Goal: Task Accomplishment & Management: Use online tool/utility

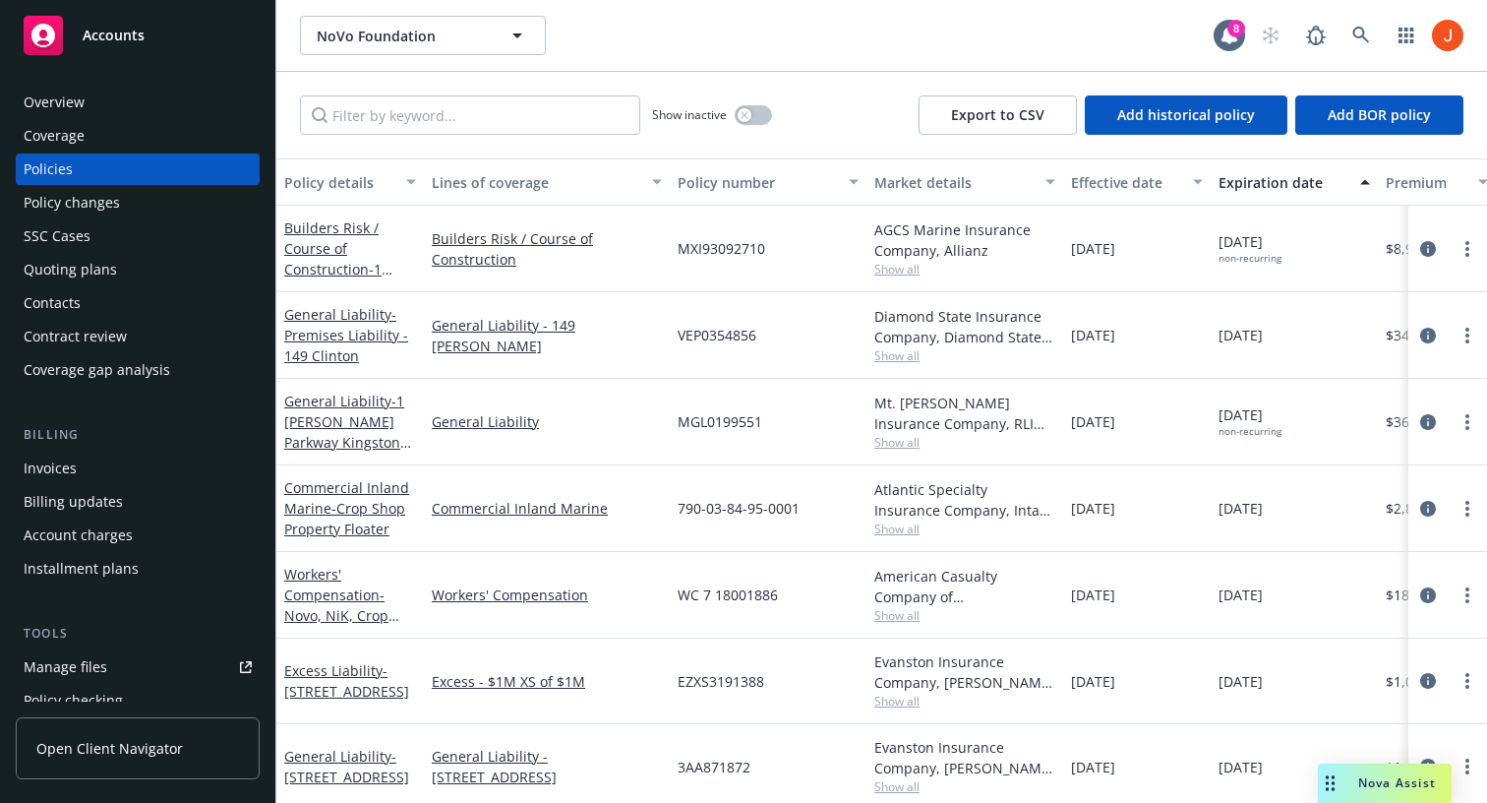
click at [1122, 192] on button "Effective date" at bounding box center [1137, 181] width 148 height 47
click at [1153, 178] on div "Effective date" at bounding box center [1126, 182] width 110 height 21
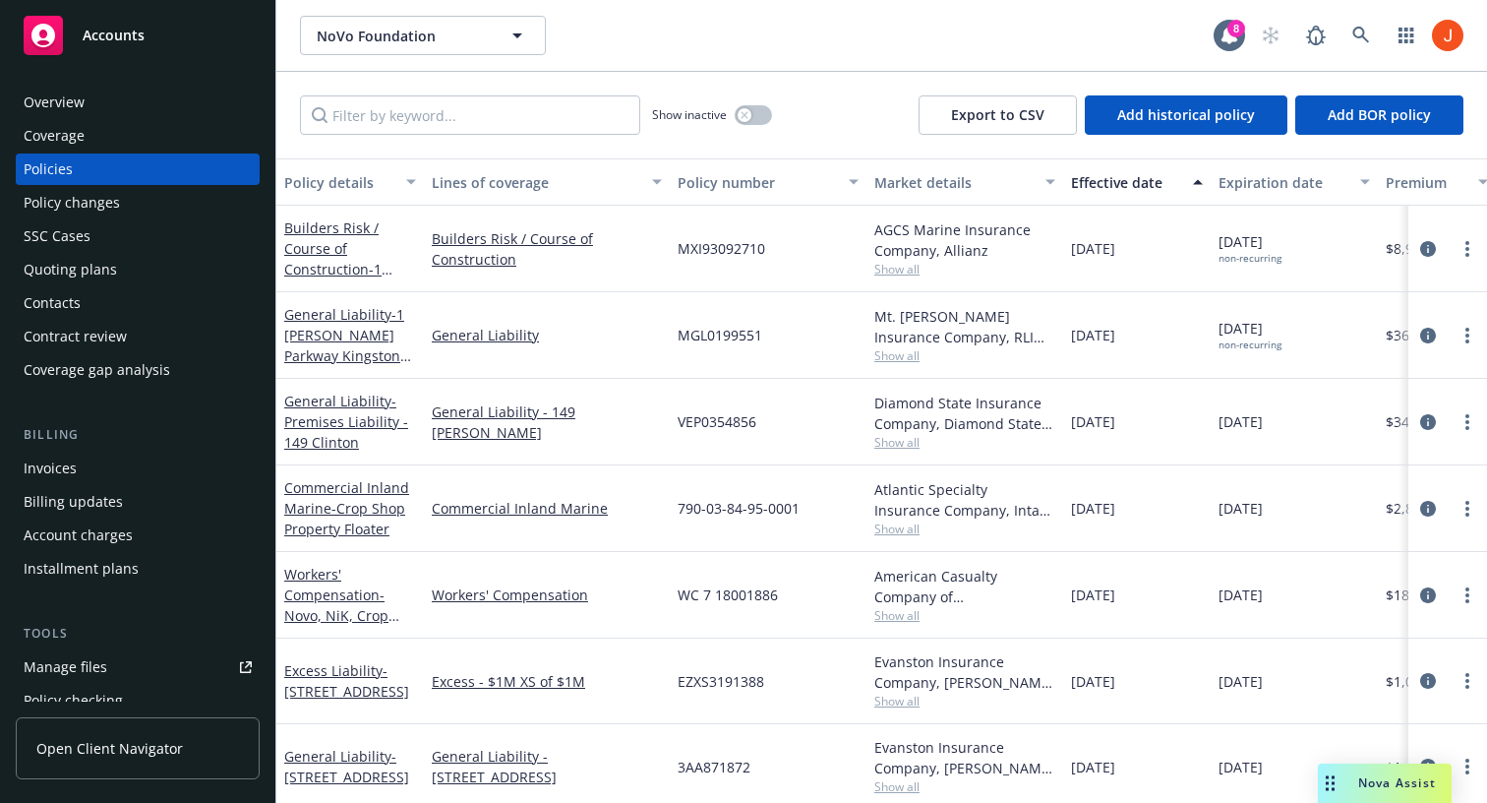
click at [1194, 183] on icon "button" at bounding box center [1198, 182] width 10 height 5
click at [1155, 185] on div "Effective date" at bounding box center [1126, 182] width 110 height 21
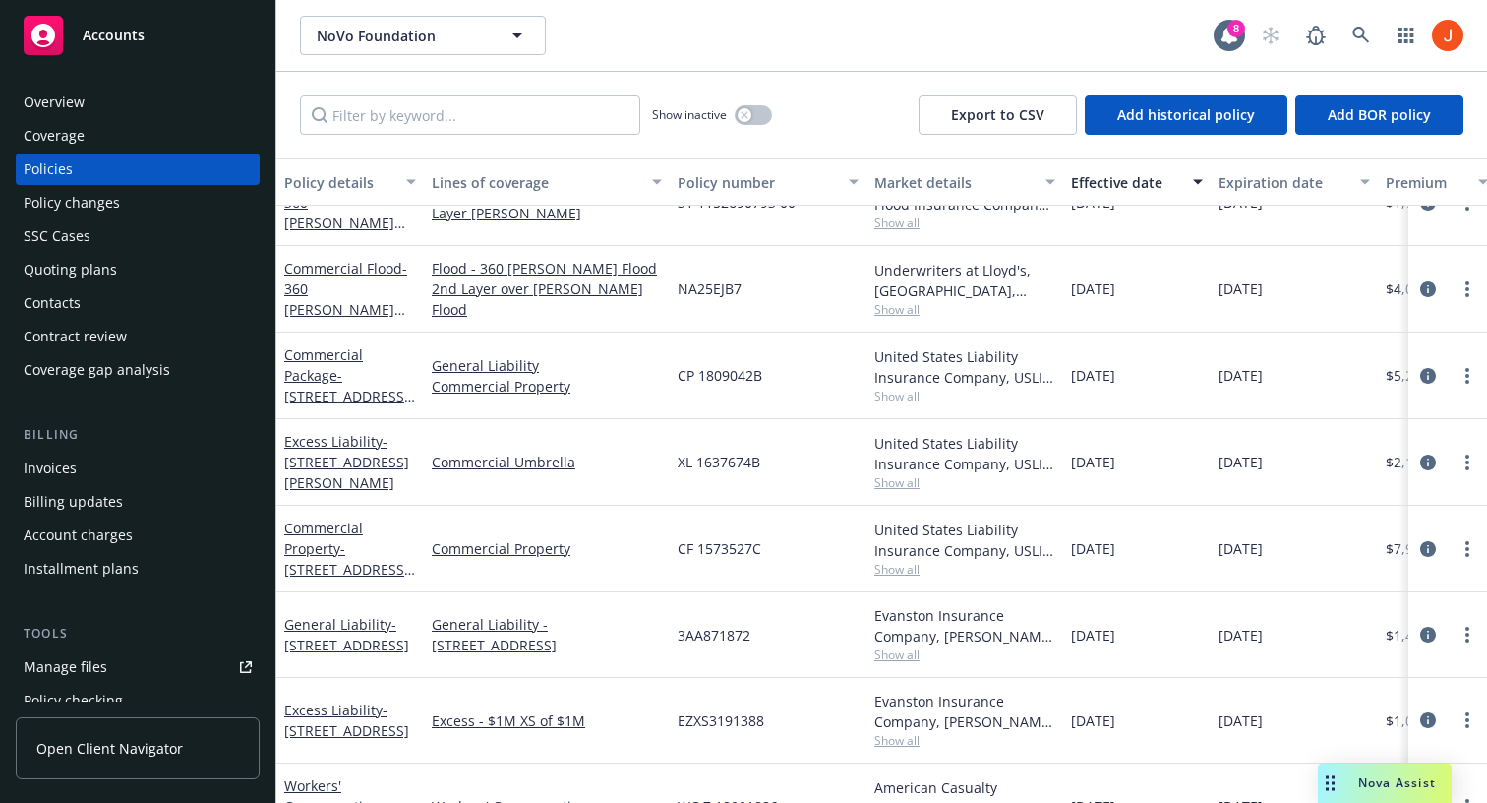
scroll to position [1562, 0]
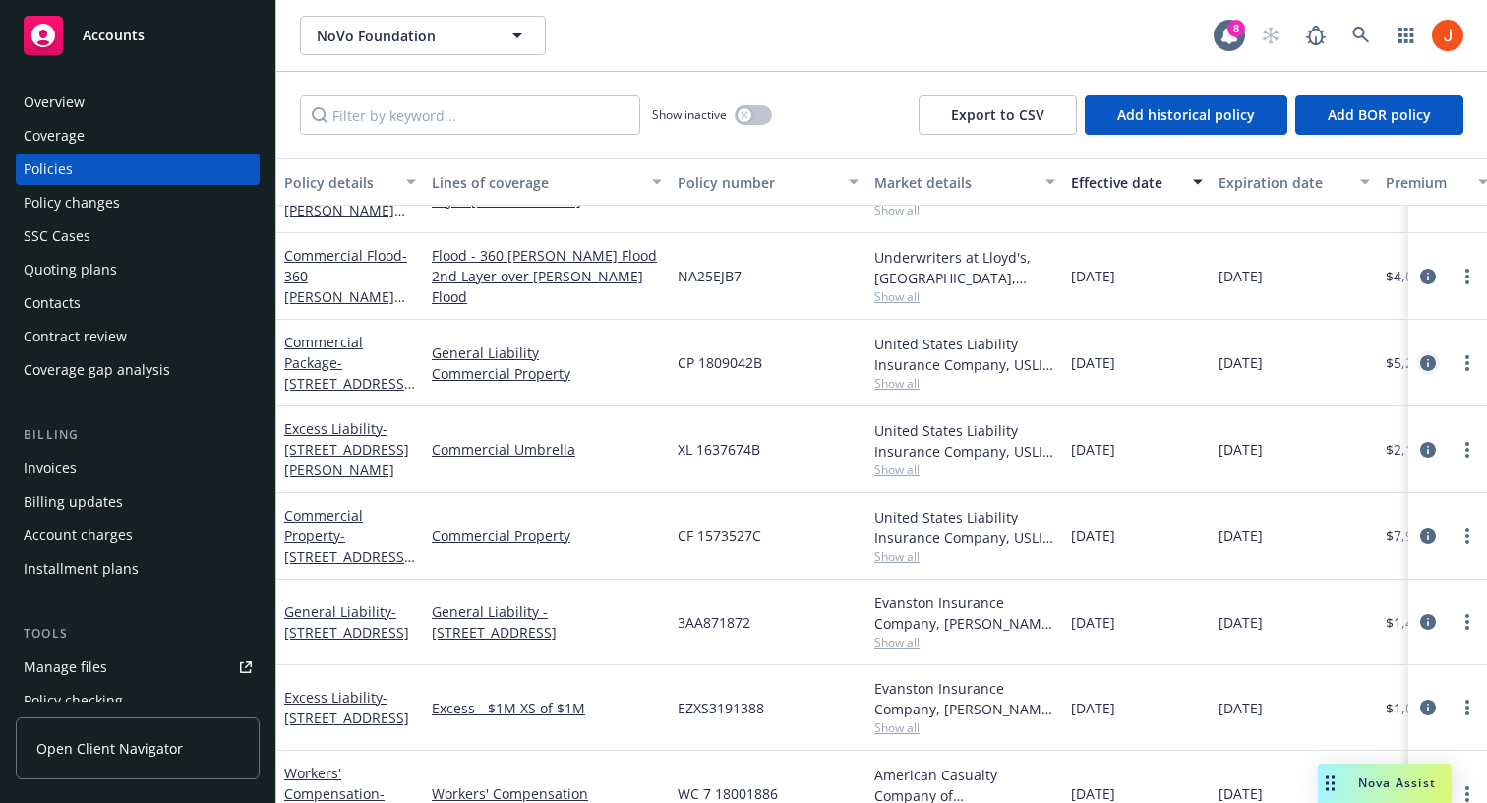
click at [1420, 362] on icon "circleInformation" at bounding box center [1428, 363] width 16 height 16
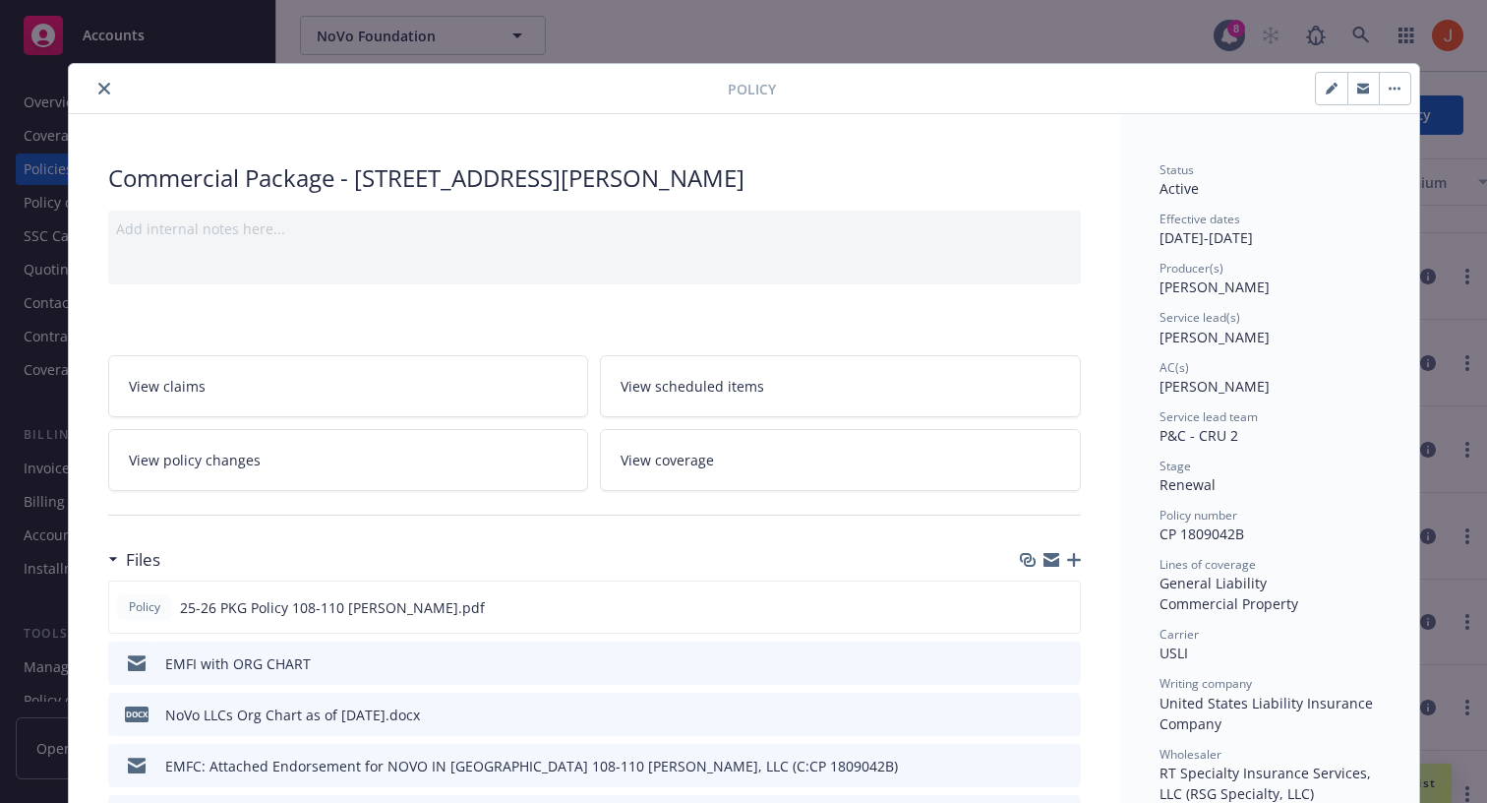
click at [639, 30] on div "Policy Commercial Package - 108-110 Henry St Add internal notes here... View cl…" at bounding box center [743, 401] width 1487 height 803
click at [102, 92] on icon "close" at bounding box center [104, 89] width 12 height 12
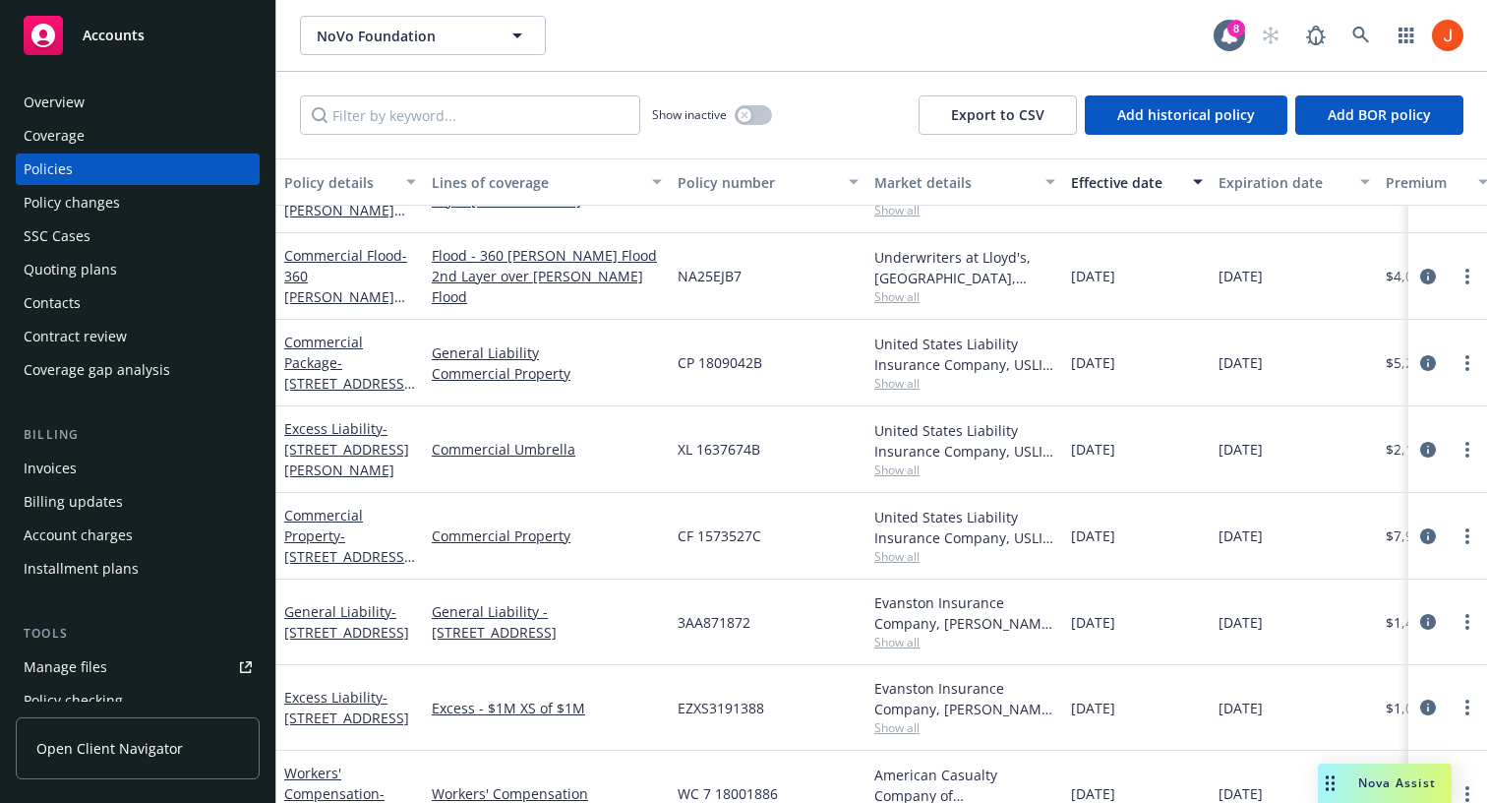
click at [91, 97] on div "Overview" at bounding box center [138, 102] width 228 height 31
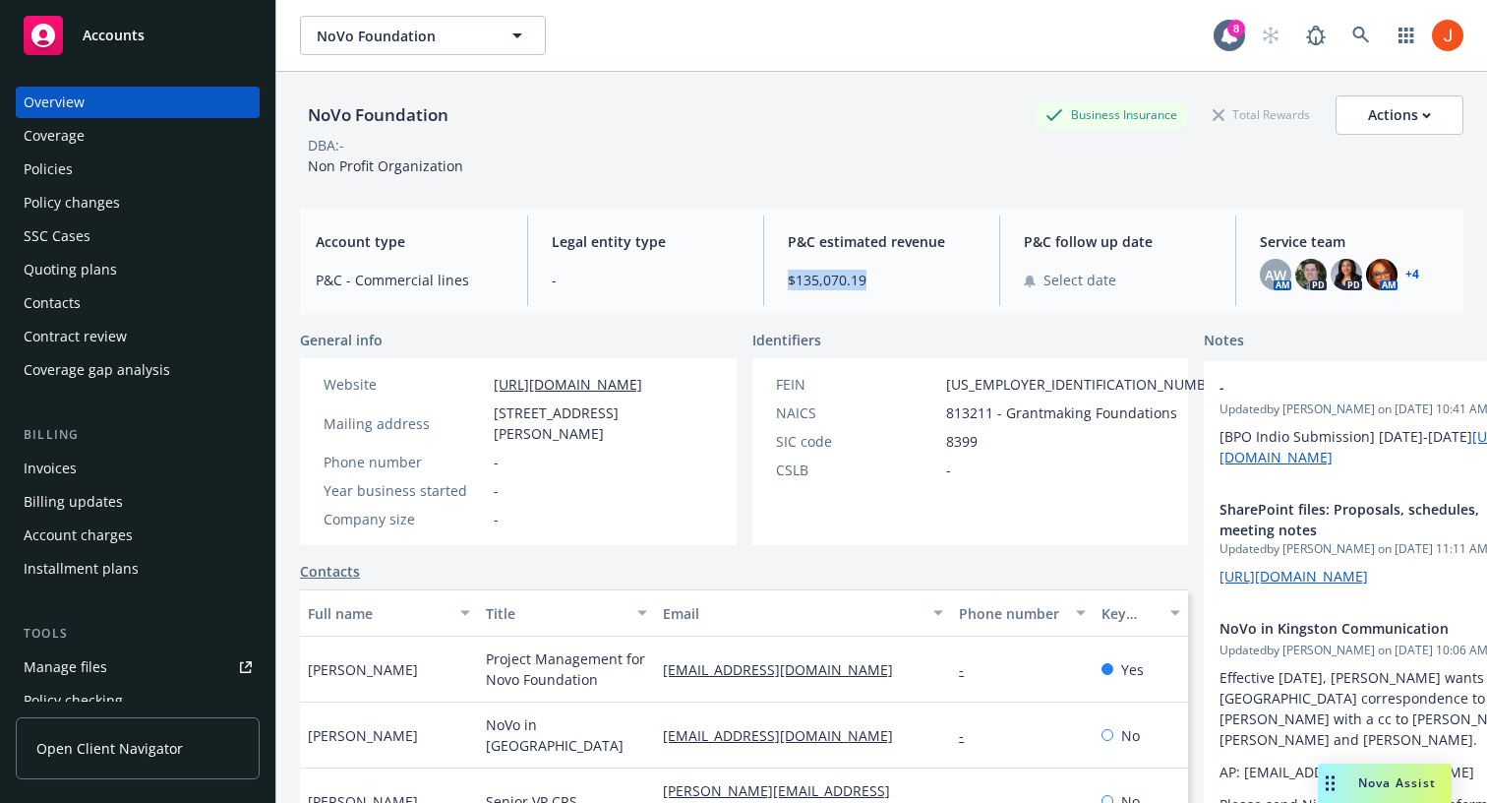
drag, startPoint x: 877, startPoint y: 273, endPoint x: 782, endPoint y: 280, distance: 95.7
click at [782, 280] on div "P&C estimated revenue $135,070.19" at bounding box center [881, 260] width 219 height 90
click at [827, 280] on span "$135,070.19" at bounding box center [882, 280] width 188 height 21
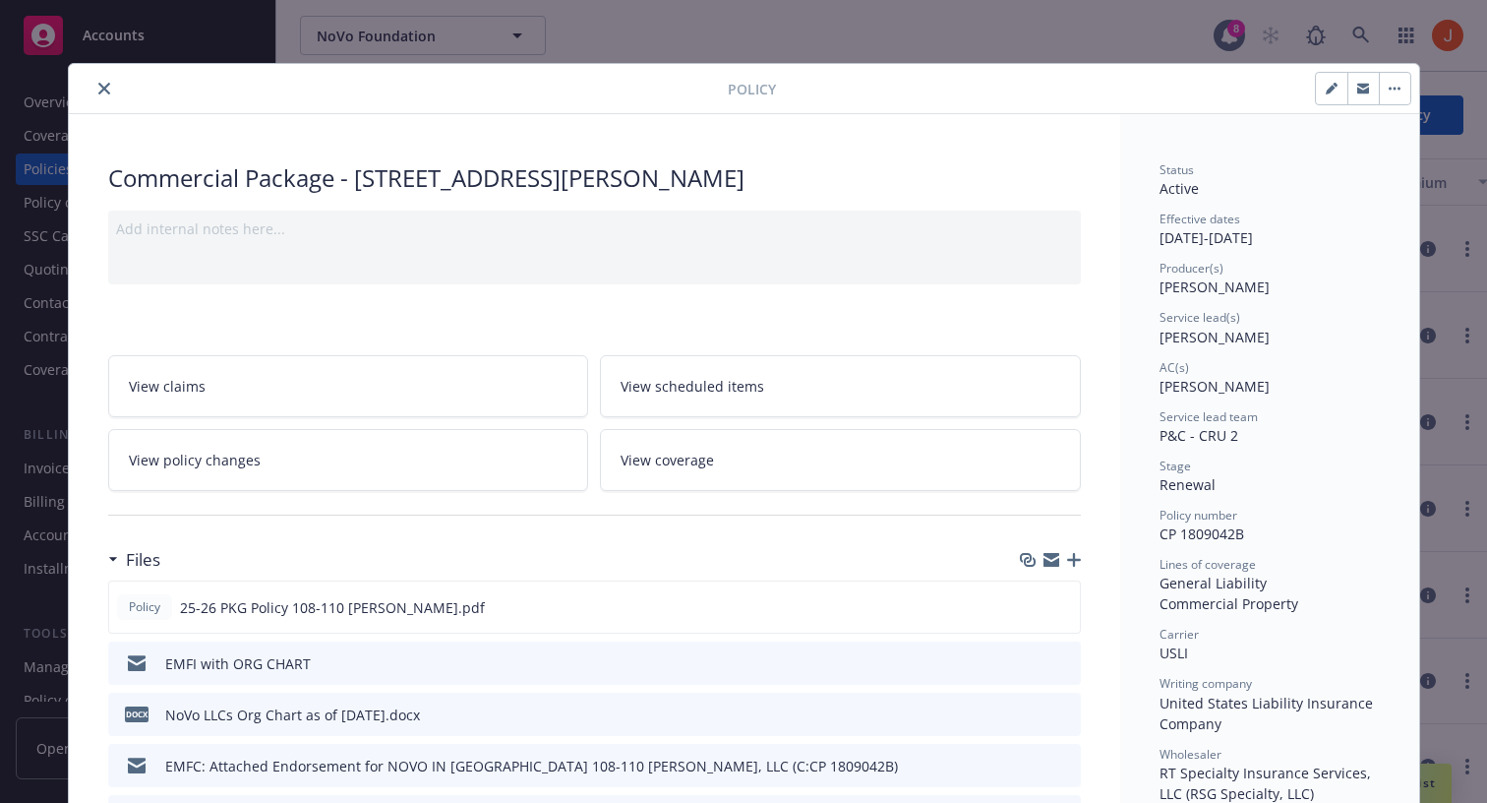
drag, startPoint x: 1324, startPoint y: 241, endPoint x: 1247, endPoint y: 244, distance: 76.8
click at [1247, 244] on div "Effective dates 03/01/2025 - 03/01/2026" at bounding box center [1270, 228] width 220 height 37
copy div "03/01/2026"
click at [104, 90] on icon "close" at bounding box center [104, 89] width 12 height 12
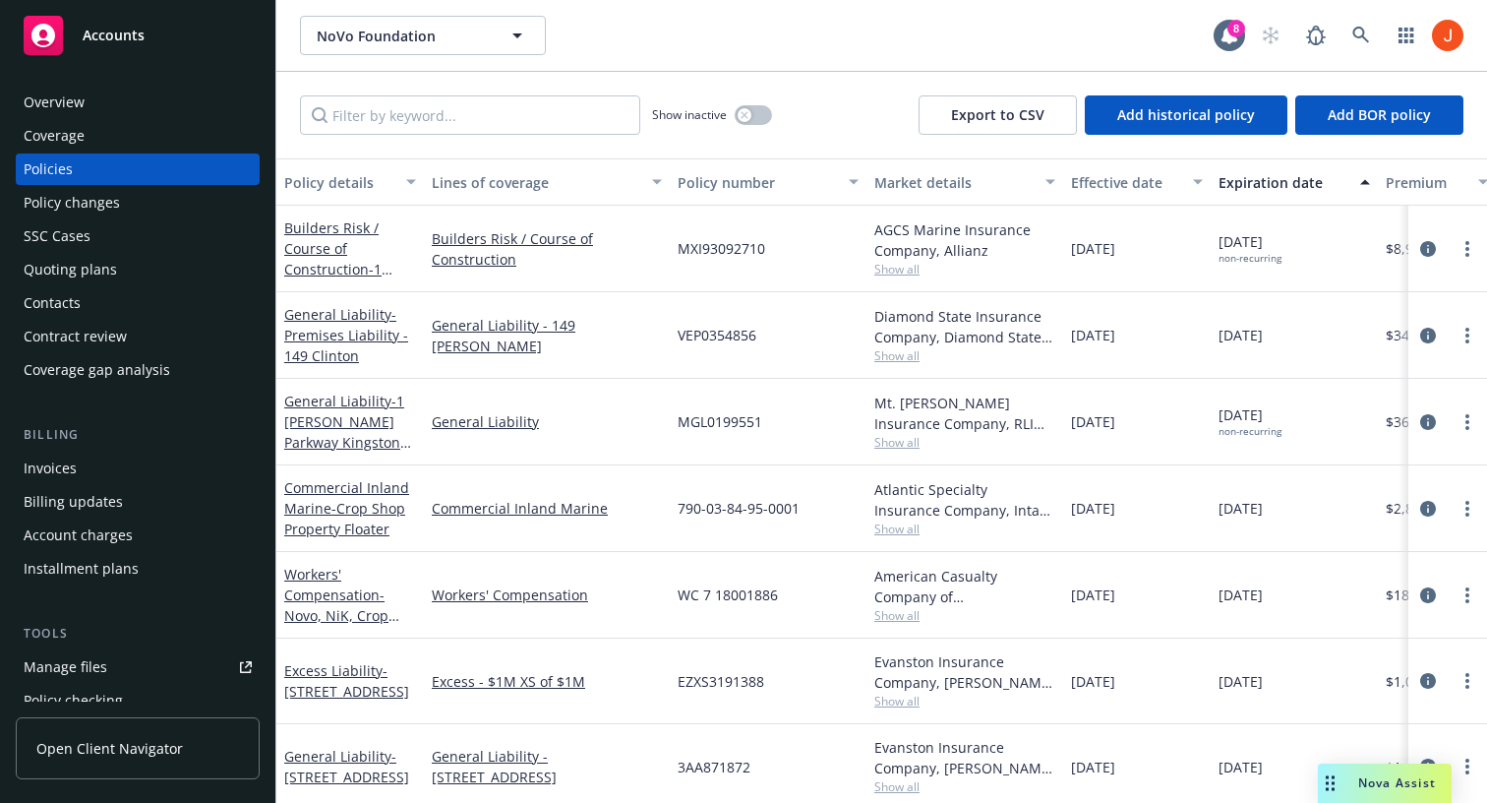
click at [124, 101] on div "Overview" at bounding box center [138, 102] width 228 height 31
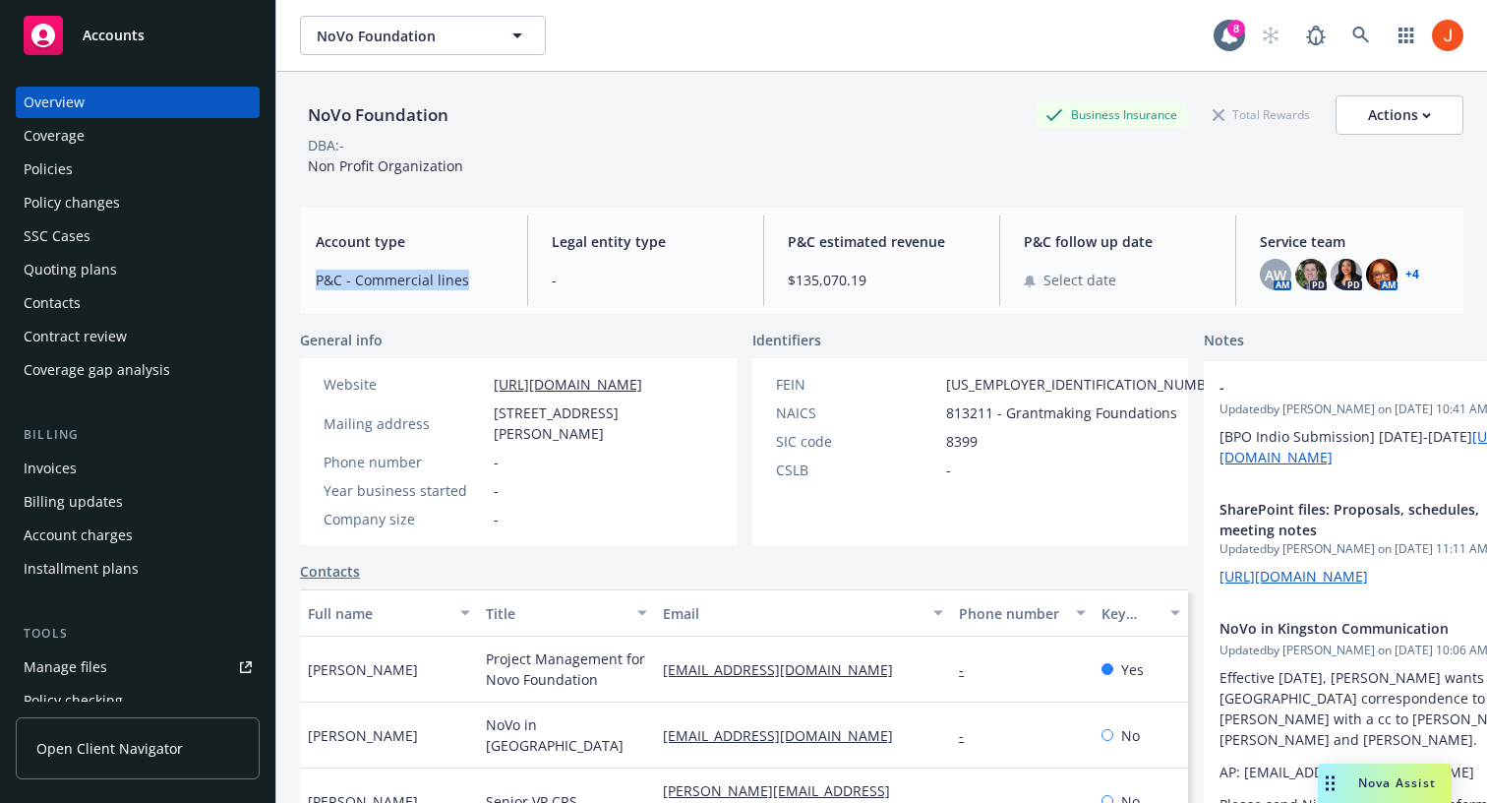
drag, startPoint x: 318, startPoint y: 284, endPoint x: 478, endPoint y: 283, distance: 160.3
click at [478, 283] on span "P&C - Commercial lines" at bounding box center [410, 280] width 188 height 21
drag, startPoint x: 478, startPoint y: 283, endPoint x: 380, endPoint y: 281, distance: 98.4
click at [380, 281] on span "P&C - Commercial lines" at bounding box center [410, 280] width 188 height 21
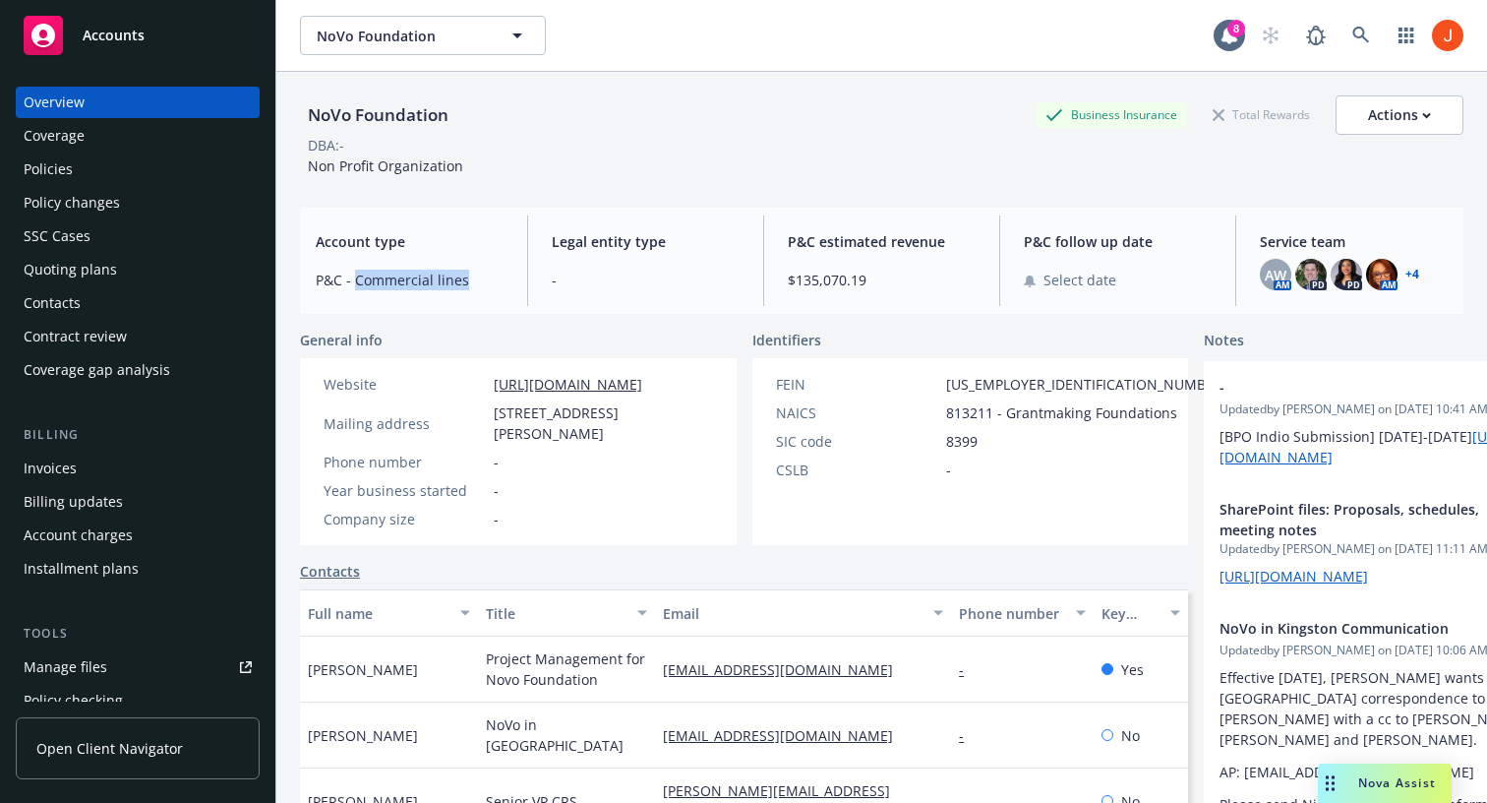
click at [380, 281] on span "P&C - Commercial lines" at bounding box center [410, 280] width 188 height 21
drag, startPoint x: 380, startPoint y: 281, endPoint x: 490, endPoint y: 280, distance: 110.2
click at [490, 280] on span "P&C - Commercial lines" at bounding box center [410, 280] width 188 height 21
drag, startPoint x: 522, startPoint y: 271, endPoint x: 337, endPoint y: 274, distance: 184.9
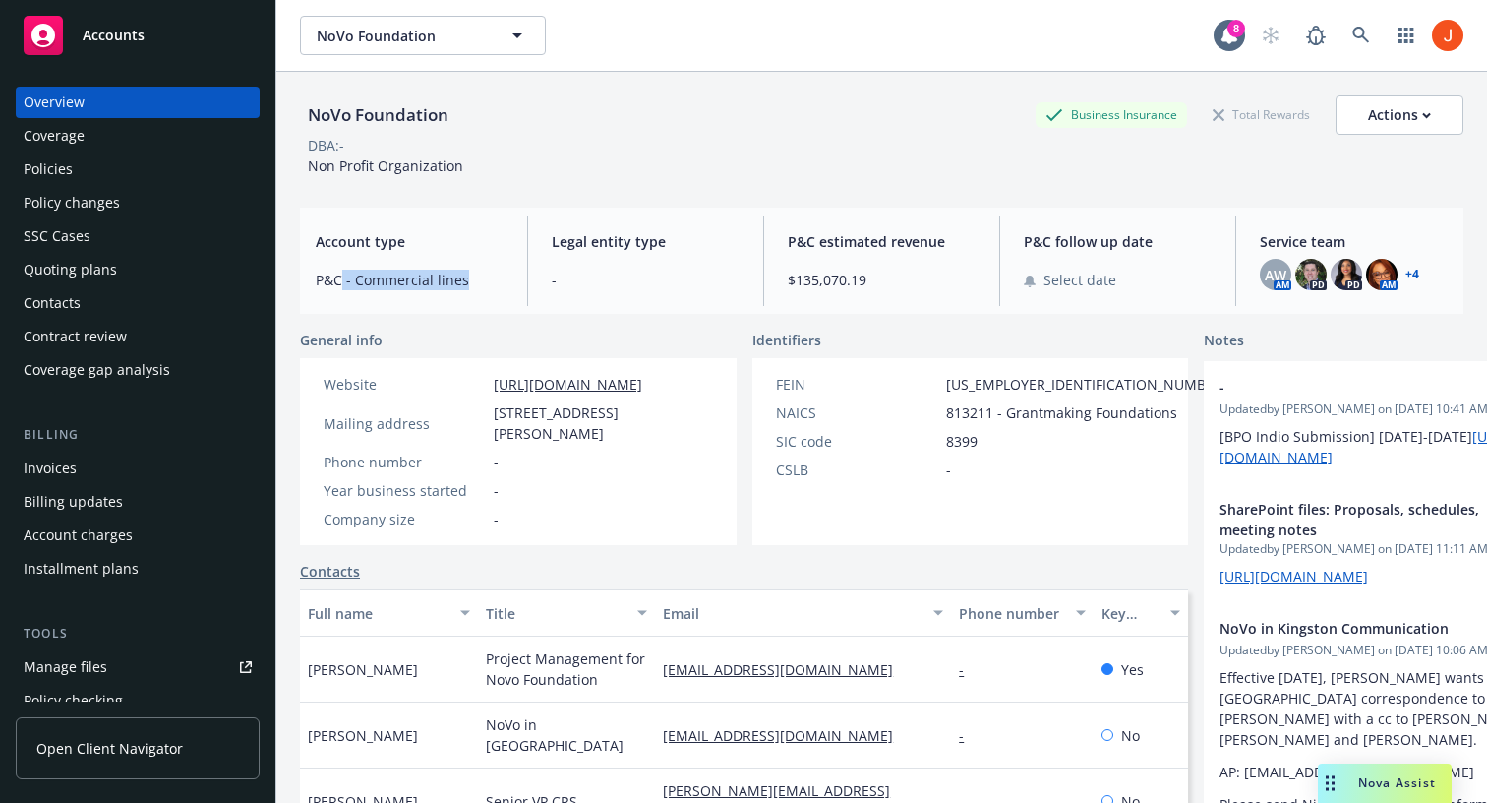
click at [337, 274] on div "Account type P&C - Commercial lines Legal entity type - P&C estimated revenue $…" at bounding box center [882, 261] width 1164 height 106
click at [337, 274] on span "P&C - Commercial lines" at bounding box center [410, 280] width 188 height 21
drag, startPoint x: 313, startPoint y: 279, endPoint x: 455, endPoint y: 280, distance: 142.6
click at [455, 280] on div "Account type P&C - Commercial lines" at bounding box center [409, 260] width 219 height 90
click at [455, 280] on span "P&C - Commercial lines" at bounding box center [410, 280] width 188 height 21
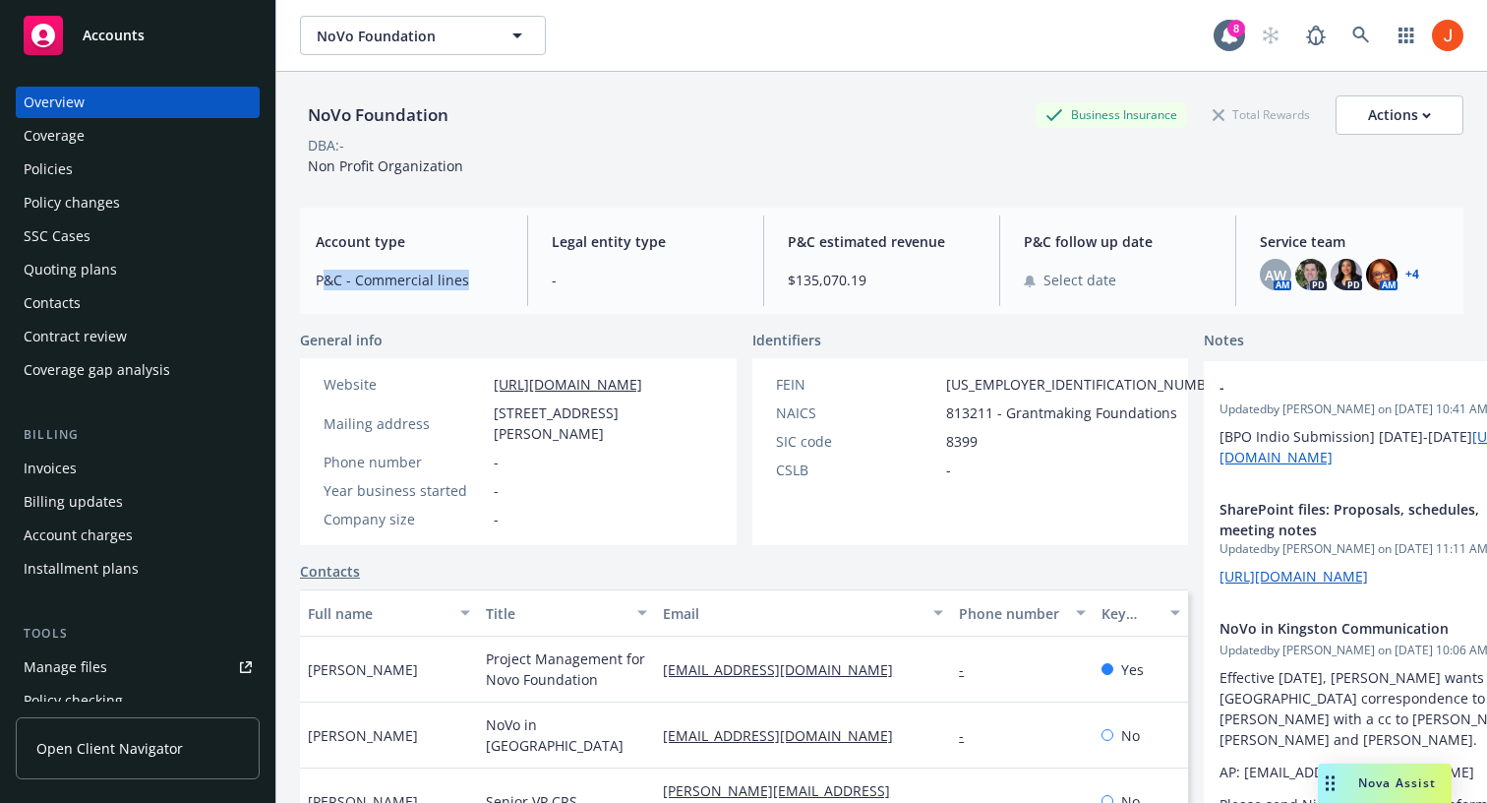
drag, startPoint x: 481, startPoint y: 275, endPoint x: 324, endPoint y: 282, distance: 157.5
click at [324, 285] on span "P&C - Commercial lines" at bounding box center [410, 280] width 188 height 21
click at [324, 282] on span "P&C - Commercial lines" at bounding box center [410, 280] width 188 height 21
drag, startPoint x: 311, startPoint y: 282, endPoint x: 511, endPoint y: 288, distance: 199.8
click at [501, 288] on div "Account type P&C - Commercial lines" at bounding box center [409, 260] width 219 height 90
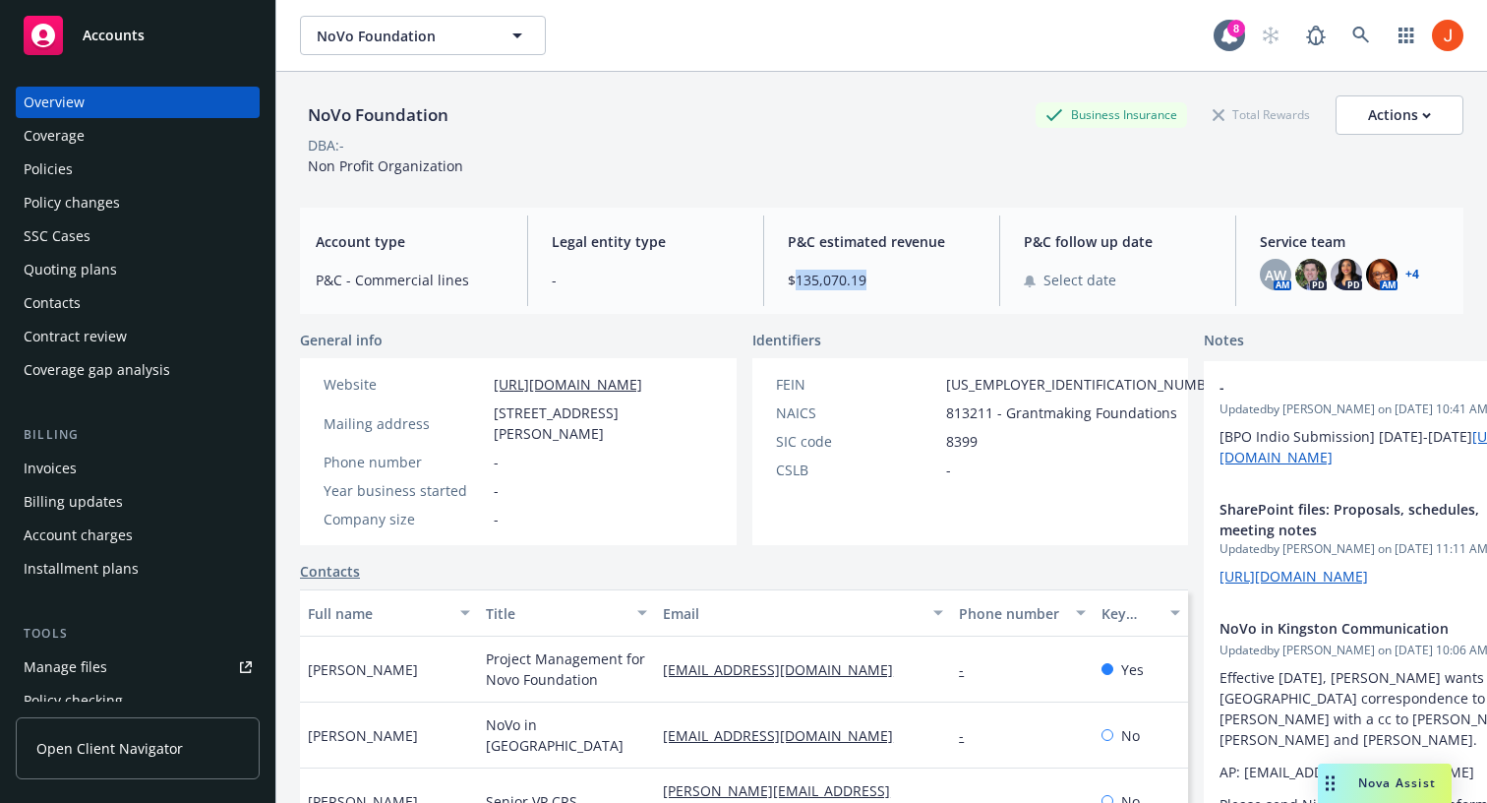
drag, startPoint x: 793, startPoint y: 282, endPoint x: 953, endPoint y: 275, distance: 160.5
click at [953, 275] on span "$135,070.19" at bounding box center [882, 280] width 188 height 21
click at [120, 159] on div "Policies" at bounding box center [138, 168] width 228 height 31
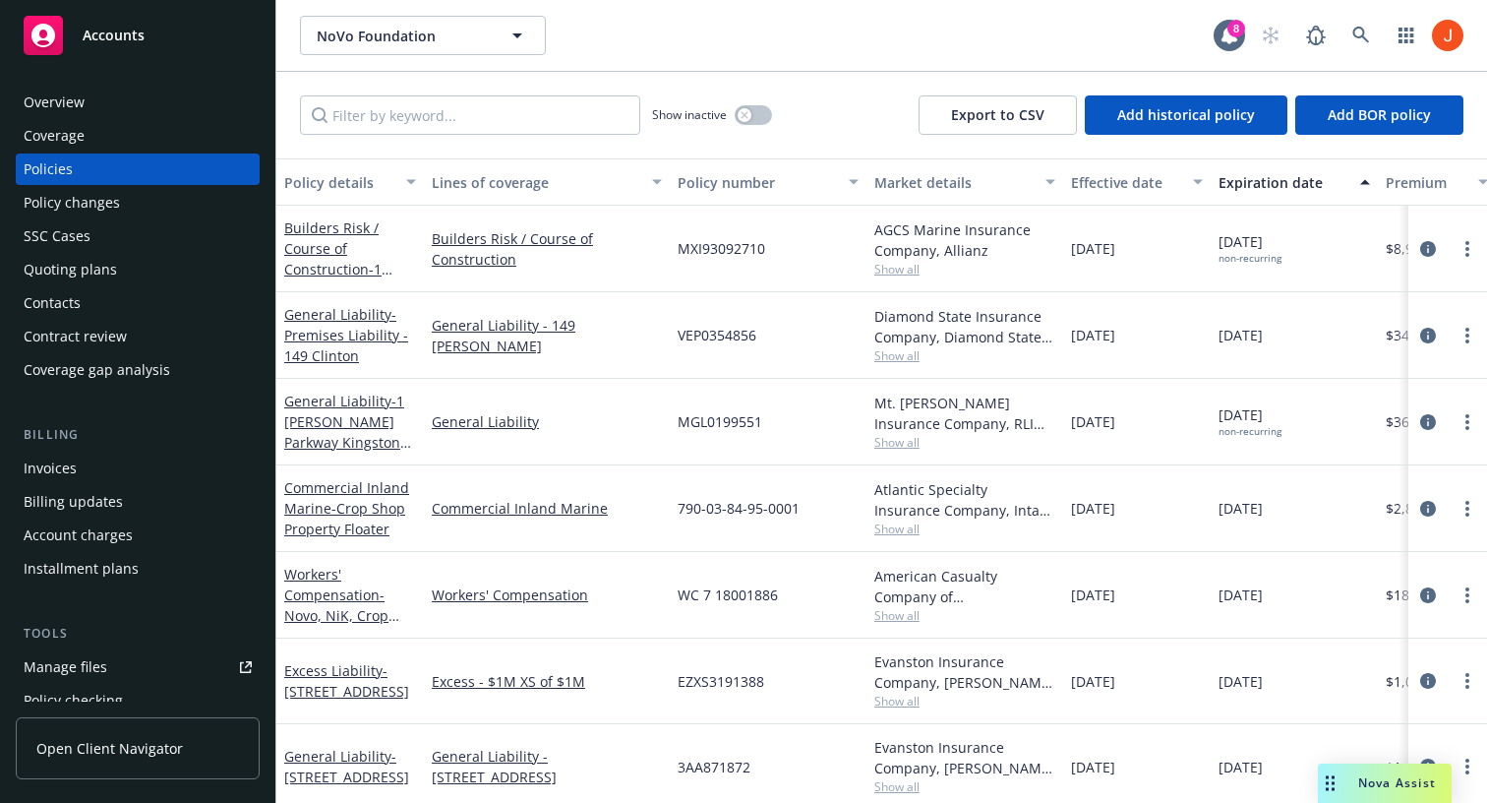
click at [80, 259] on div "Quoting plans" at bounding box center [70, 269] width 93 height 31
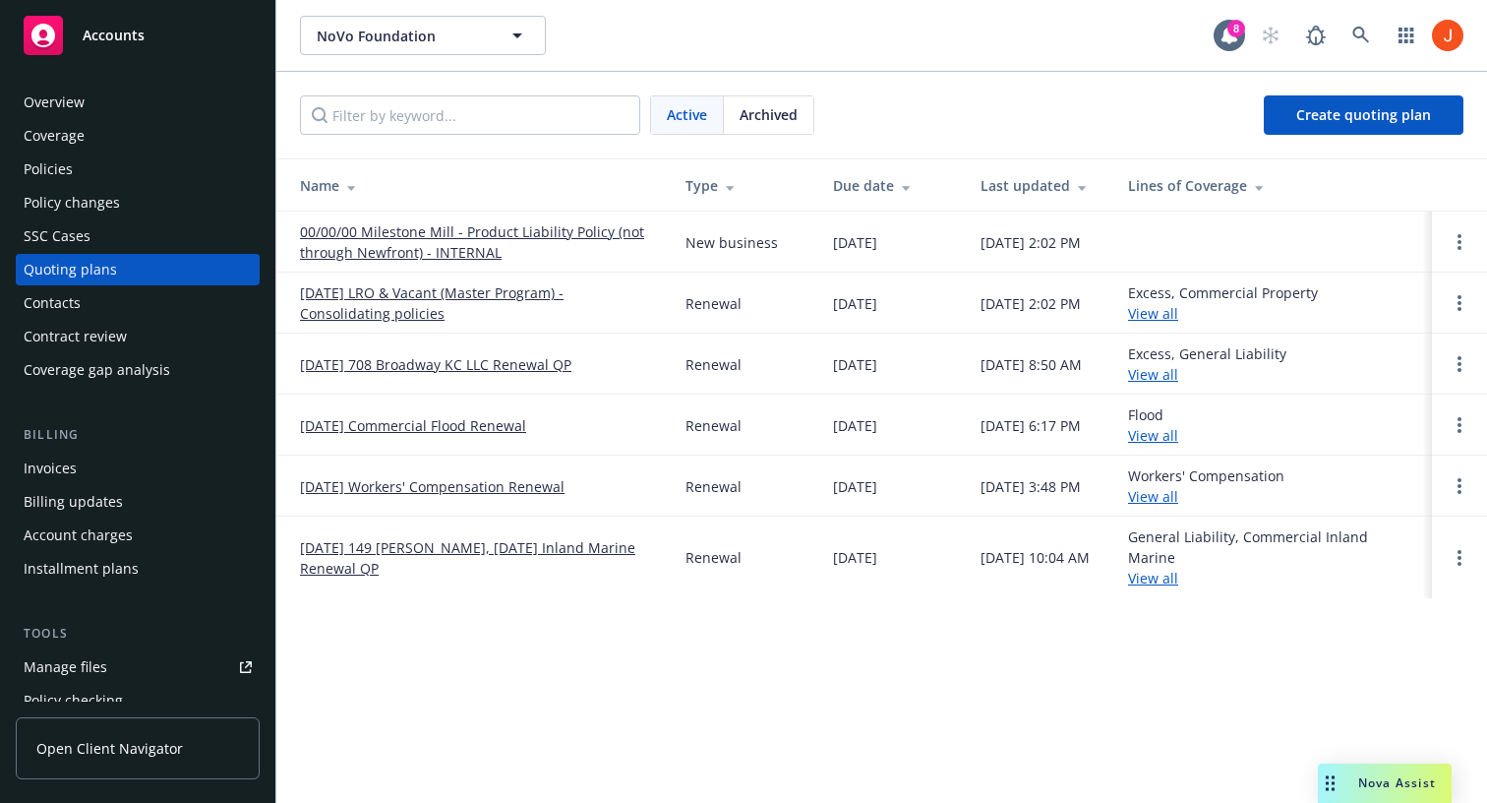
click at [59, 165] on div "Policies" at bounding box center [48, 168] width 49 height 31
click at [103, 160] on div "Policies" at bounding box center [138, 168] width 228 height 31
click at [461, 369] on link "[DATE] 708 Broadway KC LLC Renewal QP" at bounding box center [435, 364] width 271 height 21
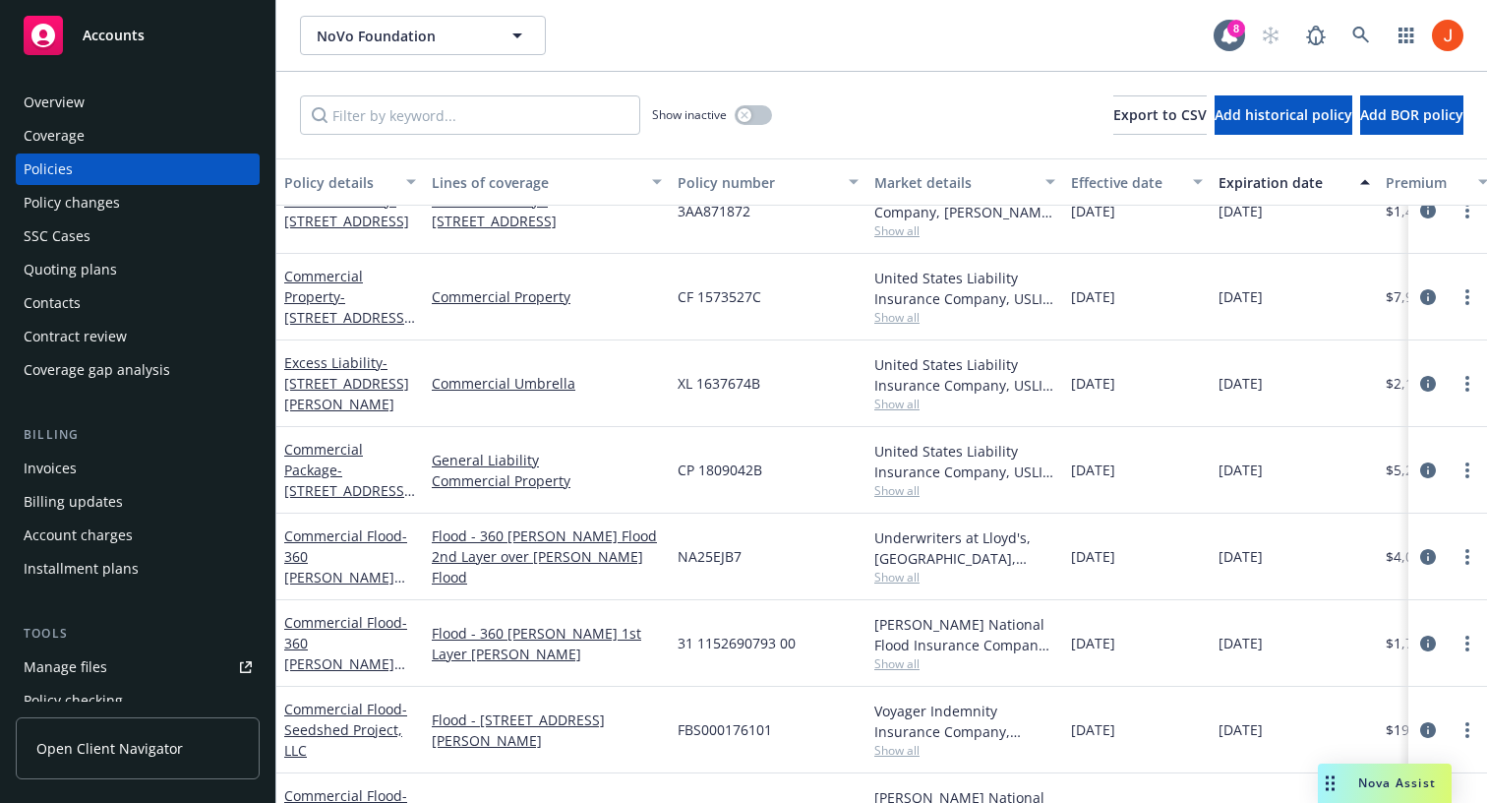
scroll to position [511, 0]
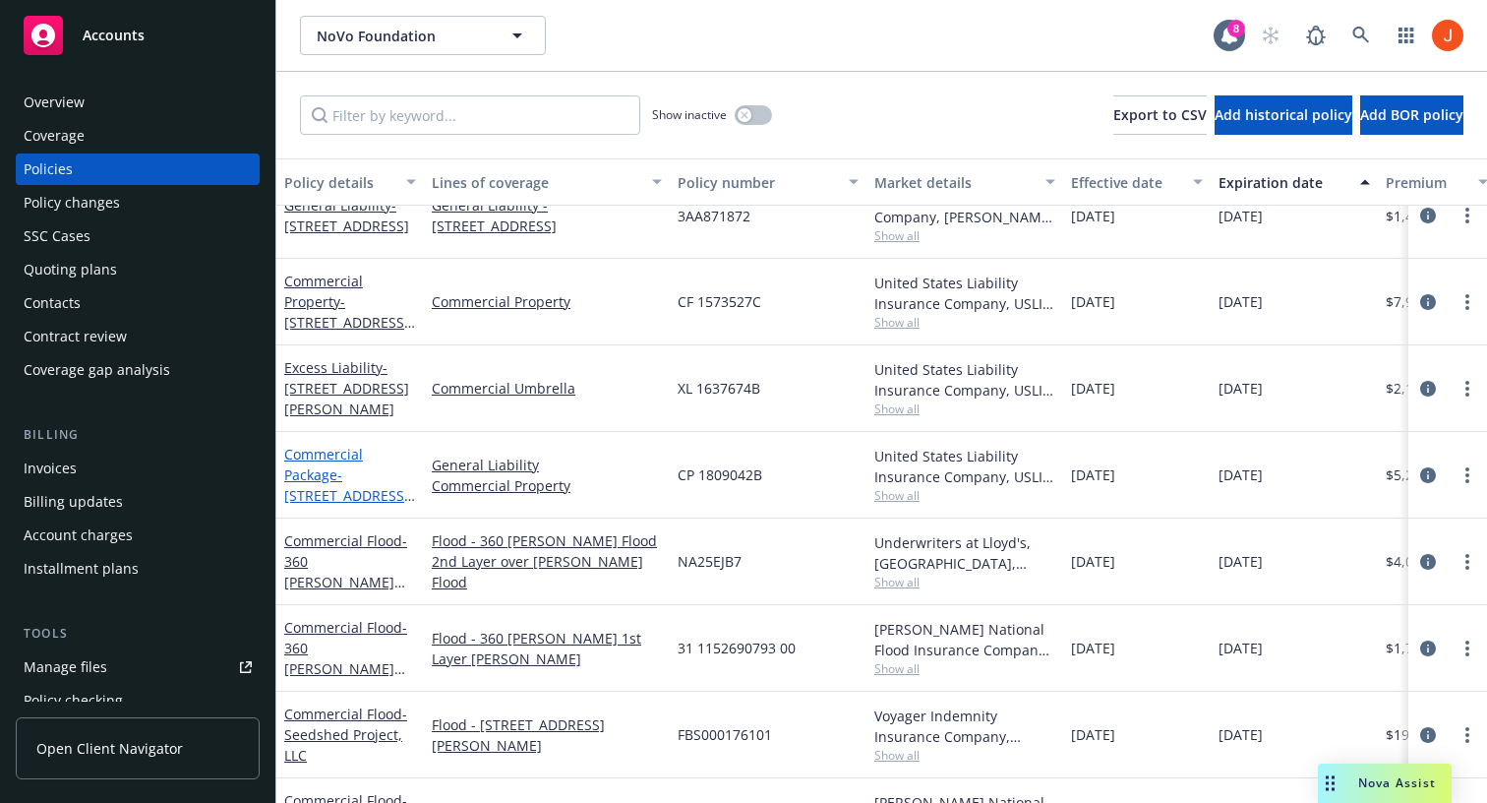
click at [352, 465] on span "- 108-110 Henry St" at bounding box center [349, 495] width 131 height 60
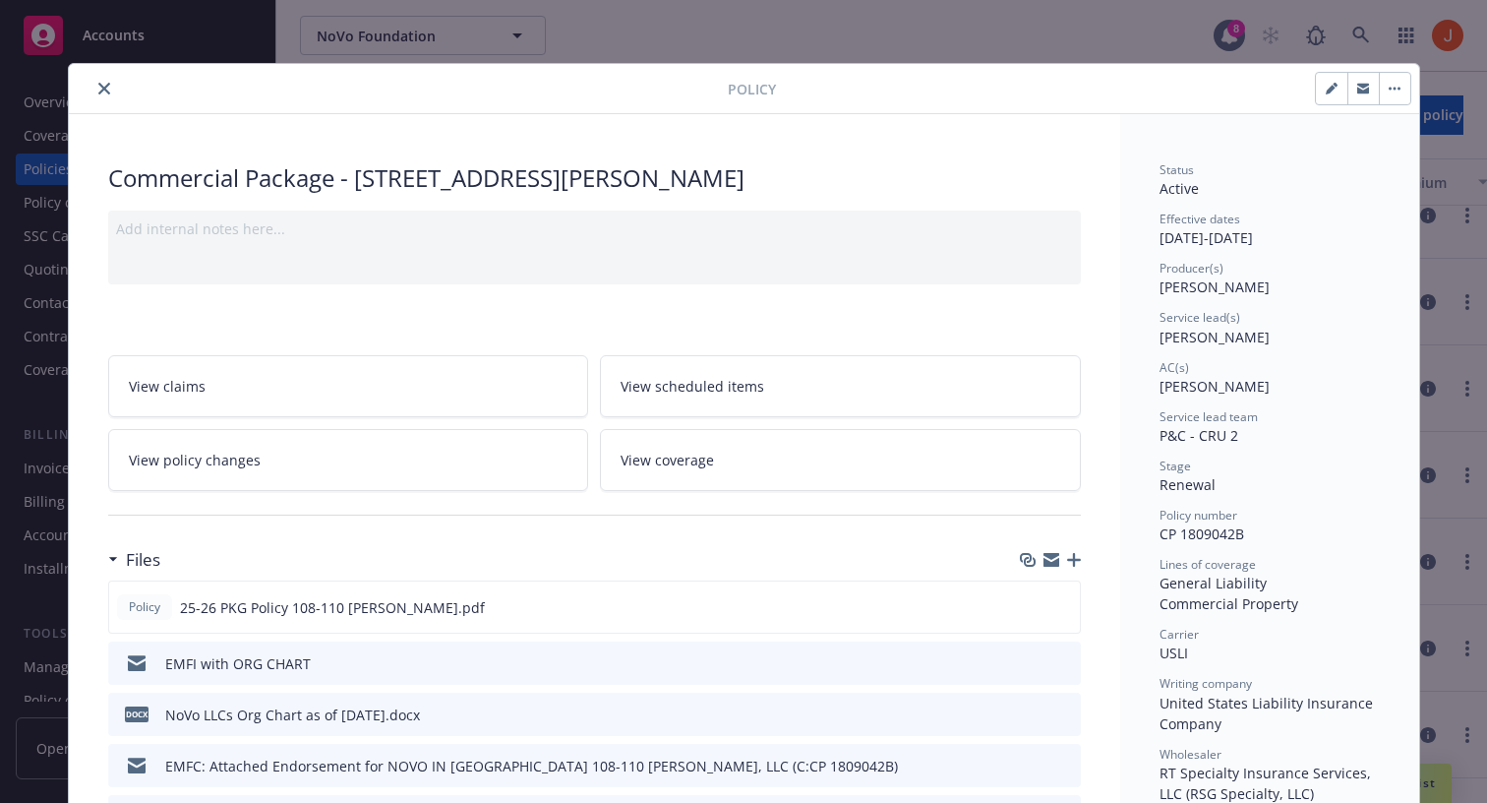
click at [116, 85] on div at bounding box center [402, 89] width 651 height 24
click at [103, 90] on icon "close" at bounding box center [104, 89] width 12 height 12
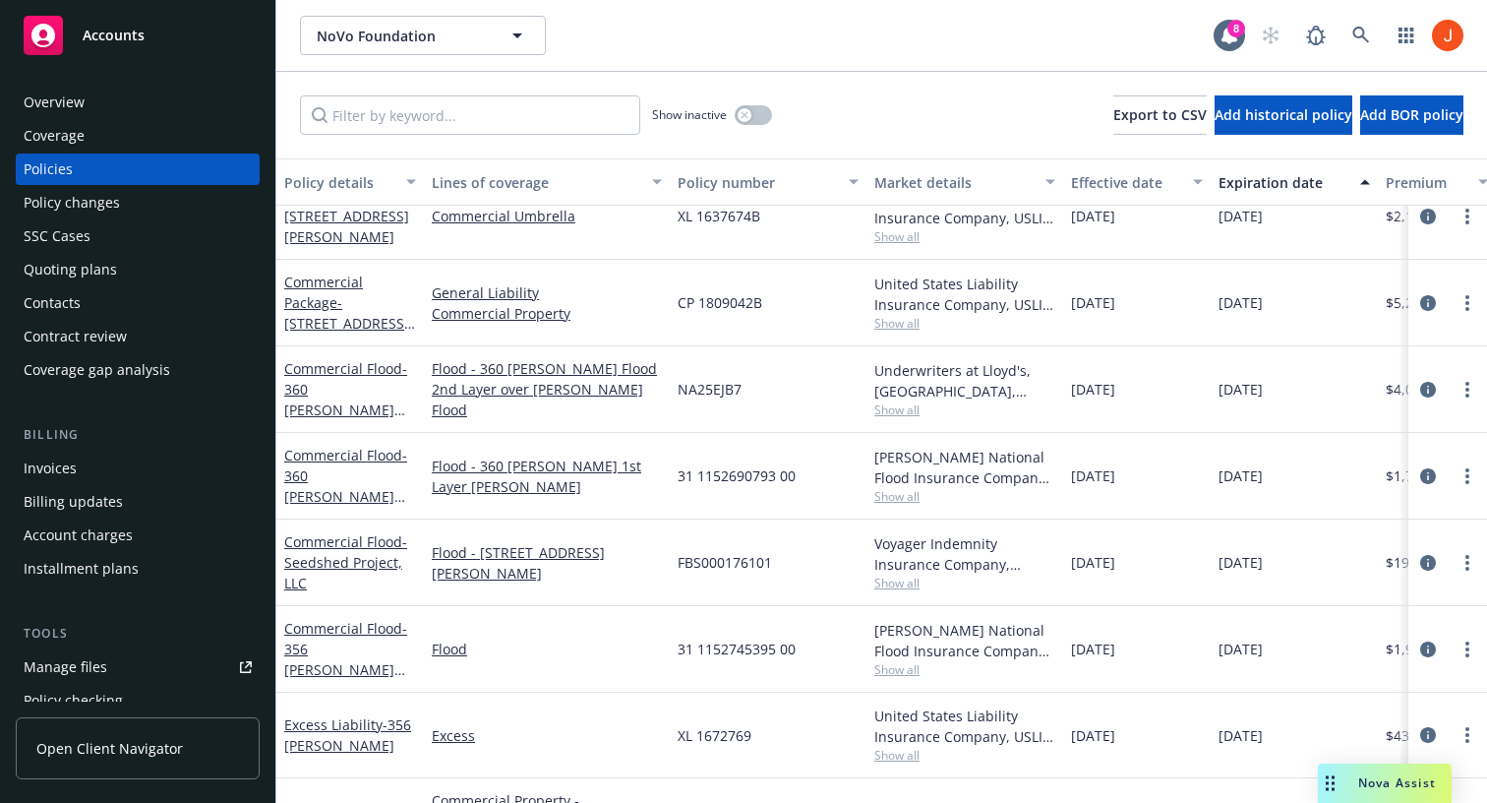
scroll to position [536, 0]
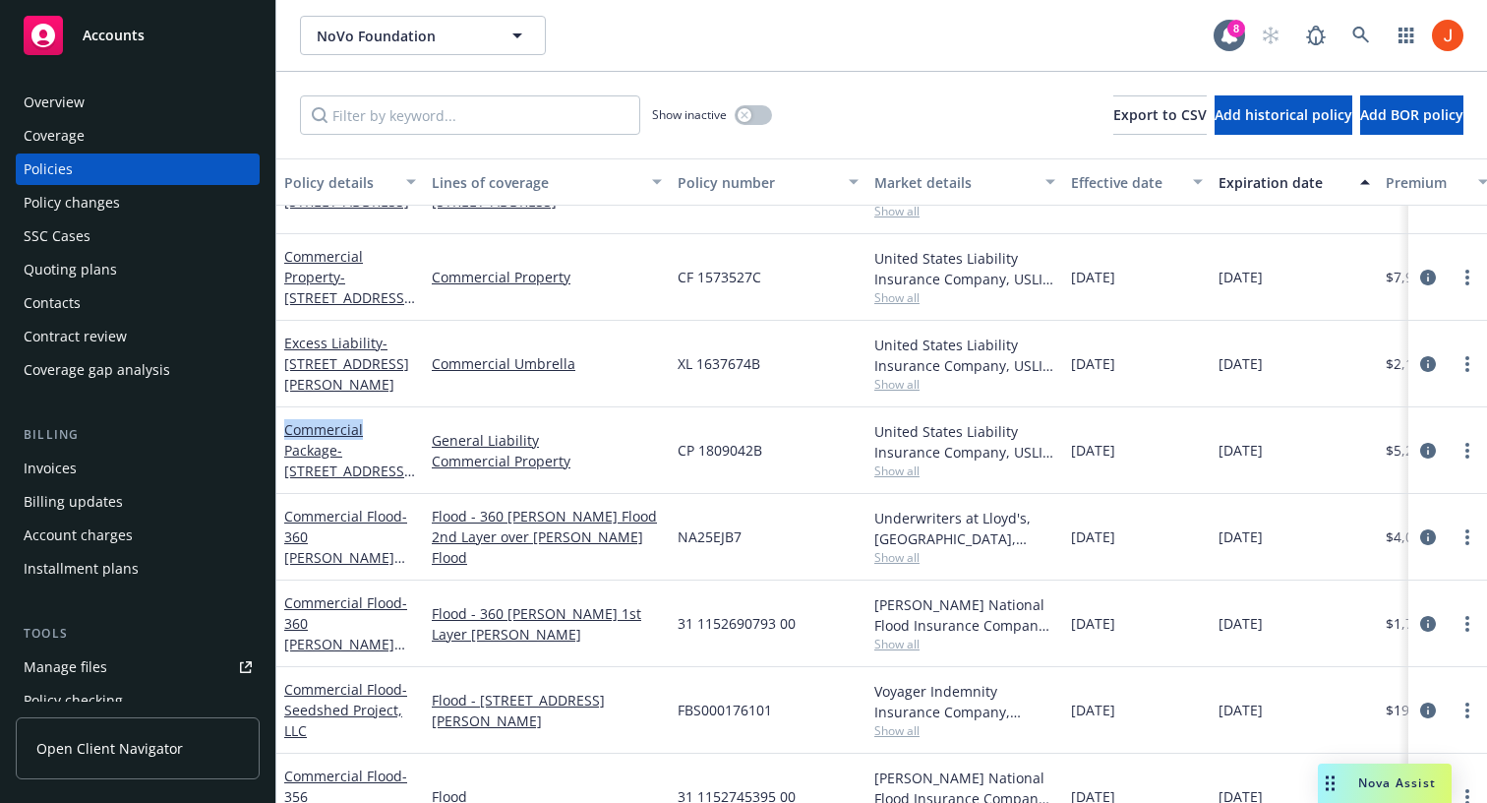
click at [354, 416] on div "Commercial Package - 108-110 Henry St" at bounding box center [350, 450] width 148 height 87
click at [351, 419] on div "Commercial Package - 108-110 Henry St" at bounding box center [350, 450] width 132 height 62
click at [346, 426] on link "Commercial Package - 108-110 Henry St" at bounding box center [346, 460] width 125 height 81
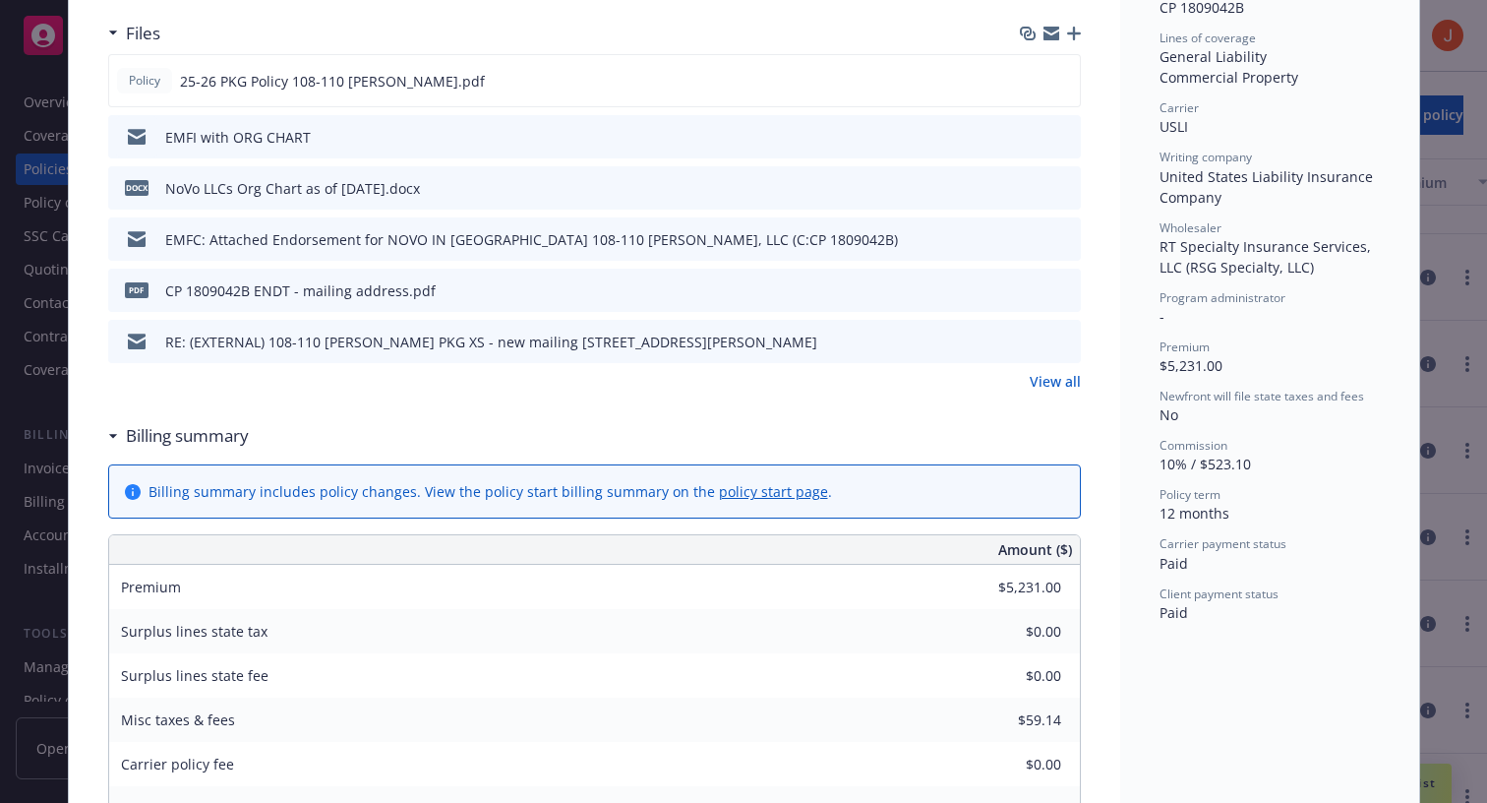
scroll to position [536, 0]
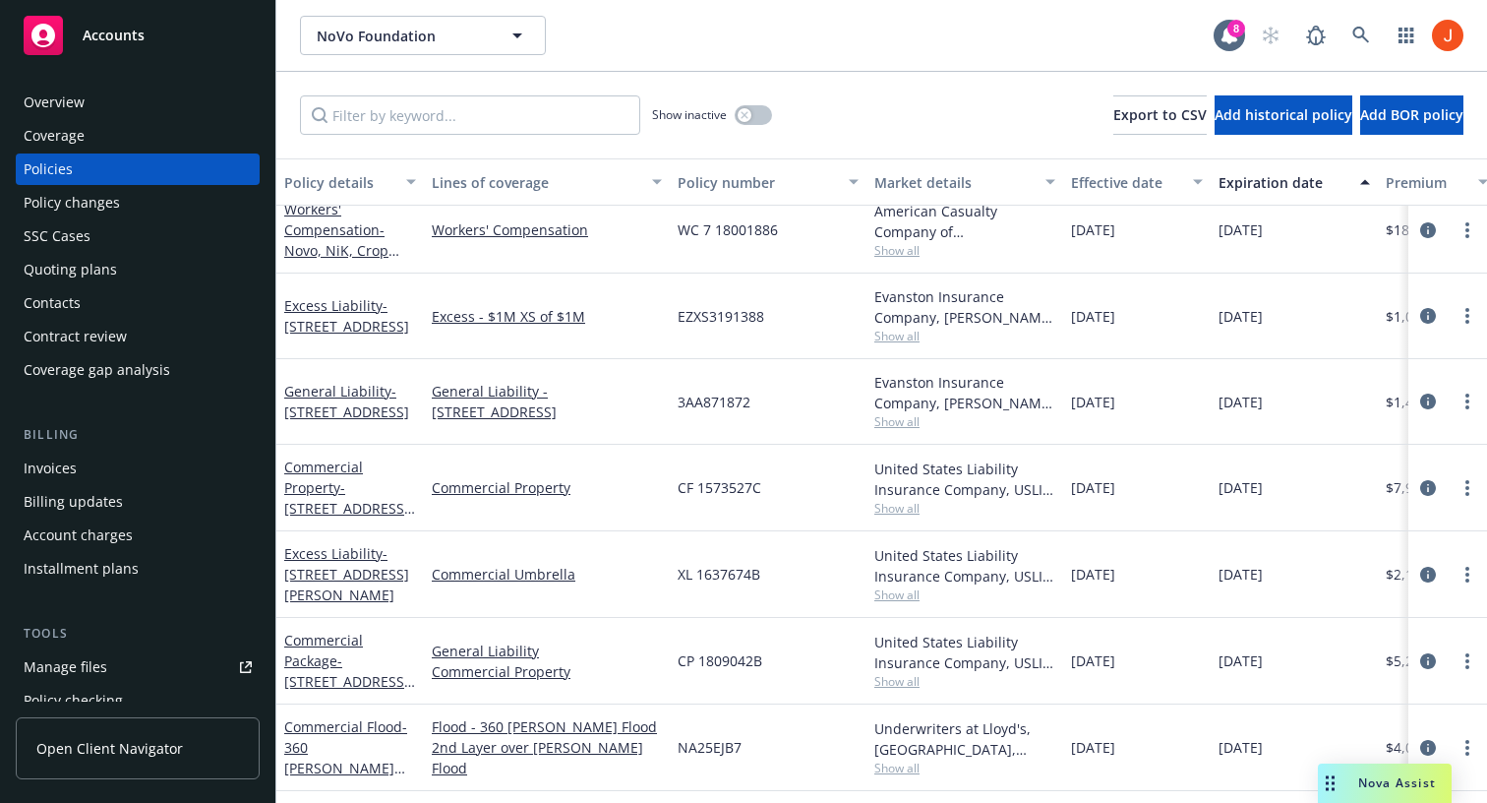
scroll to position [421, 0]
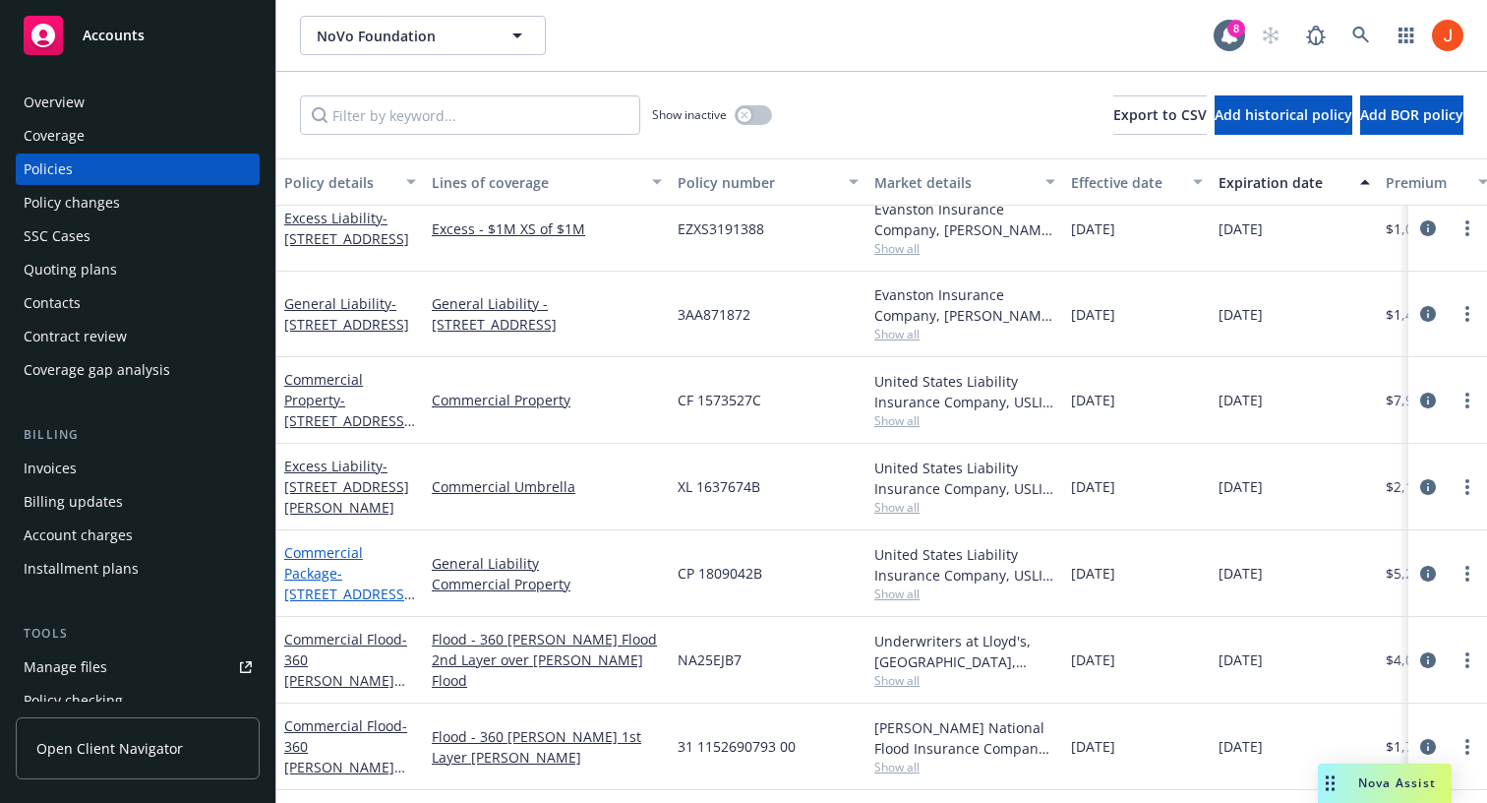
click at [319, 554] on link "Commercial Package - 108-110 [PERSON_NAME] St" at bounding box center [346, 583] width 125 height 81
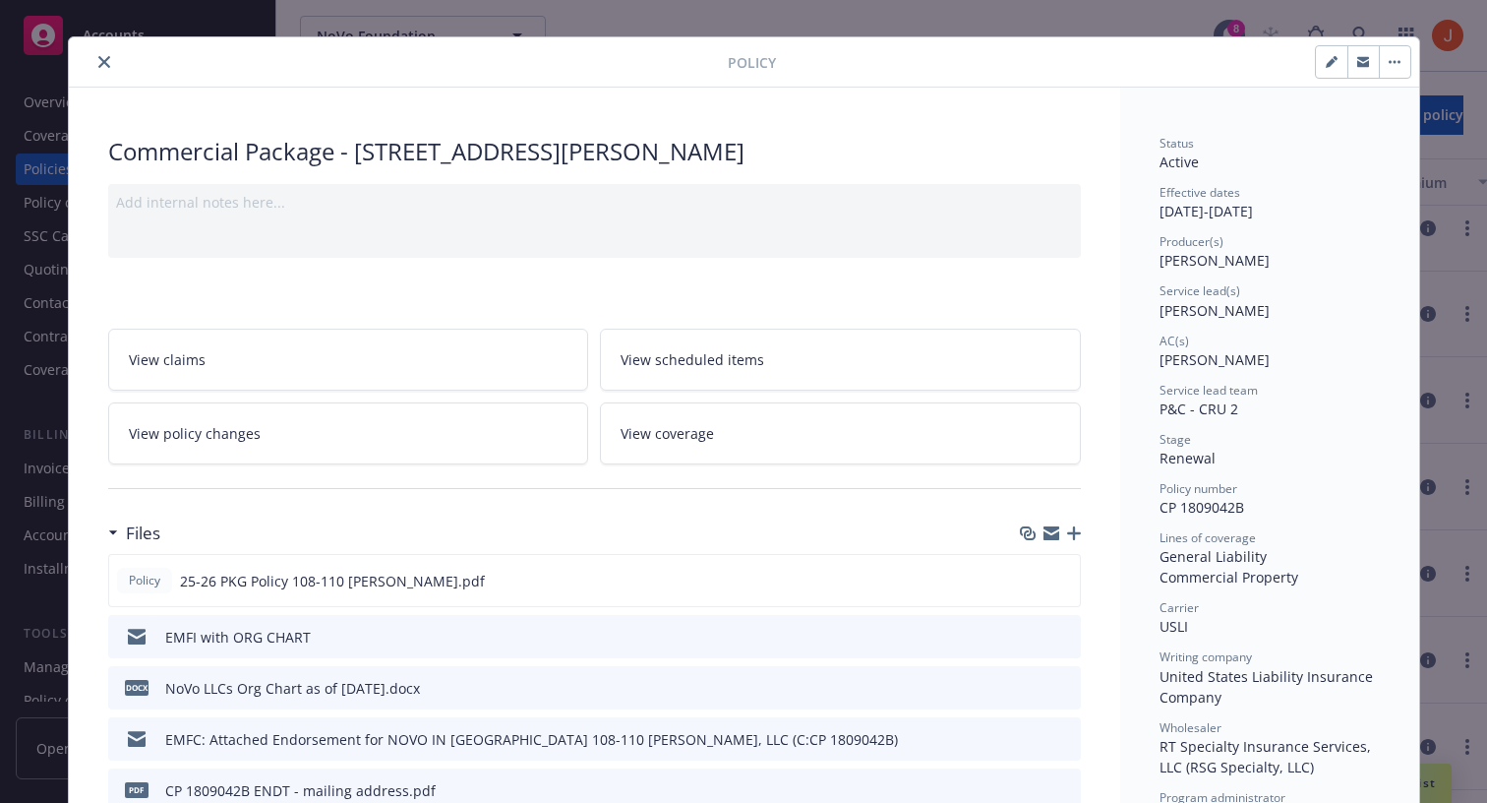
scroll to position [32, 0]
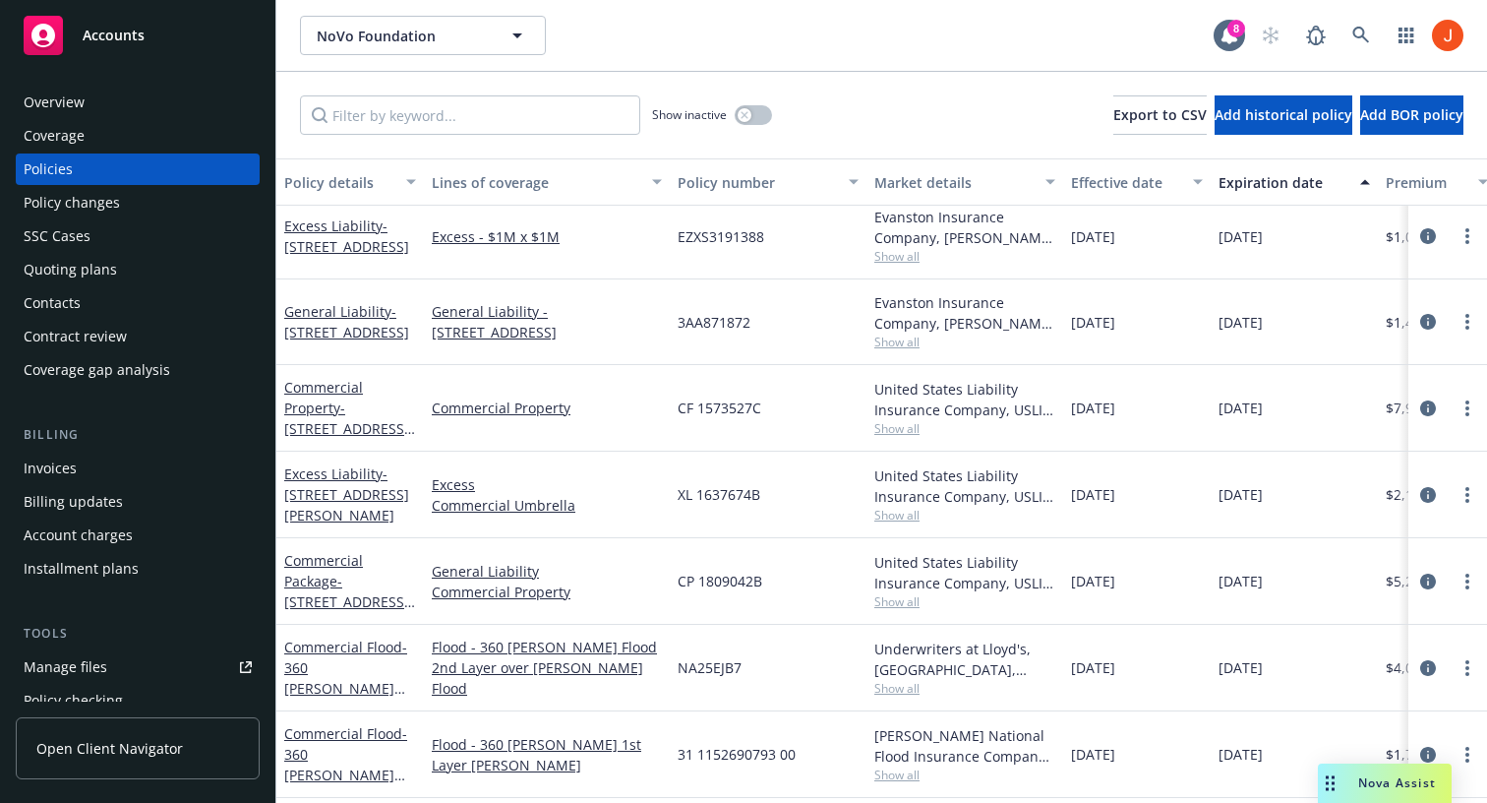
scroll to position [418, 0]
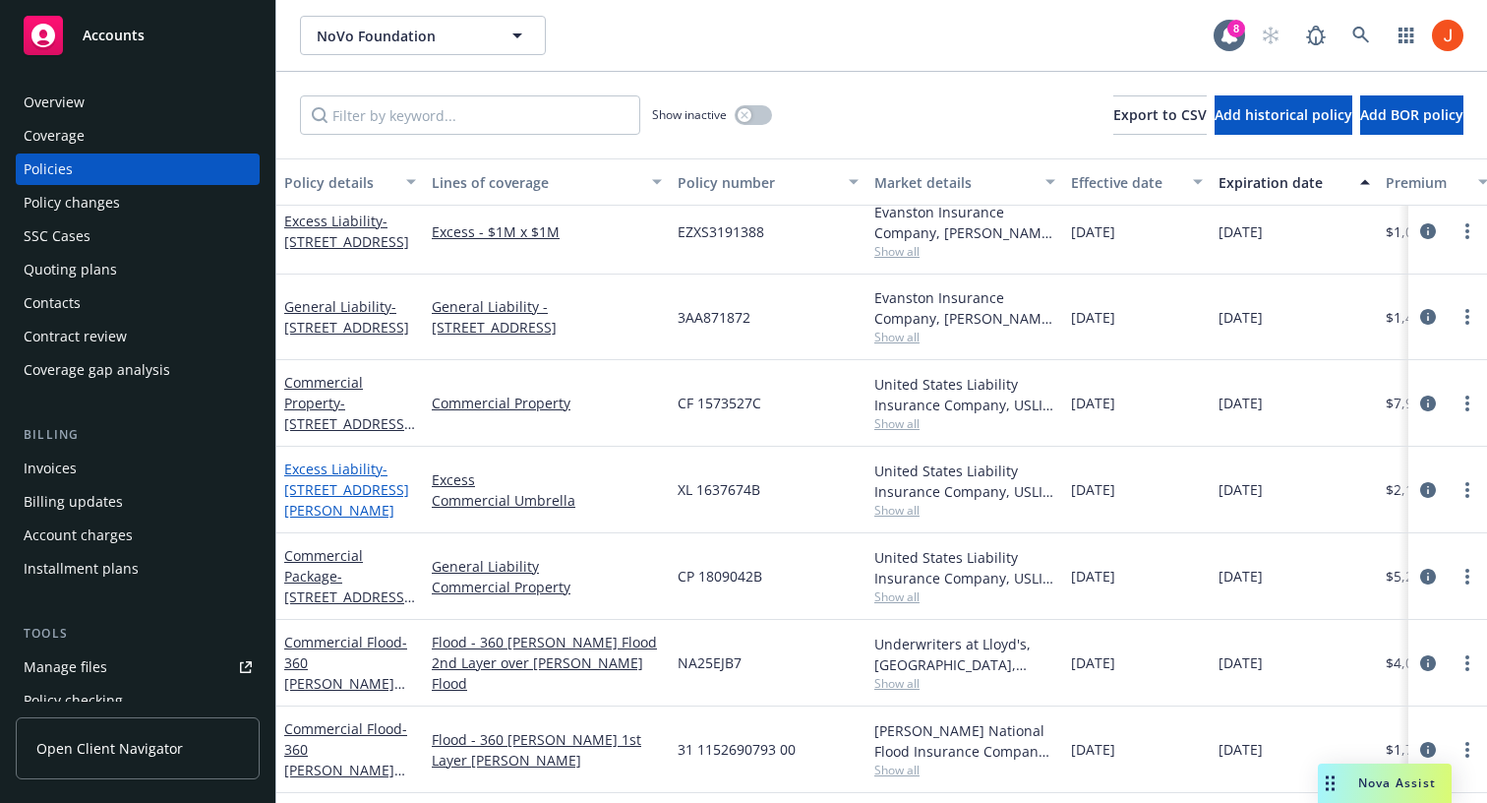
click at [346, 481] on link "Excess Liability - [STREET_ADDRESS][PERSON_NAME]" at bounding box center [346, 489] width 125 height 60
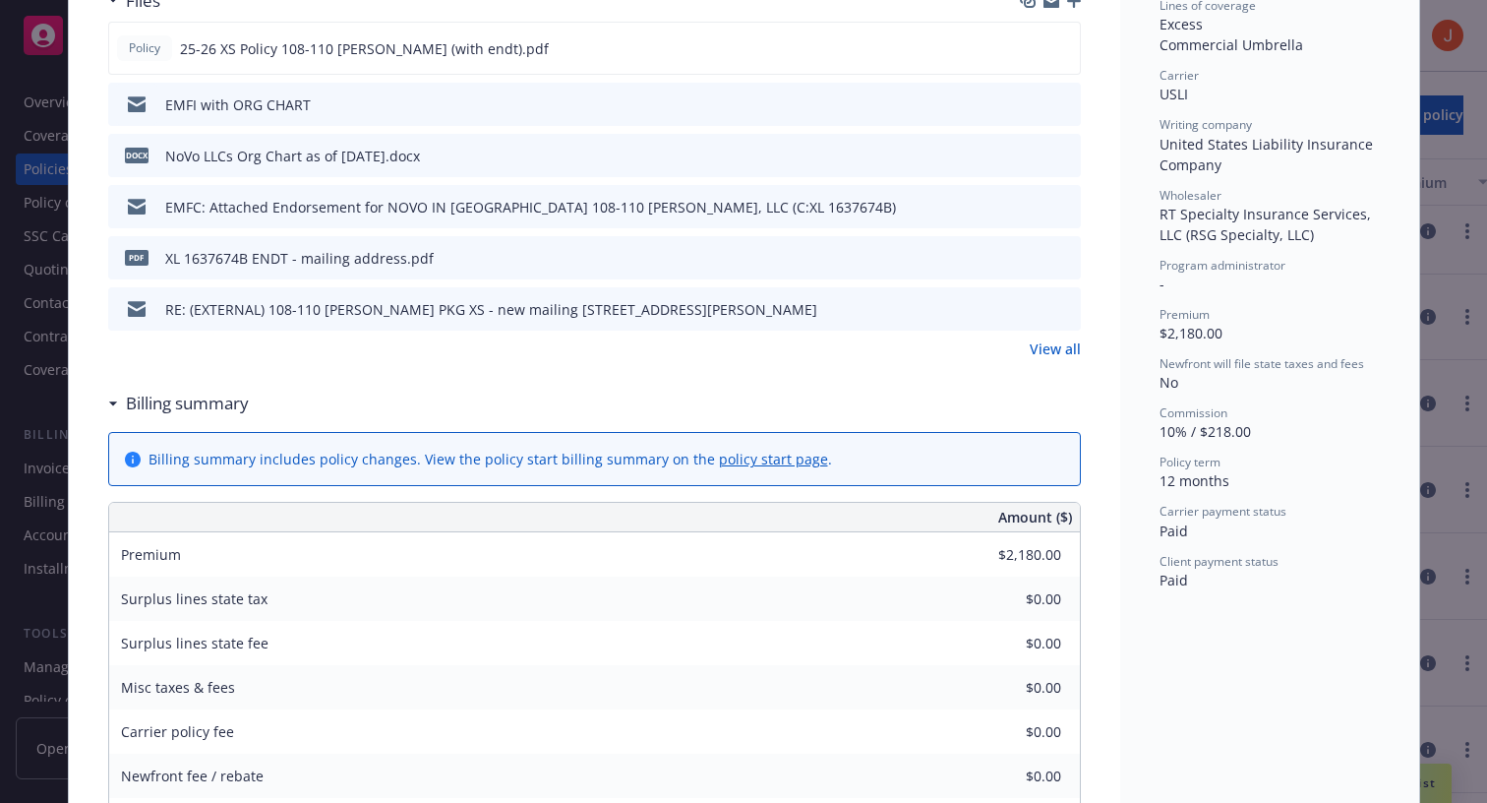
scroll to position [549, 0]
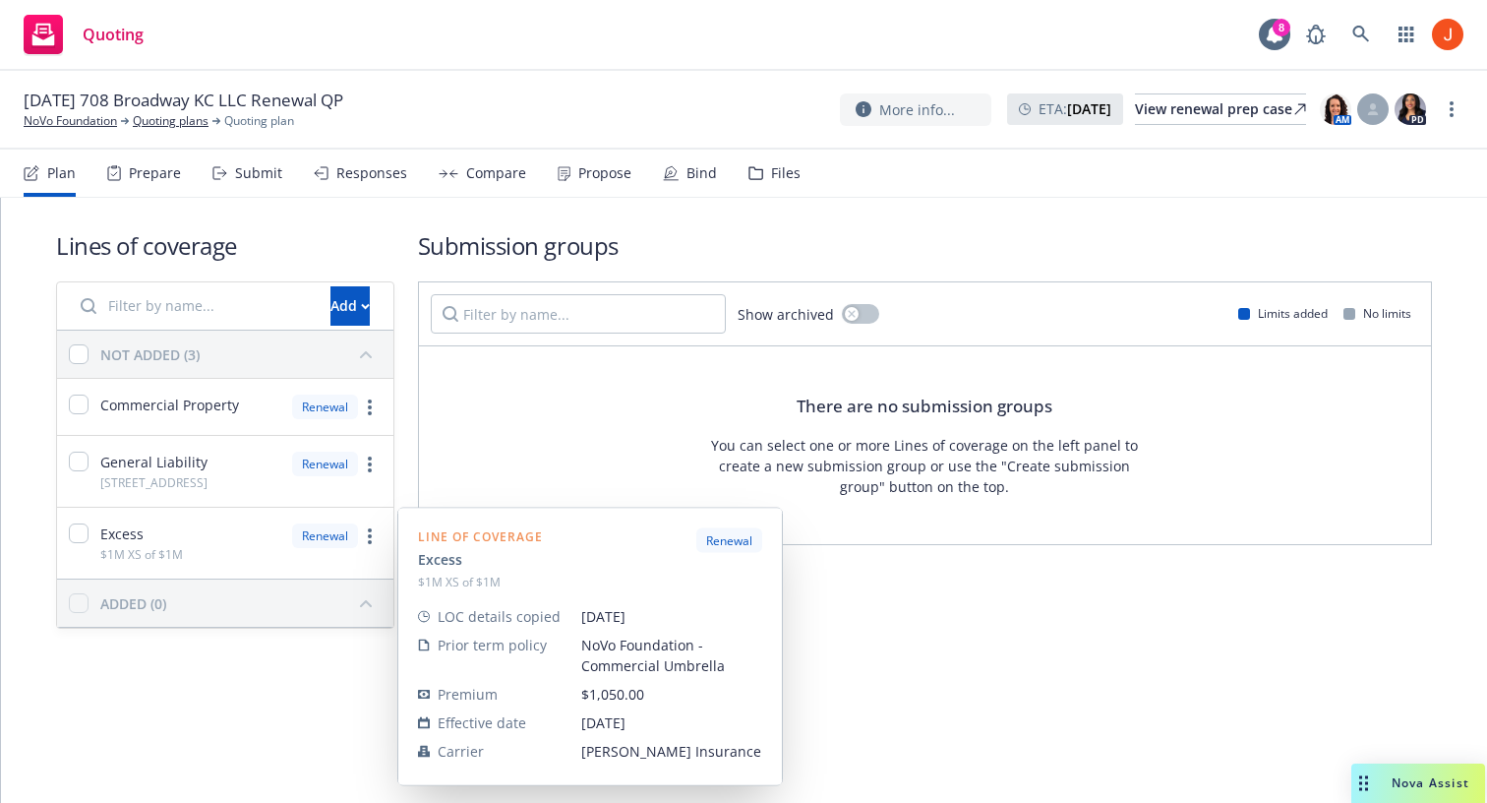
click at [170, 534] on div "Excess $1M XS of $1M" at bounding box center [141, 542] width 83 height 39
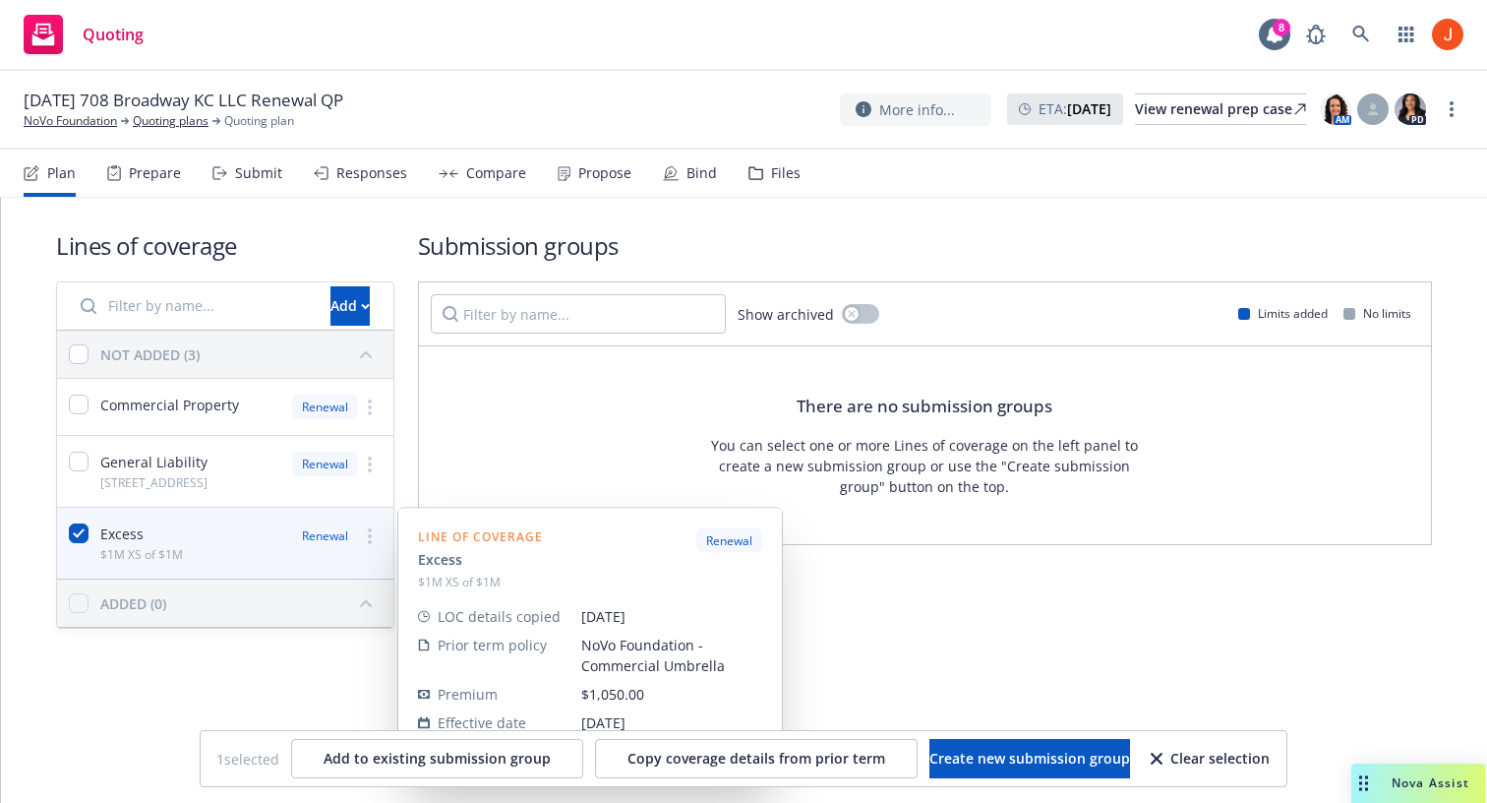
click at [176, 535] on div "Excess $1M XS of $1M" at bounding box center [141, 542] width 83 height 39
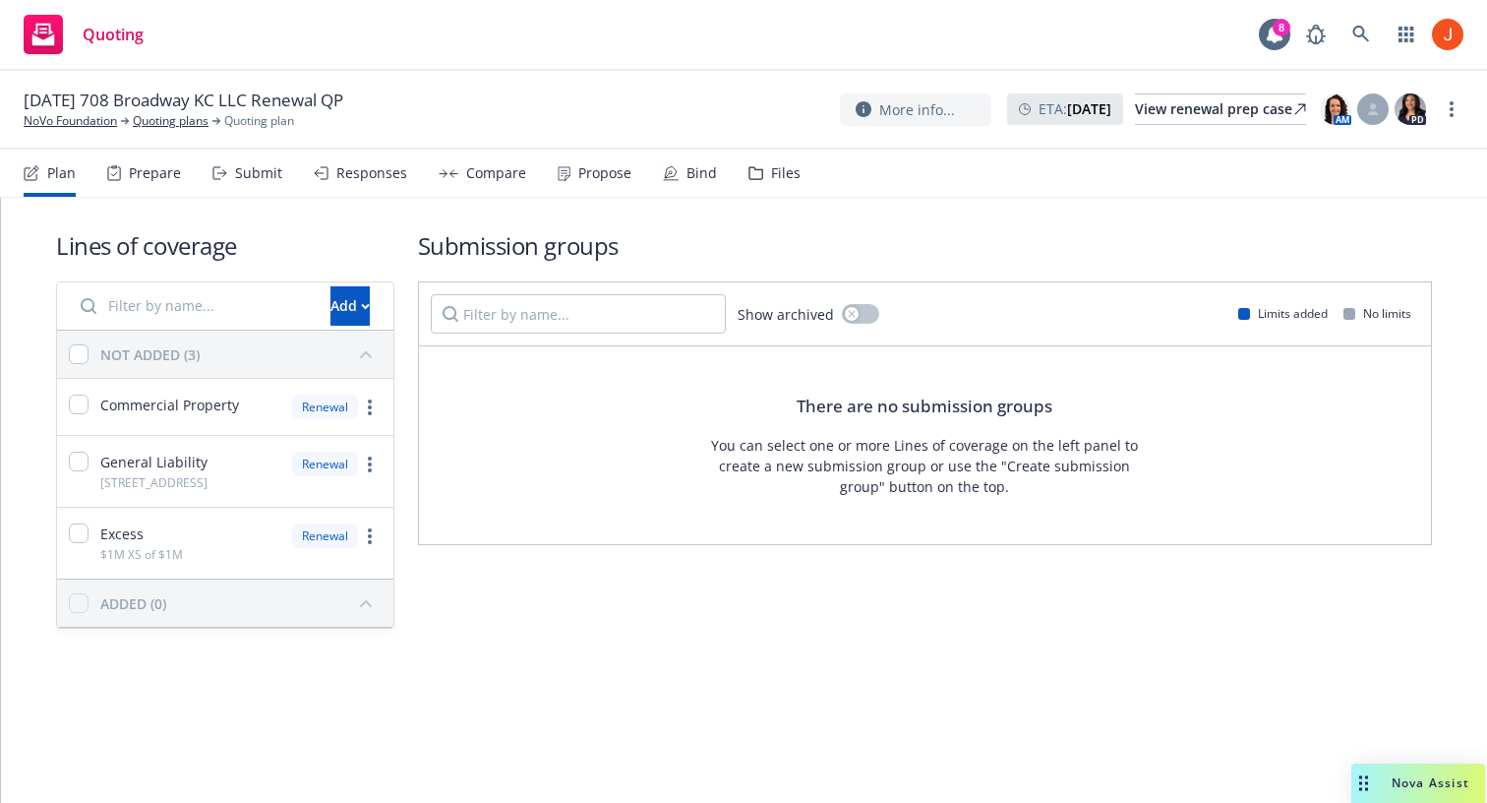
click at [190, 711] on div "Lines of coverage Add NOT ADDED (3) Commercial Property Renewal General Liabili…" at bounding box center [744, 456] width 1486 height 517
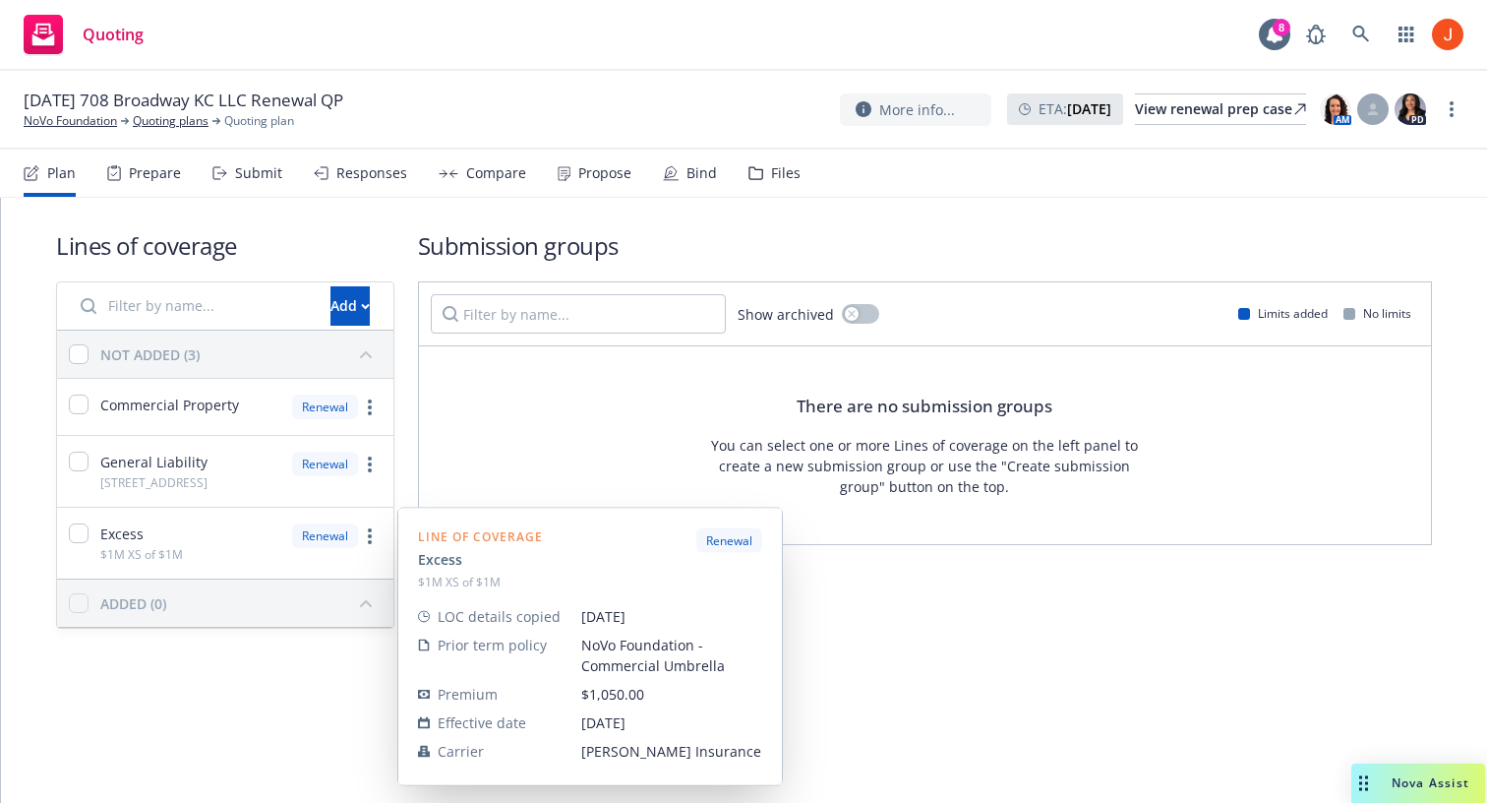
click at [142, 529] on span "Excess" at bounding box center [121, 533] width 43 height 21
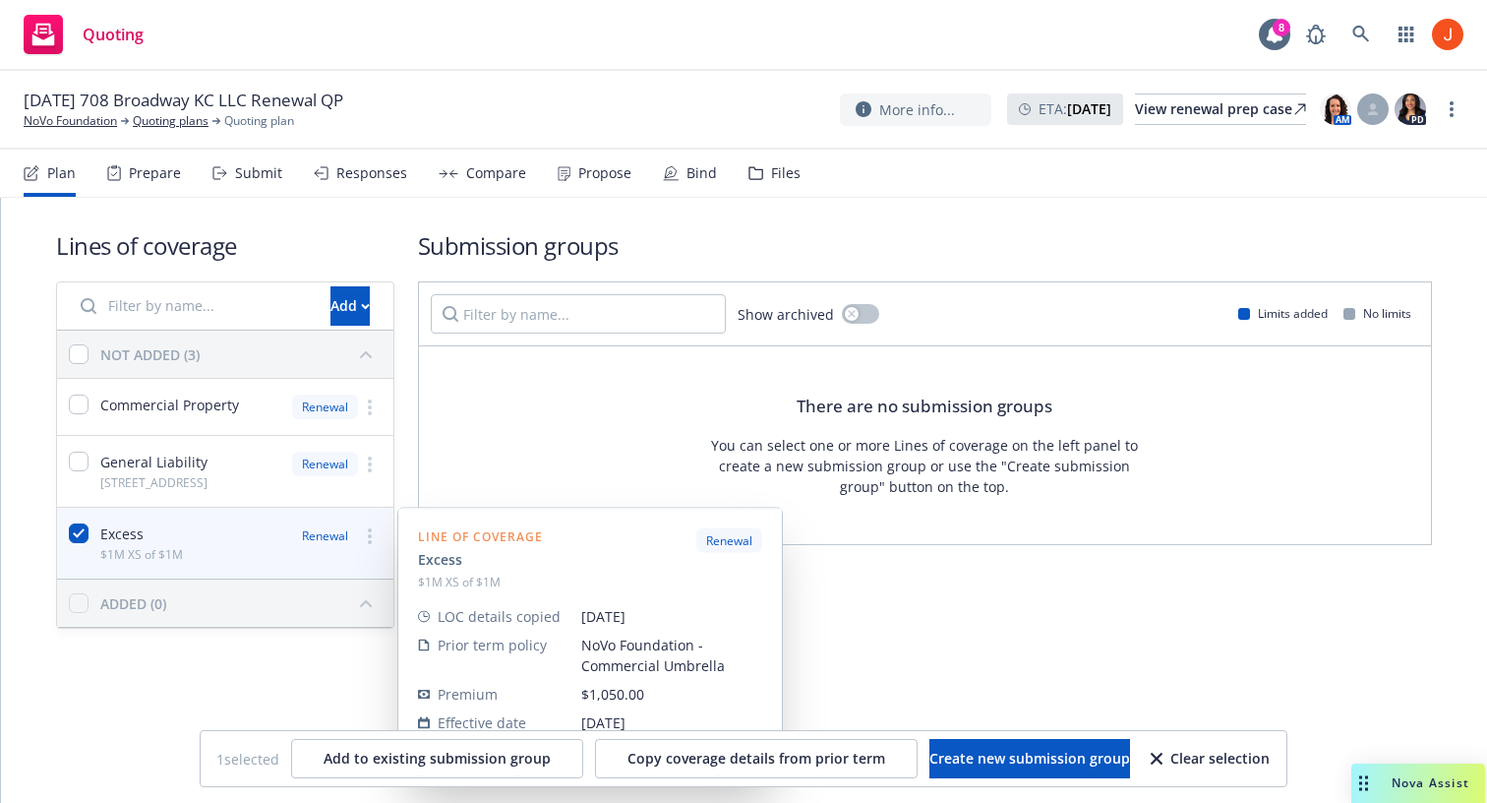
click at [142, 529] on span "Excess" at bounding box center [121, 533] width 43 height 21
checkbox input "false"
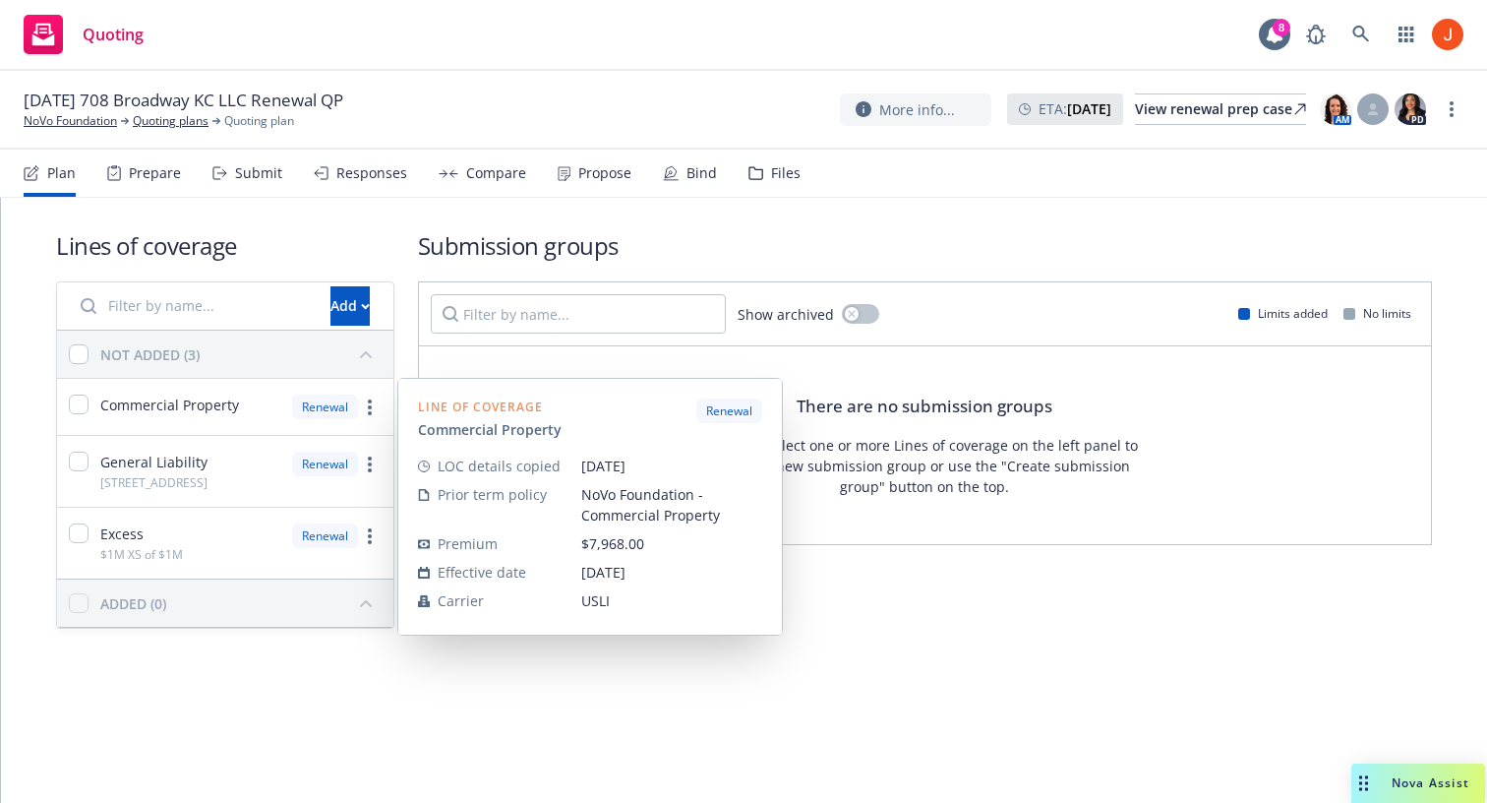
click at [151, 396] on span "Commercial Property" at bounding box center [169, 404] width 139 height 21
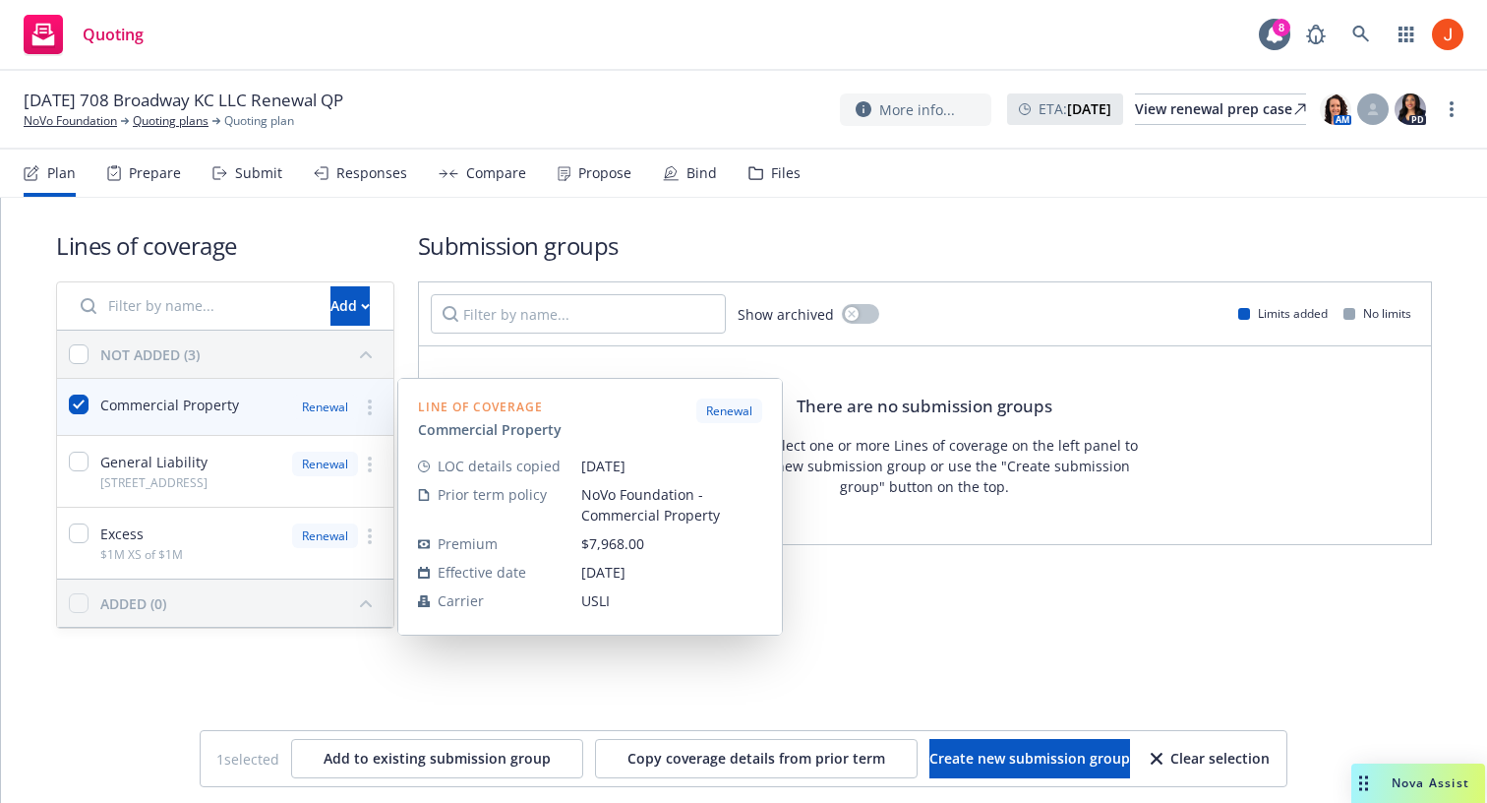
click at [151, 398] on span "Commercial Property" at bounding box center [169, 404] width 139 height 21
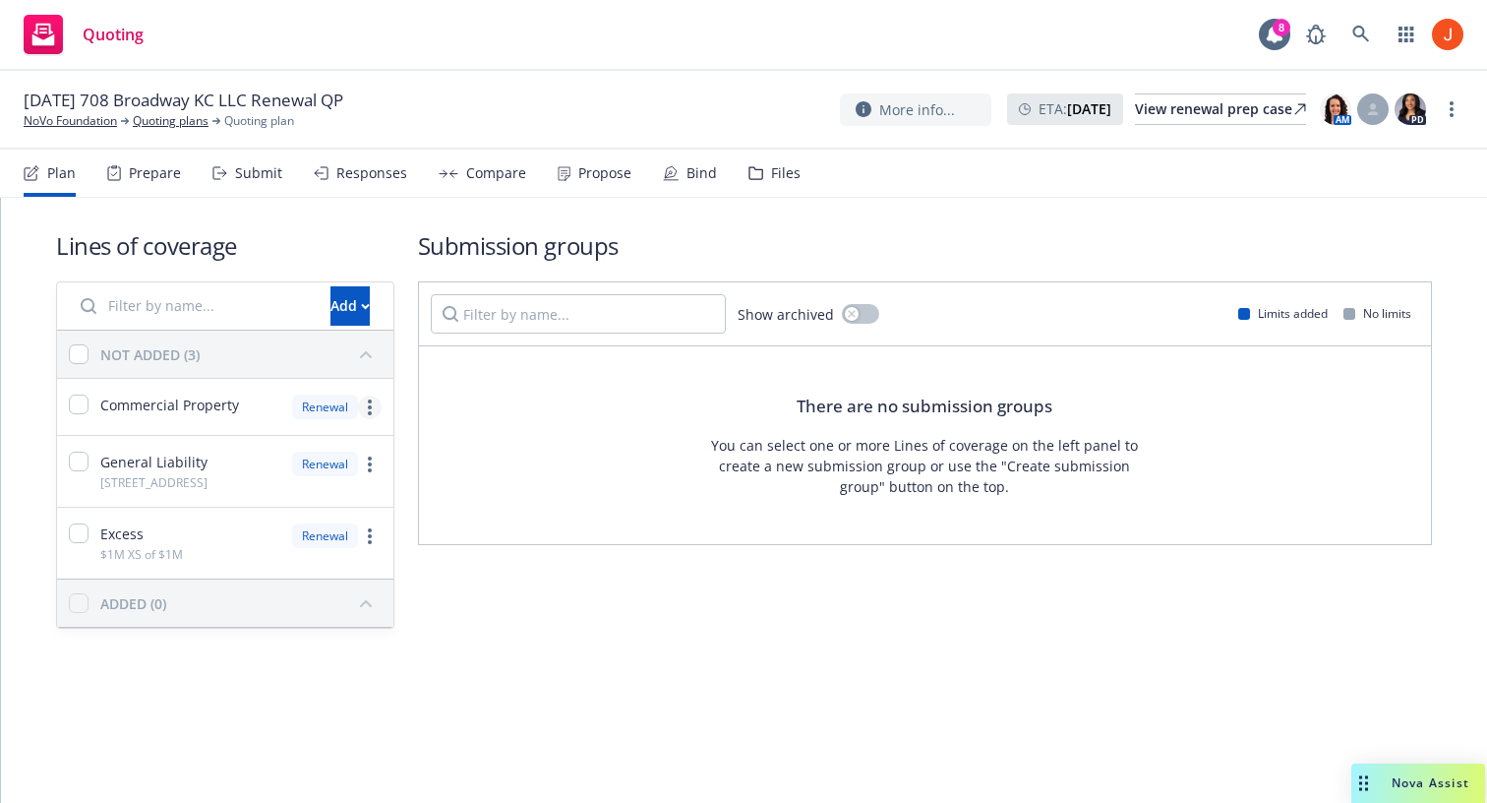
click at [369, 409] on icon "more" at bounding box center [370, 407] width 4 height 16
click at [356, 762] on div "Lines of coverage Add NOT ADDED (3) Commercial Property Renewal General Liabili…" at bounding box center [744, 500] width 1486 height 605
click at [584, 664] on div "Lines of coverage Add NOT ADDED (3) Commercial Property Renewal General Liabili…" at bounding box center [744, 456] width 1486 height 517
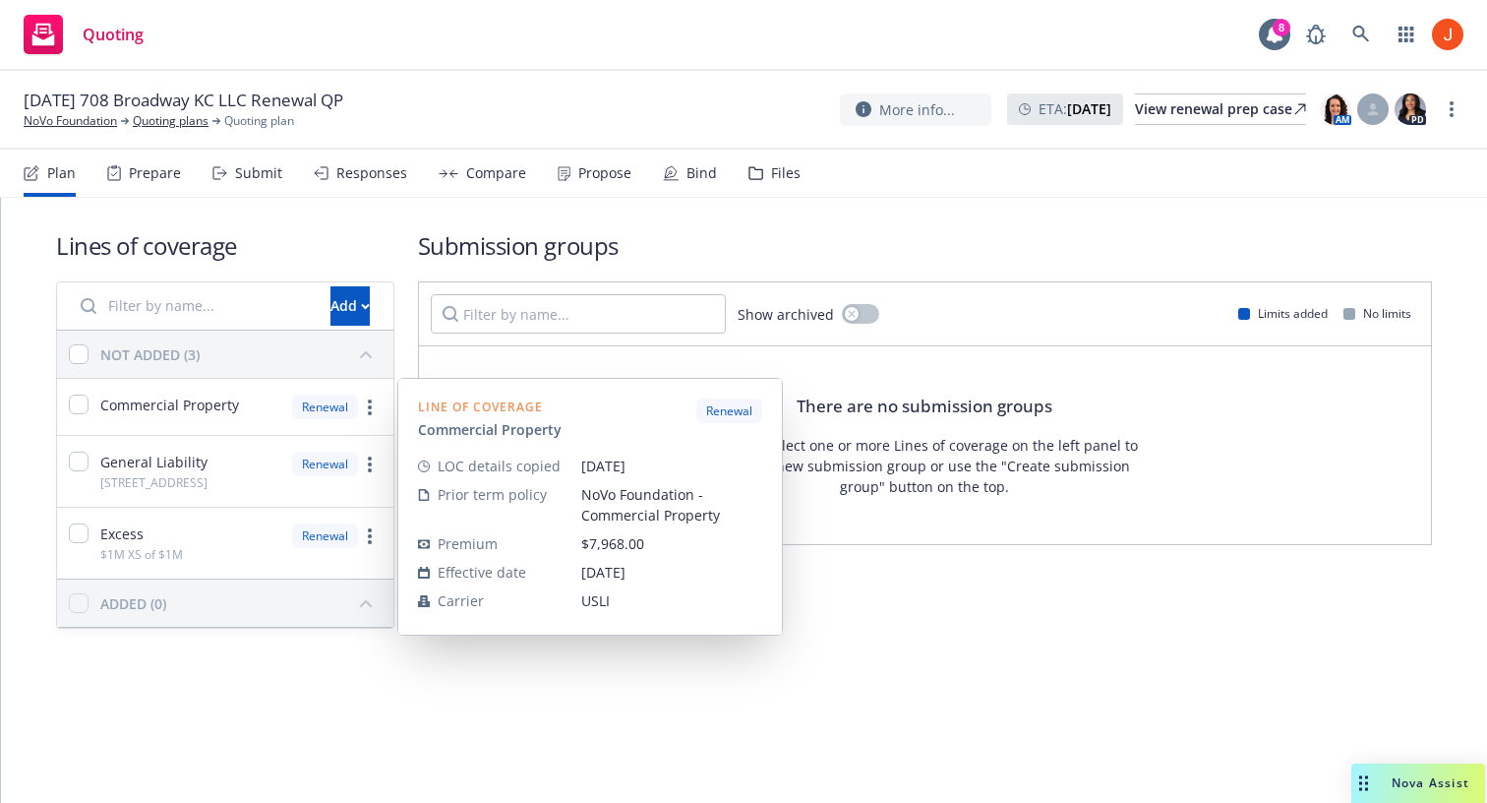
click at [221, 403] on span "Commercial Property" at bounding box center [169, 404] width 139 height 21
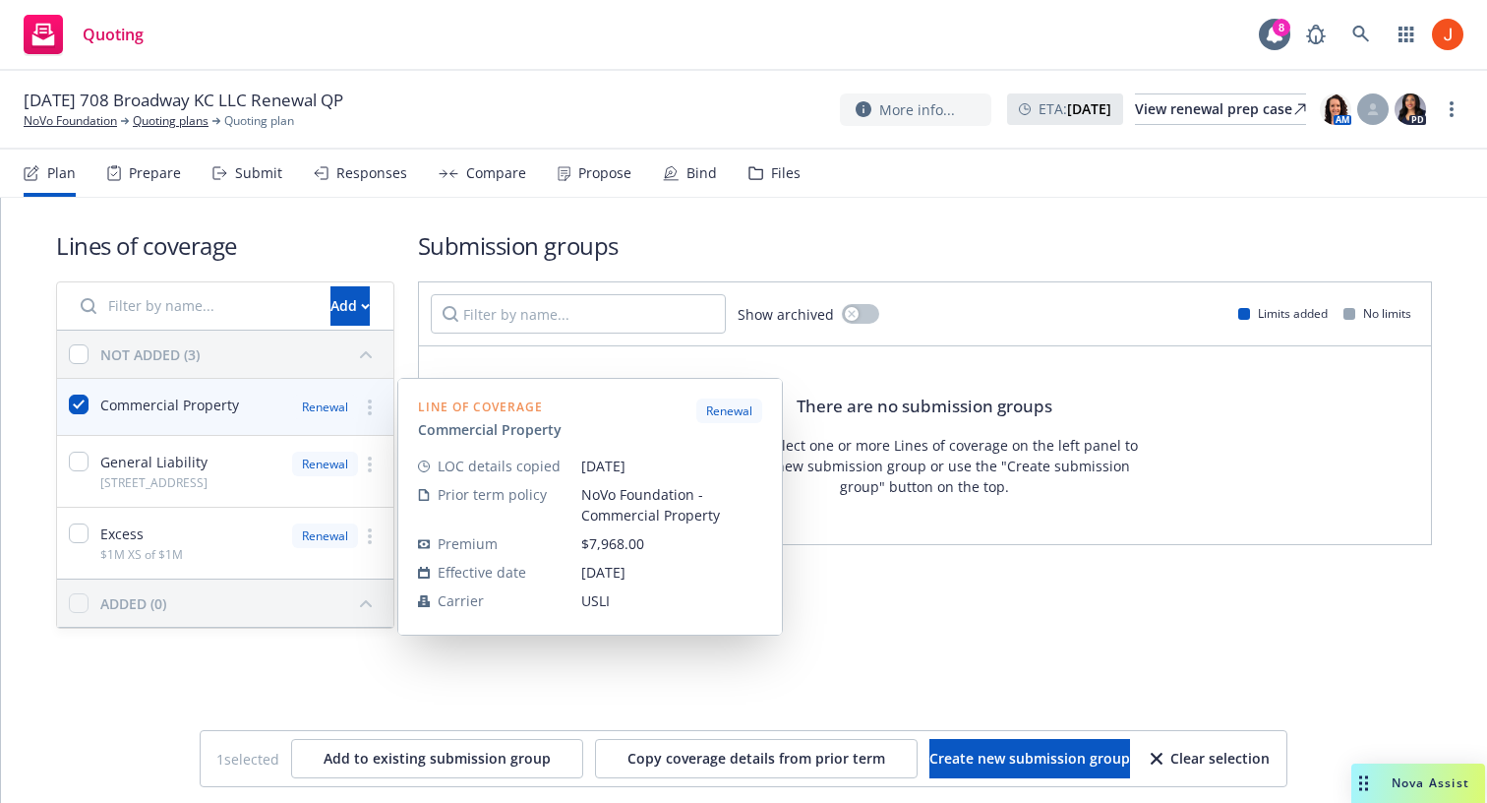
click at [221, 403] on span "Commercial Property" at bounding box center [169, 404] width 139 height 21
checkbox input "false"
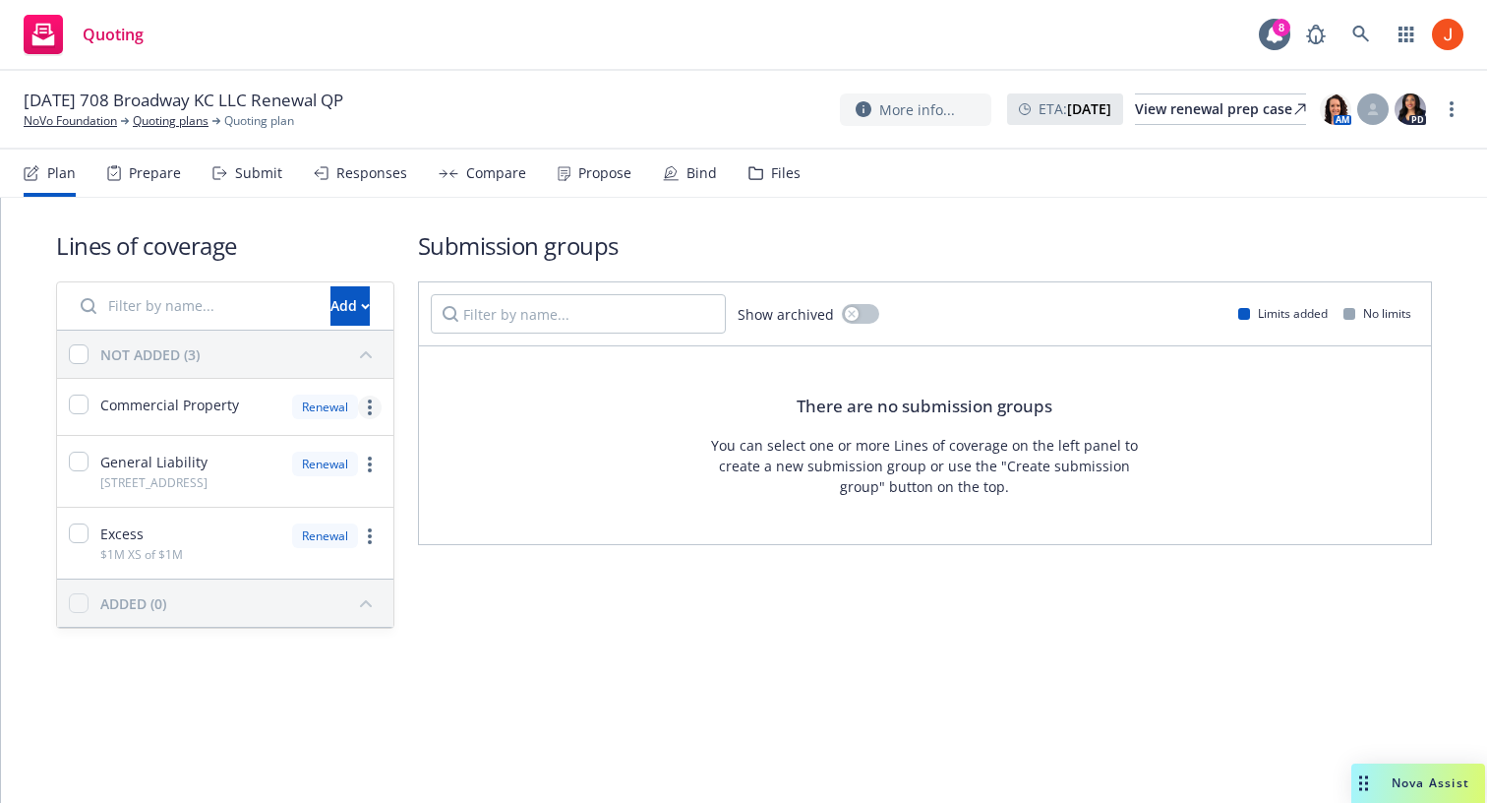
click at [362, 405] on link "more" at bounding box center [370, 407] width 24 height 24
click at [407, 272] on div "Lines of coverage Add NOT ADDED (3) Commercial Property Renewal General Liabili…" at bounding box center [744, 428] width 1376 height 399
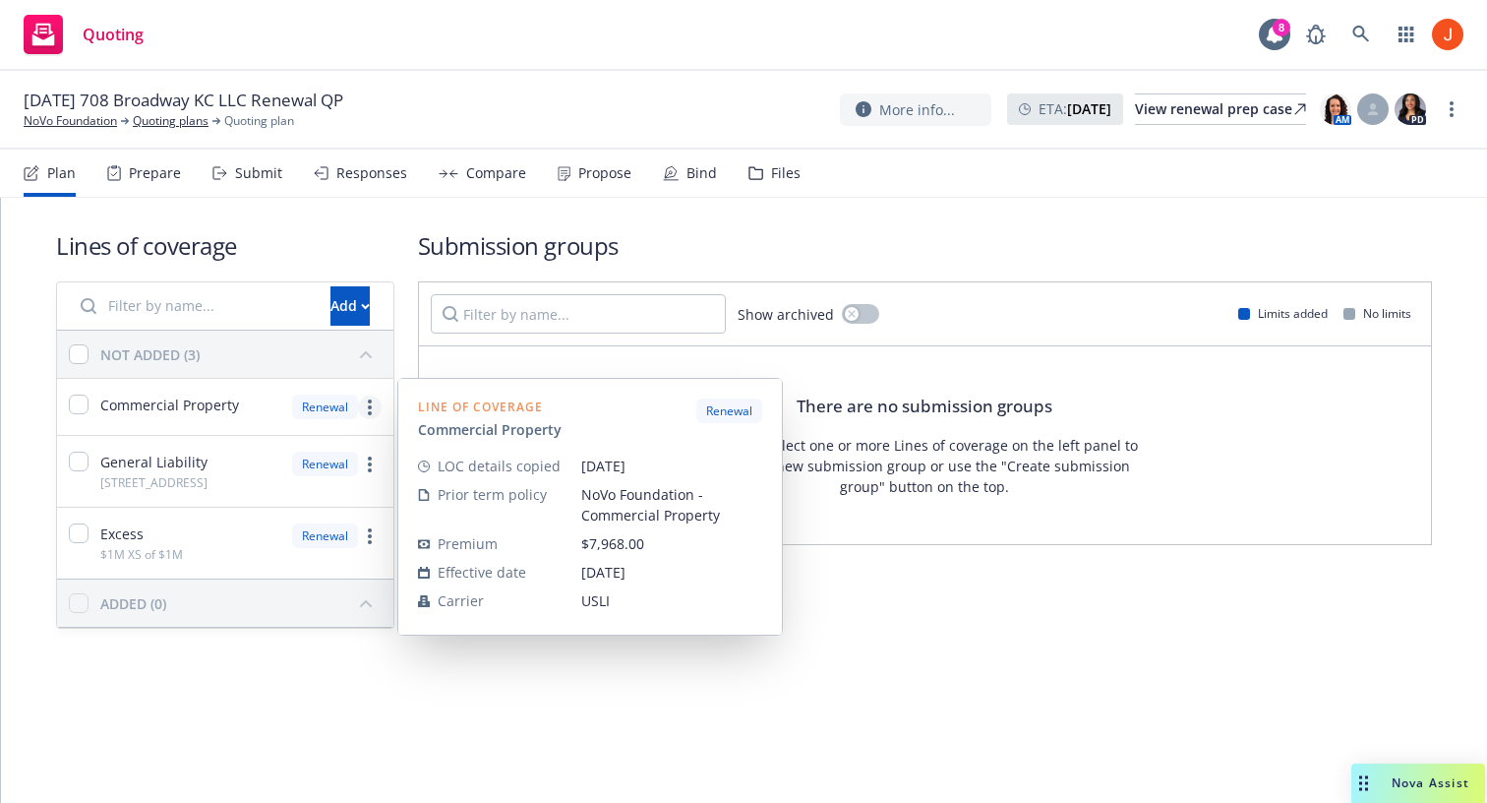
click at [368, 399] on circle "more" at bounding box center [370, 401] width 4 height 4
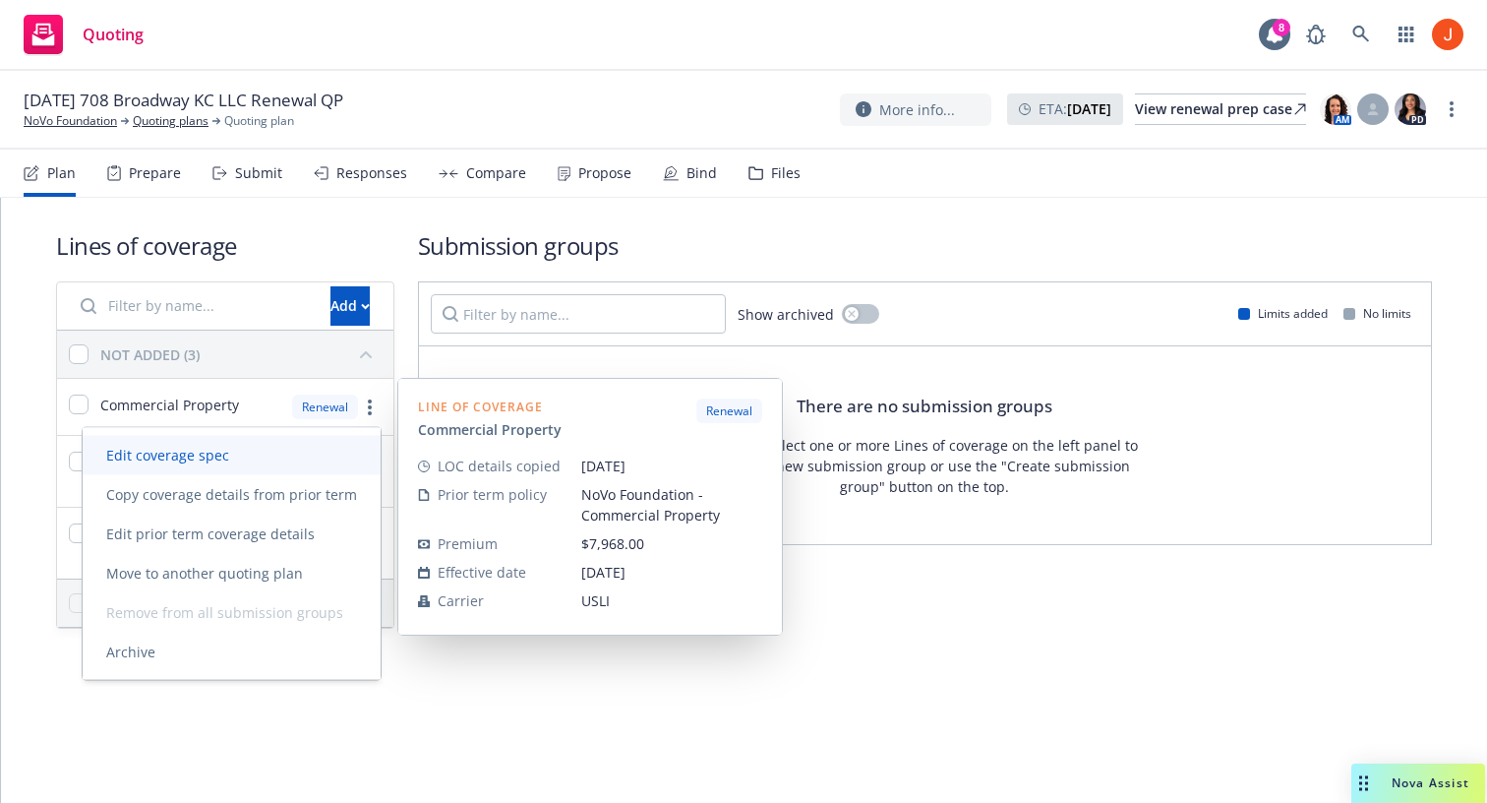
click at [212, 460] on span "Edit coverage spec" at bounding box center [168, 455] width 170 height 19
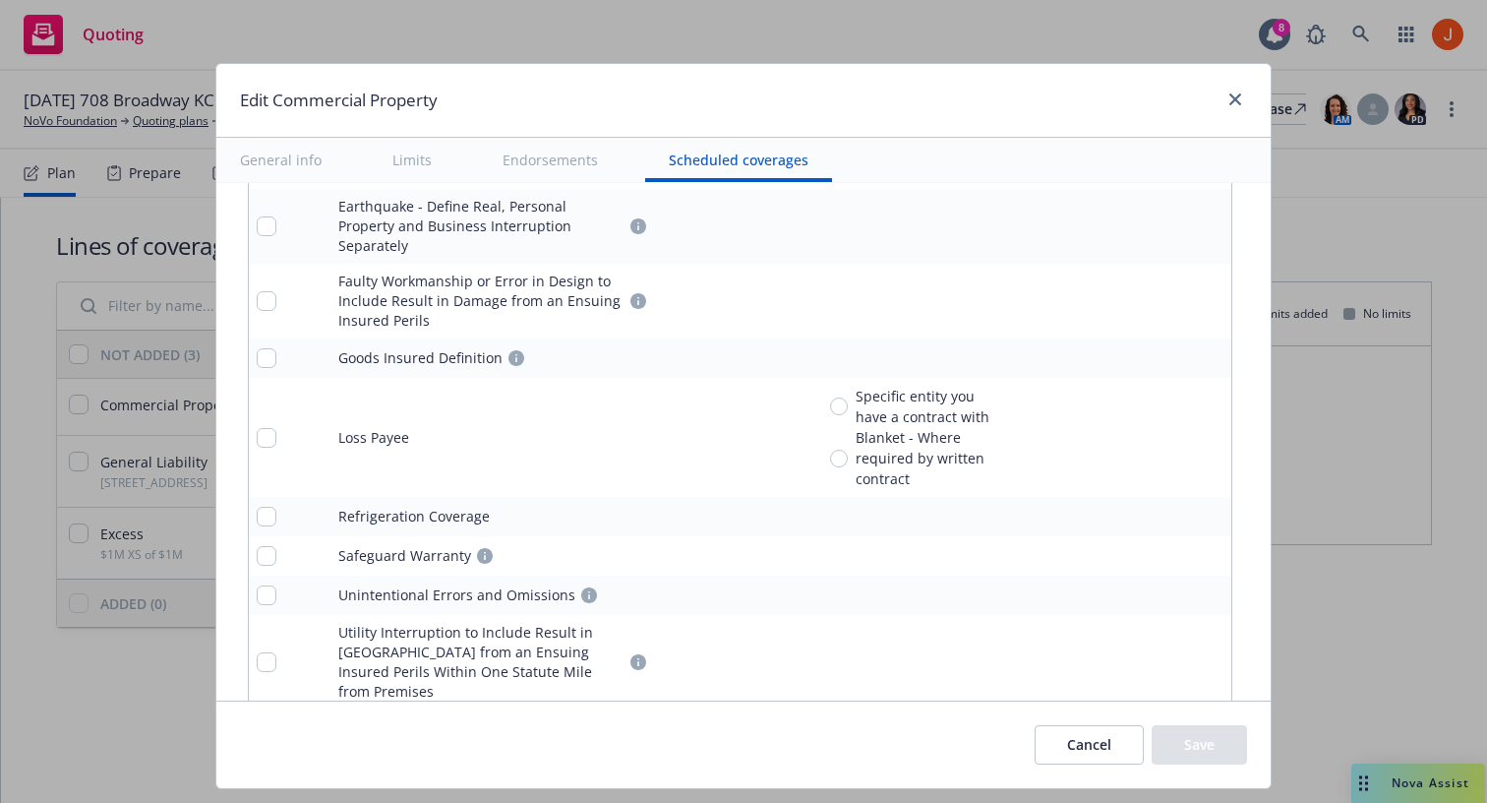
scroll to position [7532, 0]
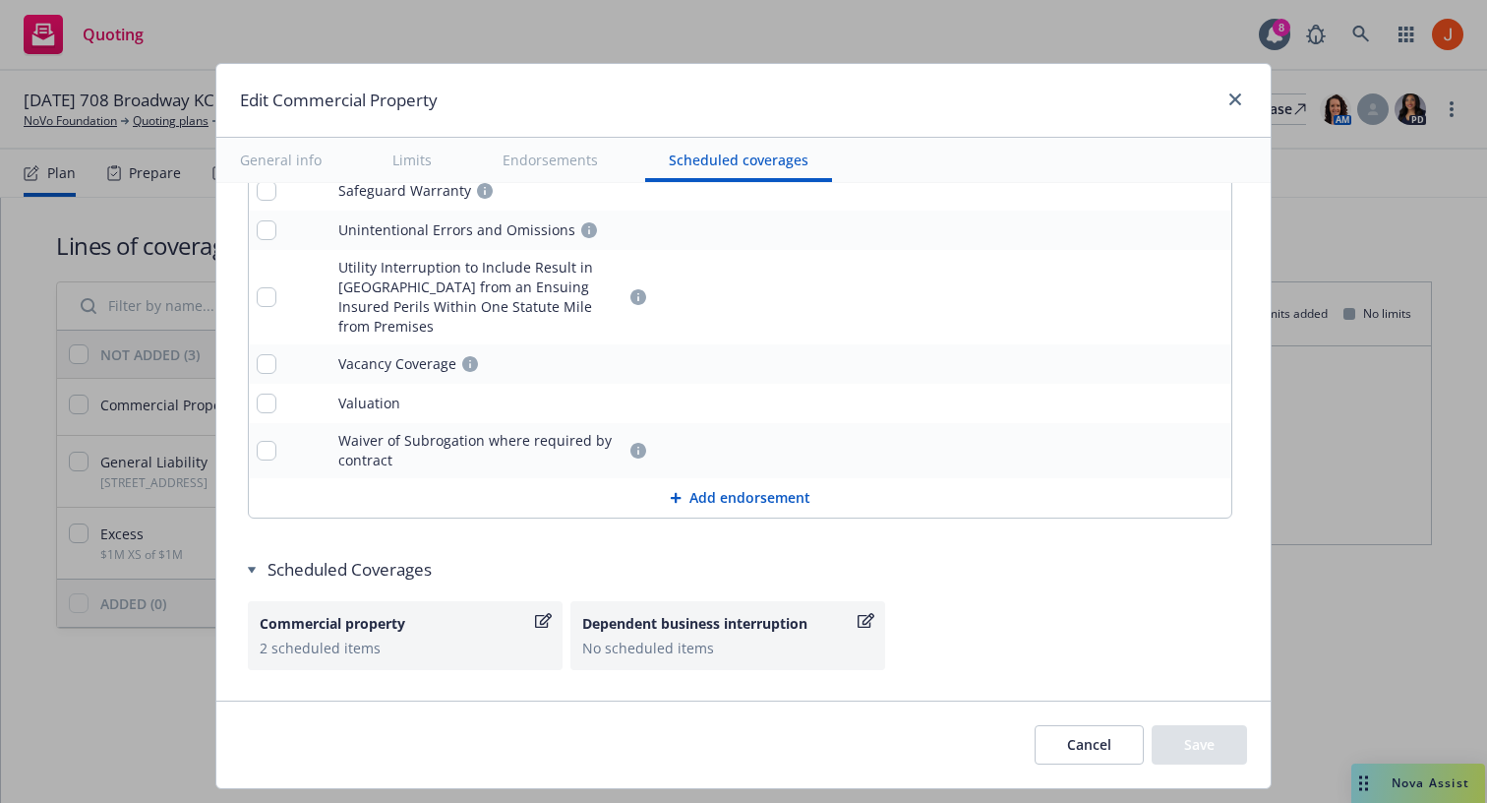
click at [1063, 759] on button "Cancel" at bounding box center [1089, 744] width 109 height 39
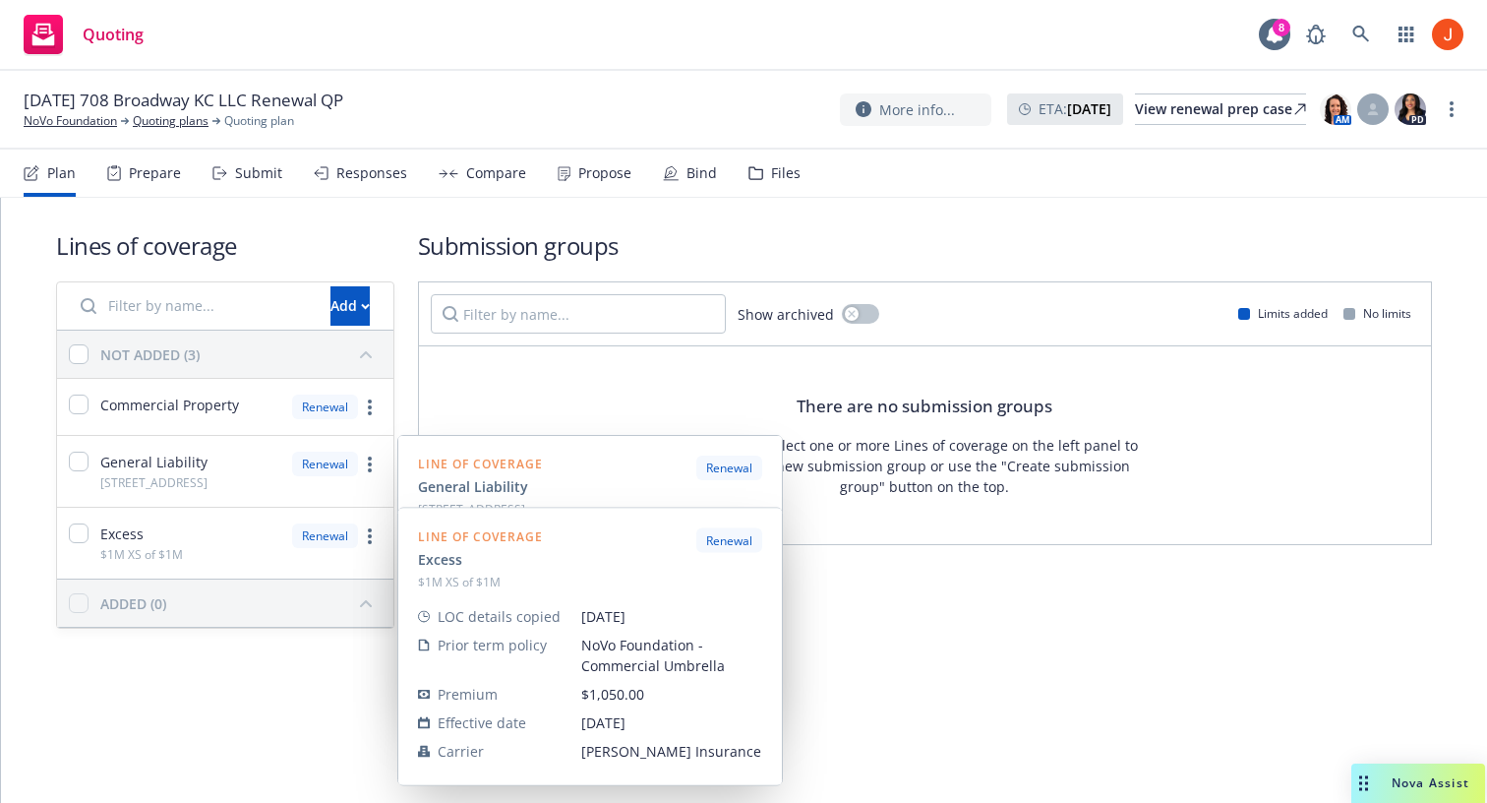
click at [191, 475] on div "General Liability 708 Broadway" at bounding box center [153, 470] width 107 height 39
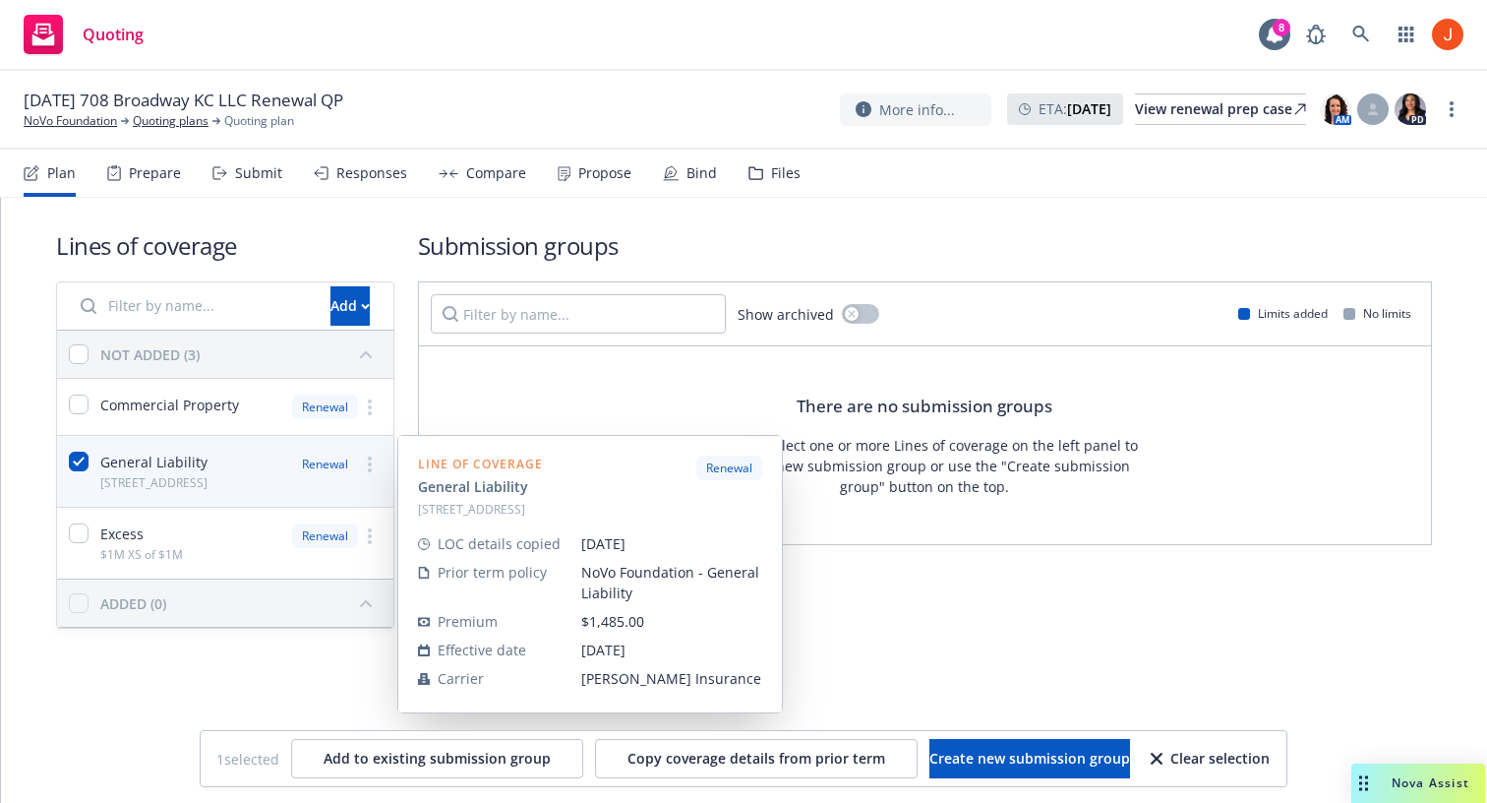
click at [191, 475] on div "General Liability 708 Broadway" at bounding box center [153, 470] width 107 height 39
checkbox input "false"
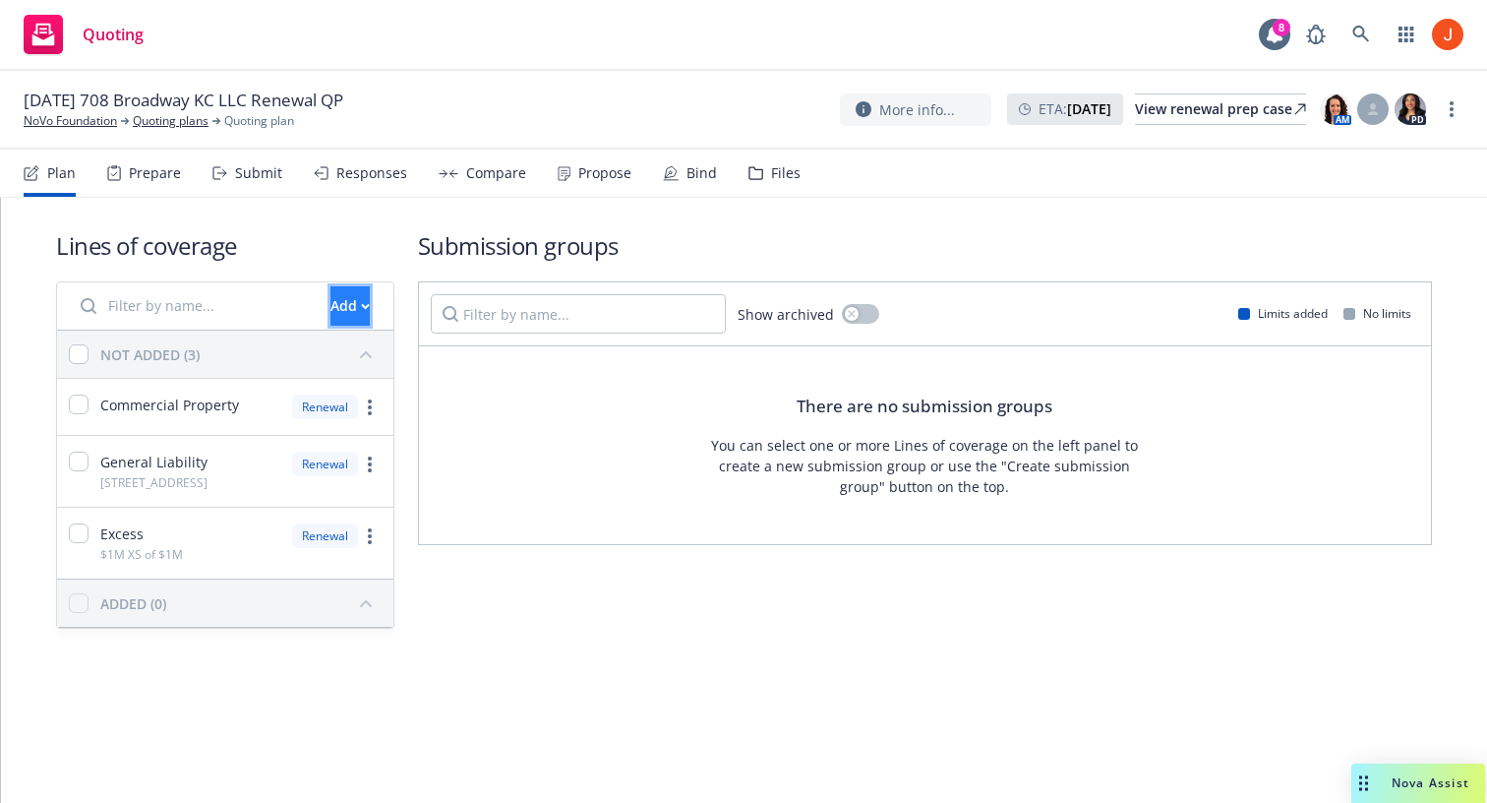
click at [331, 305] on div "Add" at bounding box center [350, 305] width 39 height 37
click at [350, 249] on h1 "Lines of coverage" at bounding box center [225, 245] width 338 height 32
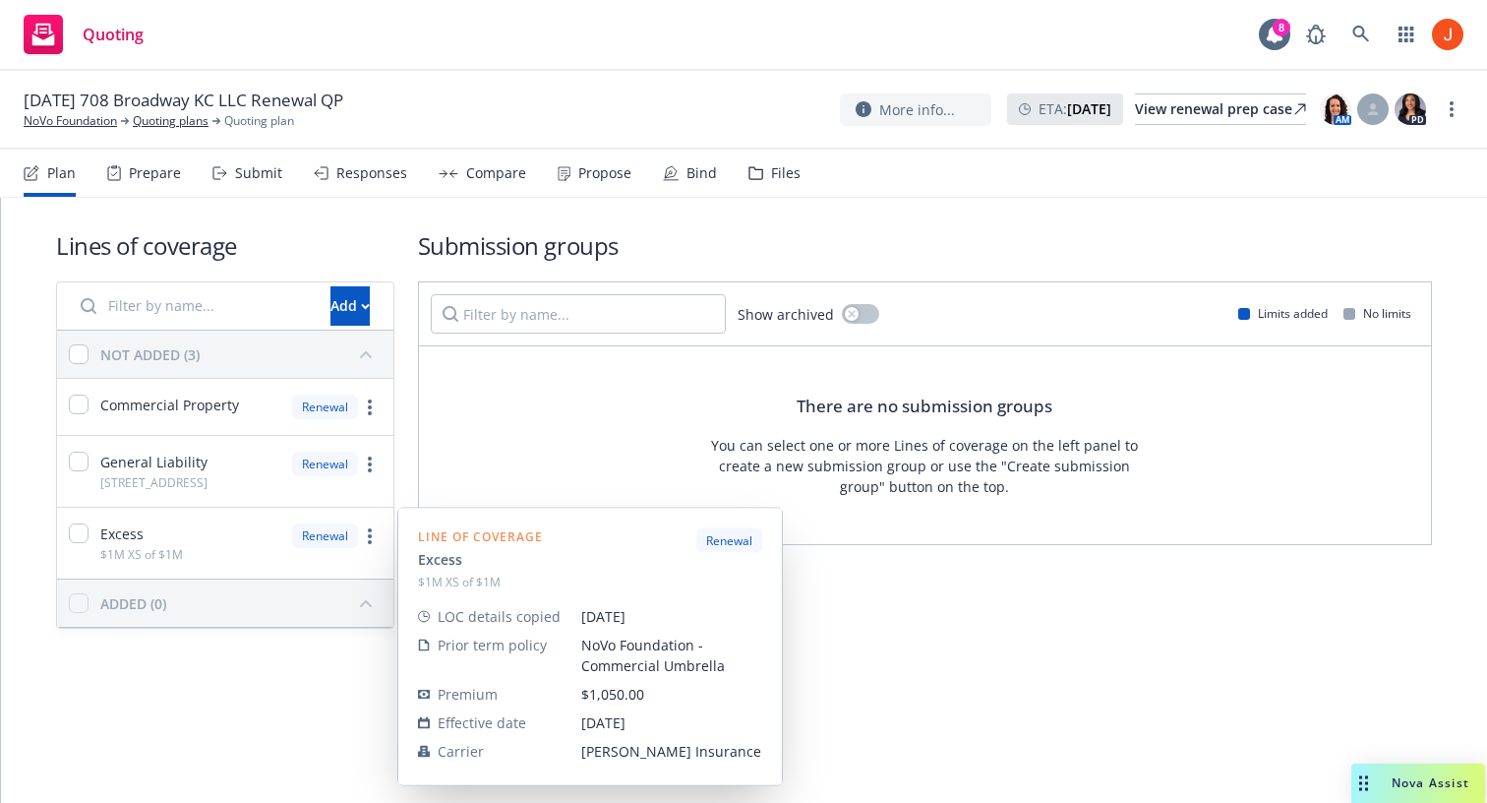
click at [233, 526] on div "Excess $1M XS of $1M Renewal" at bounding box center [225, 543] width 336 height 71
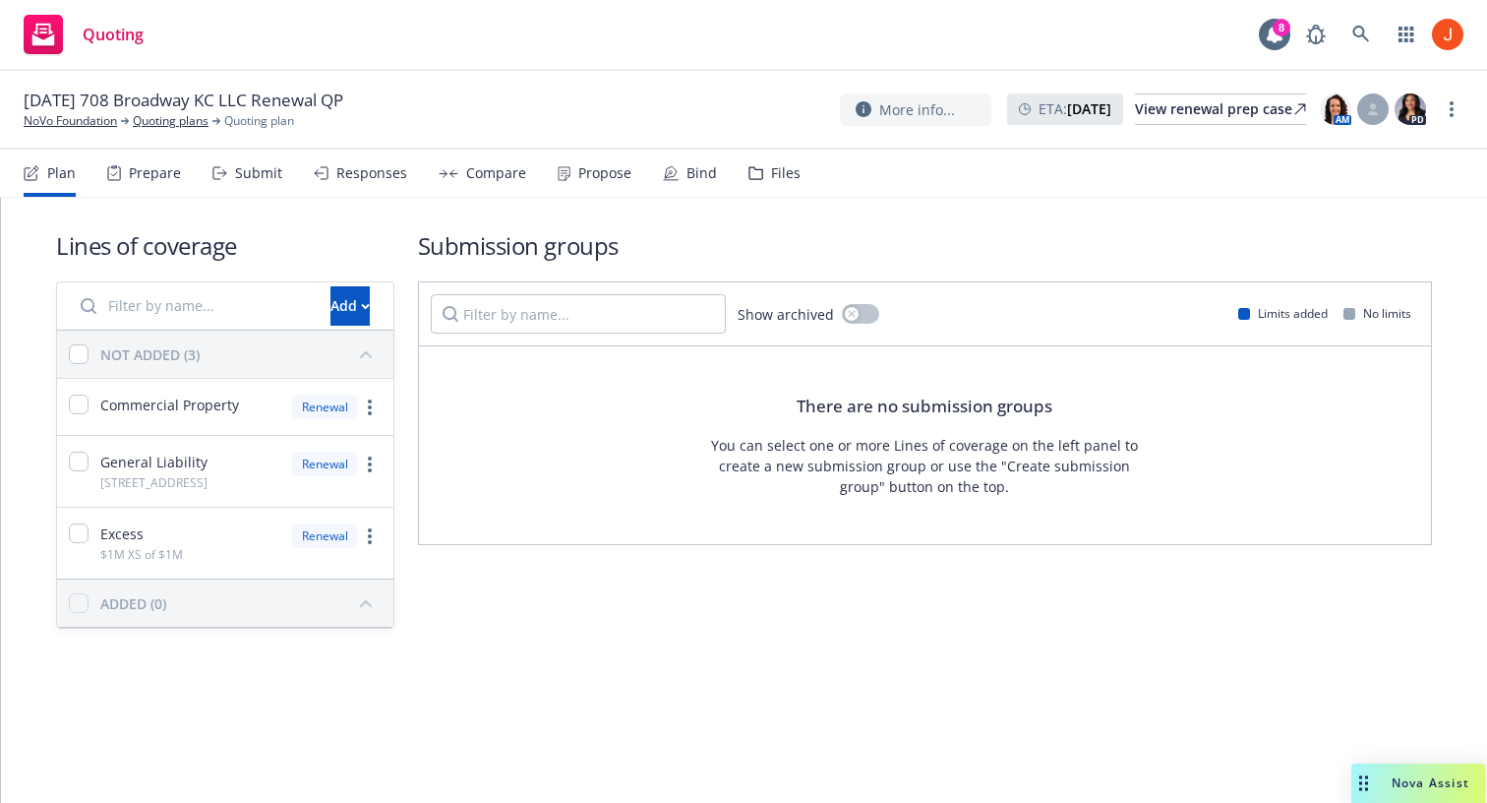
click at [233, 526] on div "Excess $1M XS of $1M Renewal" at bounding box center [225, 543] width 336 height 71
click at [368, 538] on icon "more" at bounding box center [370, 536] width 4 height 16
click at [351, 672] on div "Lines of coverage Add NOT ADDED (3) Commercial Property Renewal General Liabili…" at bounding box center [744, 456] width 1486 height 517
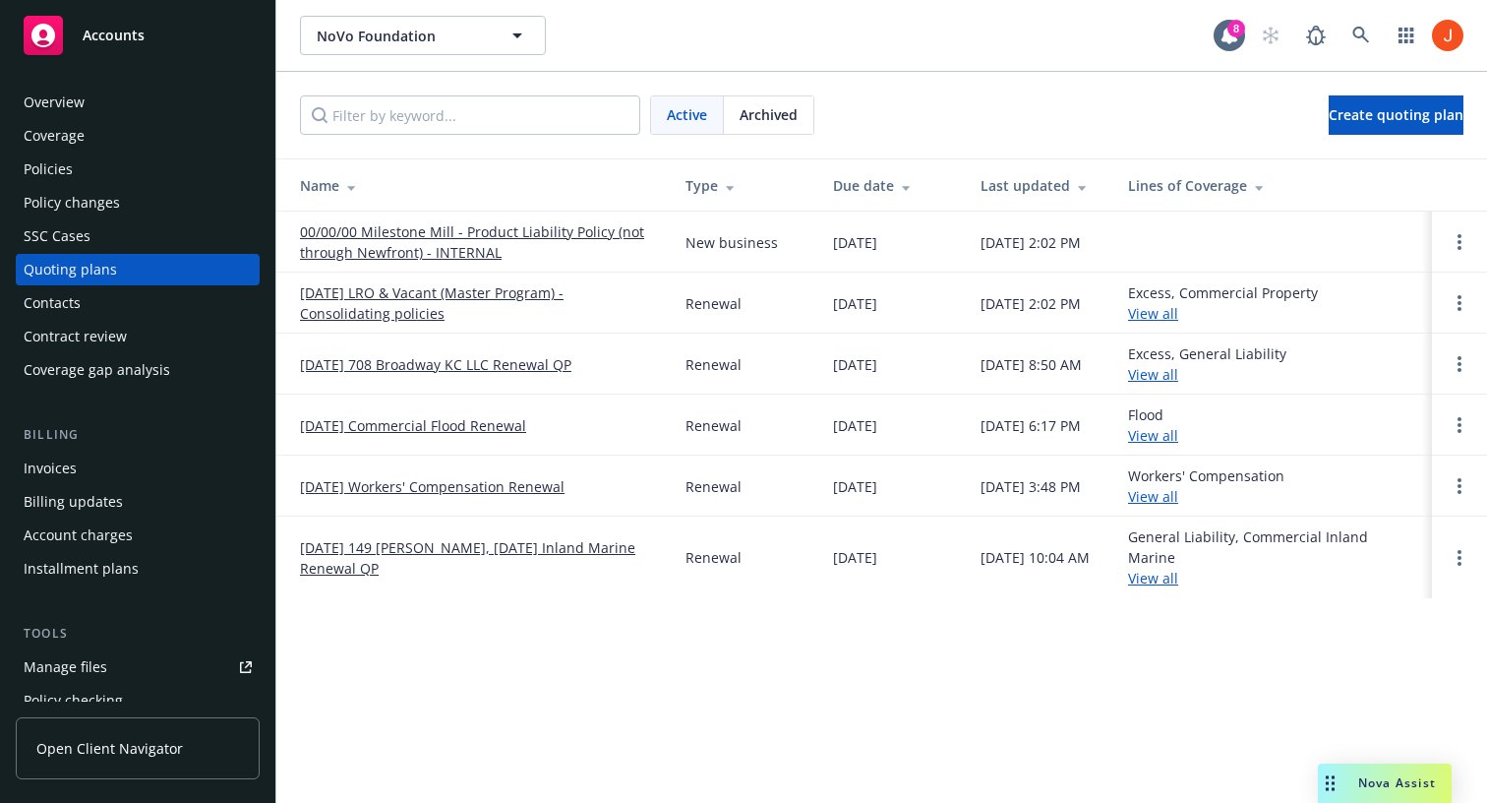
click at [502, 428] on link "[DATE] Commercial Flood Renewal" at bounding box center [413, 425] width 226 height 21
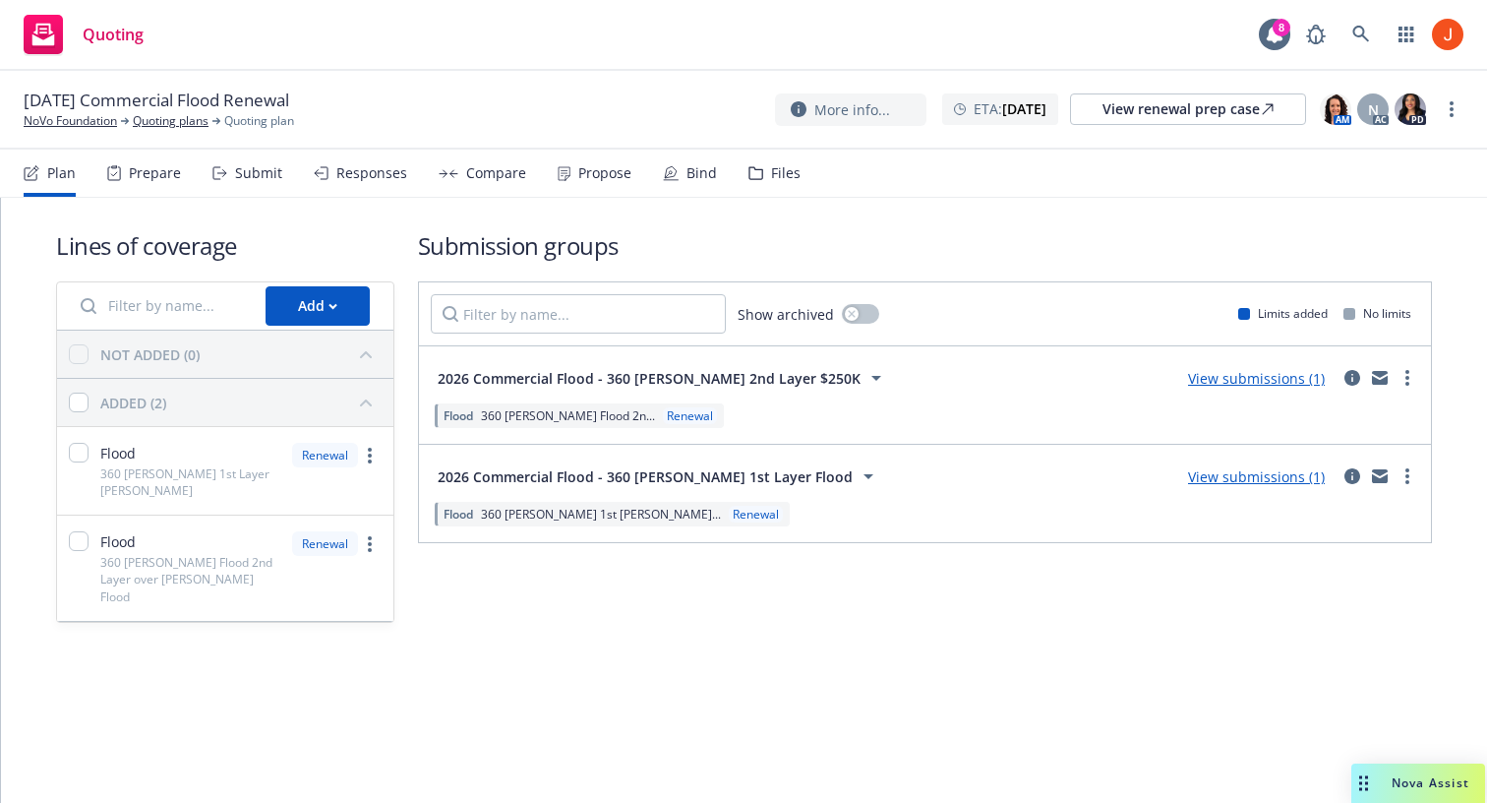
click at [871, 226] on div "Lines of coverage Add NOT ADDED (0) ADDED (2) Flood 360 [PERSON_NAME] 1st Layer…" at bounding box center [744, 426] width 1376 height 456
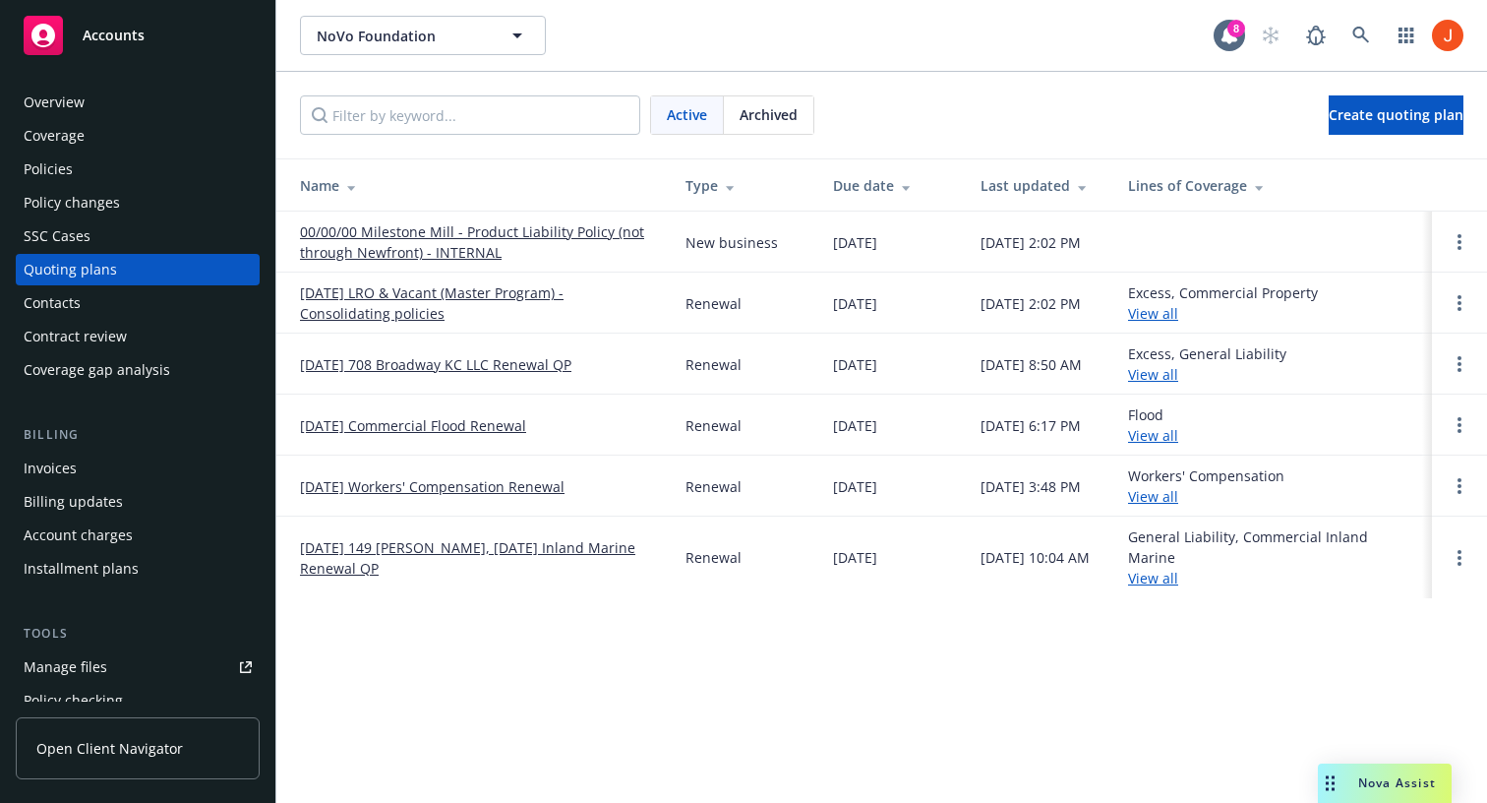
click at [471, 423] on link "[DATE] Commercial Flood Renewal" at bounding box center [413, 425] width 226 height 21
click at [483, 296] on link "[DATE] LRO & Vacant (Master Program) - Consolidating policies" at bounding box center [477, 302] width 354 height 41
click at [482, 365] on link "[DATE] 708 Broadway KC LLC Renewal QP" at bounding box center [435, 364] width 271 height 21
click at [57, 99] on div "Overview" at bounding box center [54, 102] width 61 height 31
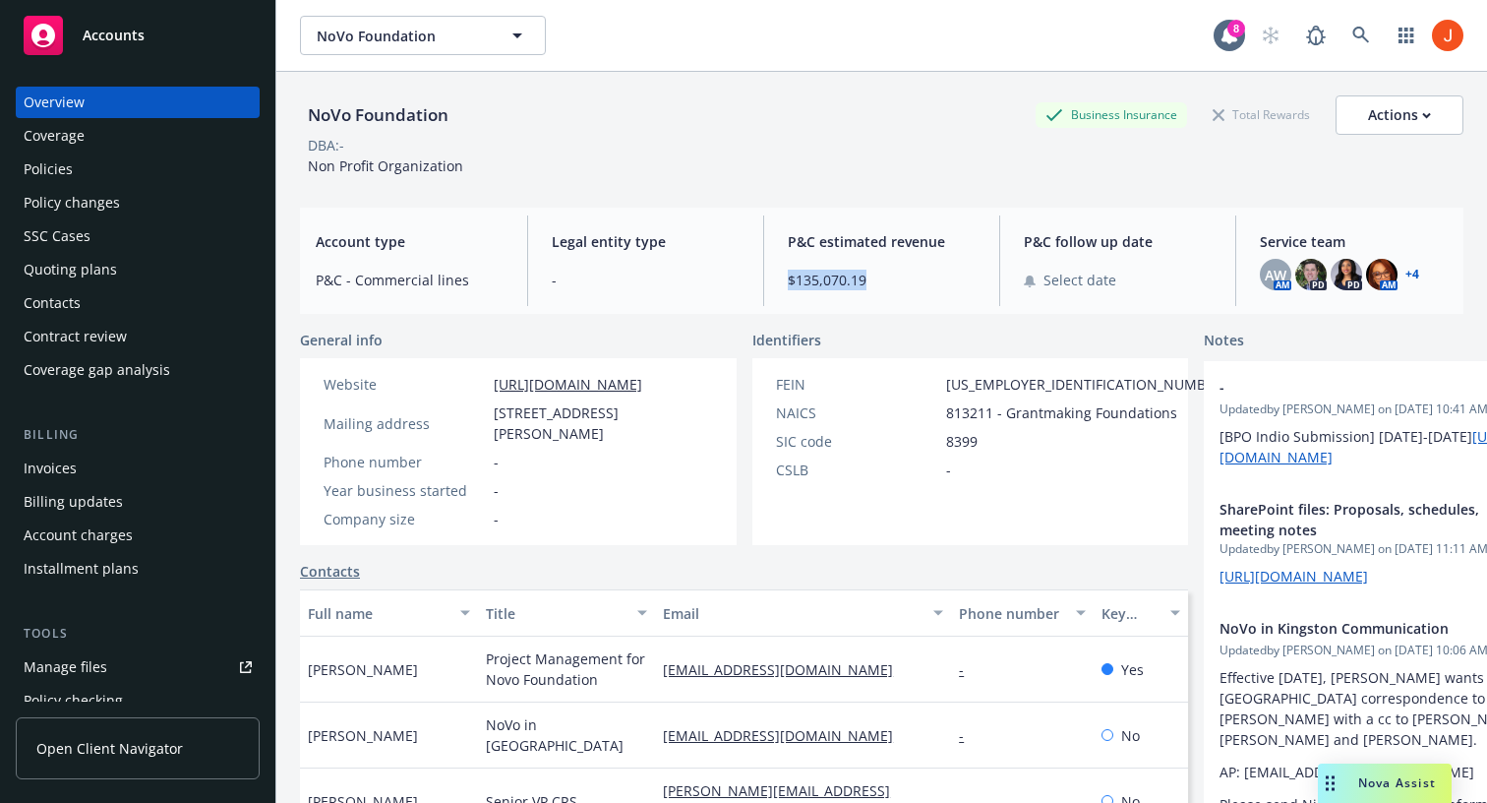
drag, startPoint x: 900, startPoint y: 286, endPoint x: 783, endPoint y: 287, distance: 117.1
click at [783, 287] on div "P&C estimated revenue $135,070.19" at bounding box center [881, 260] width 219 height 90
copy span "$135,070.19"
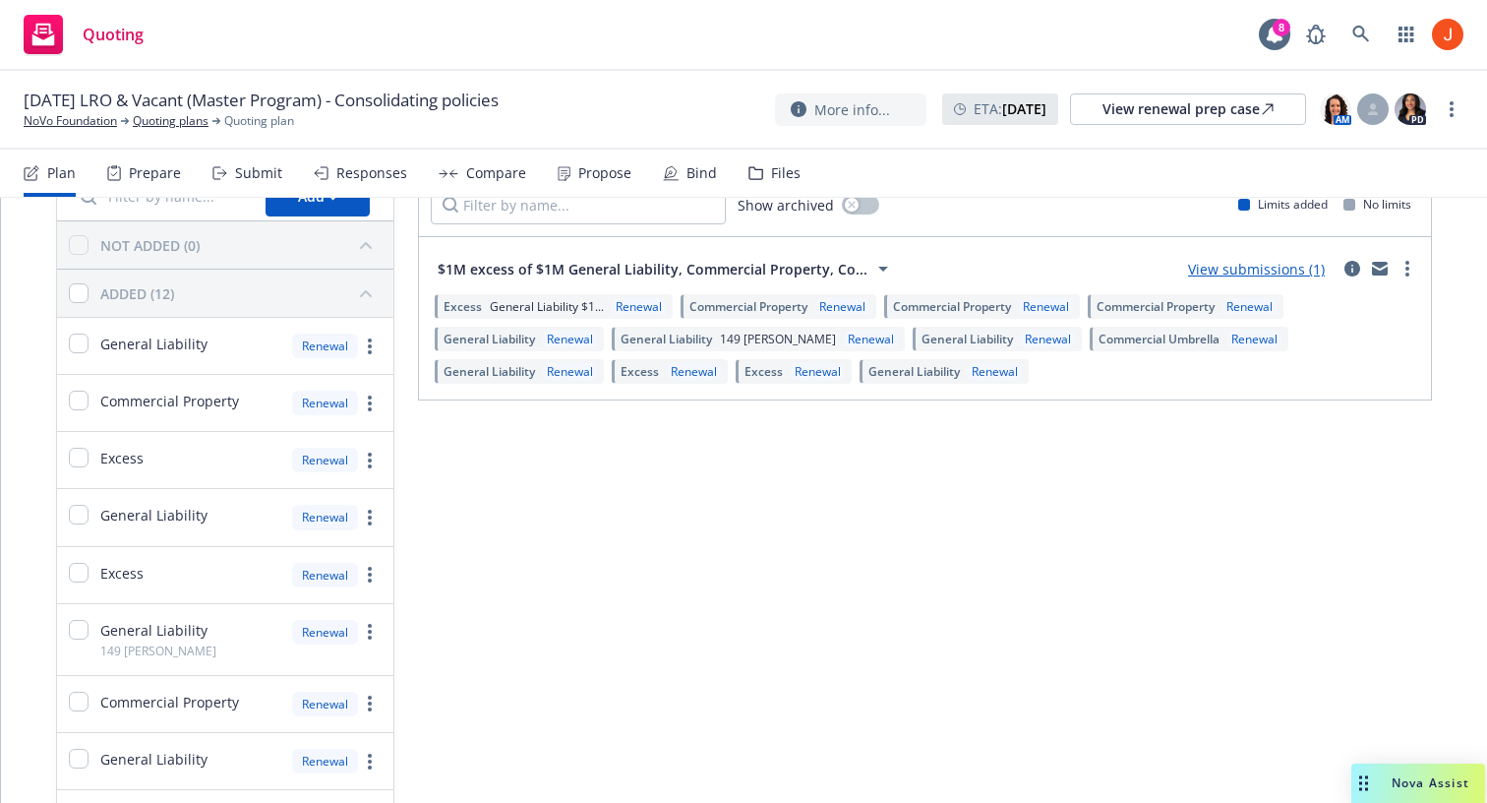
scroll to position [183, 0]
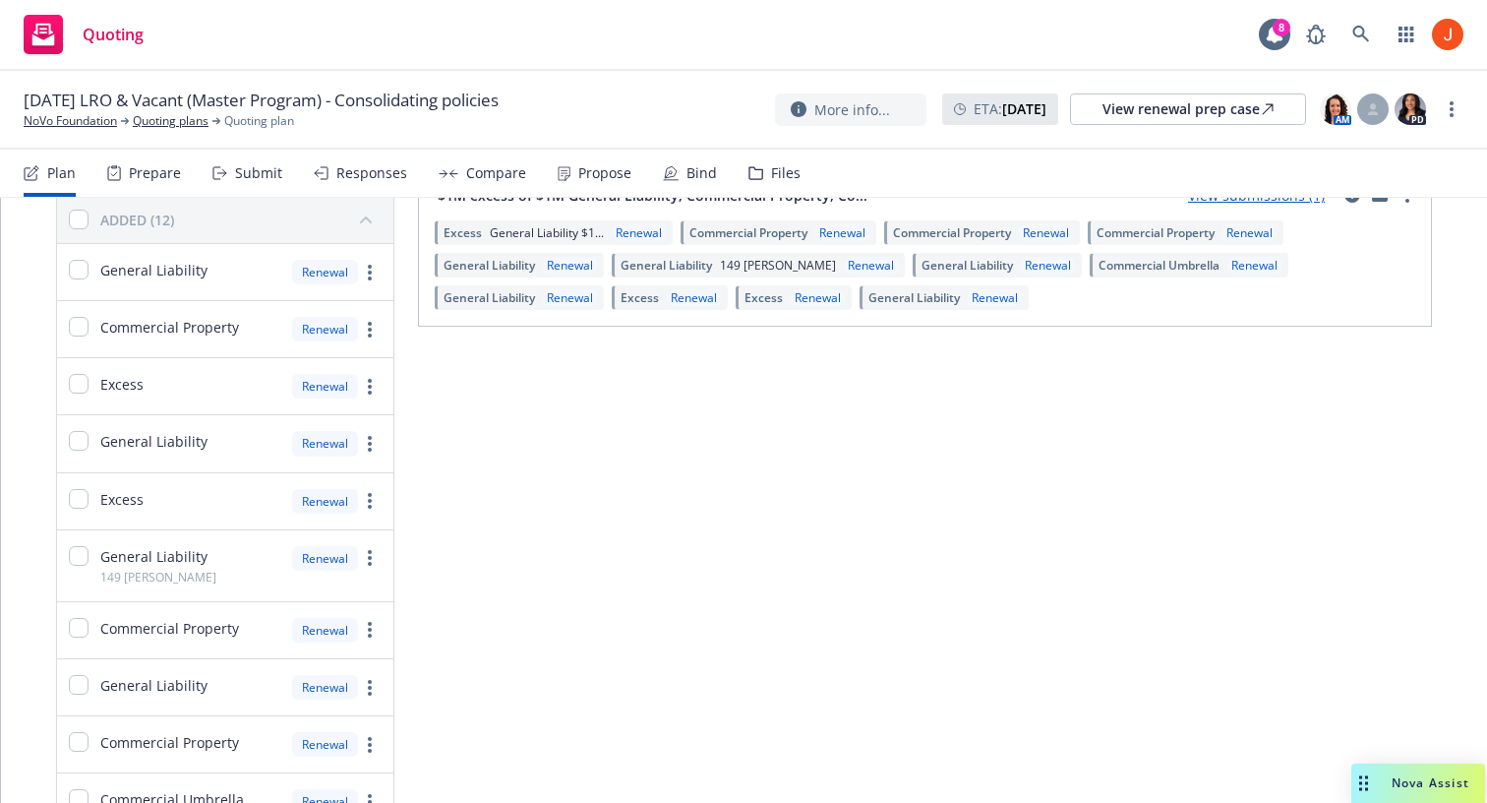
click at [202, 513] on div "Excess Renewal" at bounding box center [225, 501] width 336 height 56
click at [229, 512] on div "Excess Renewal" at bounding box center [225, 501] width 336 height 56
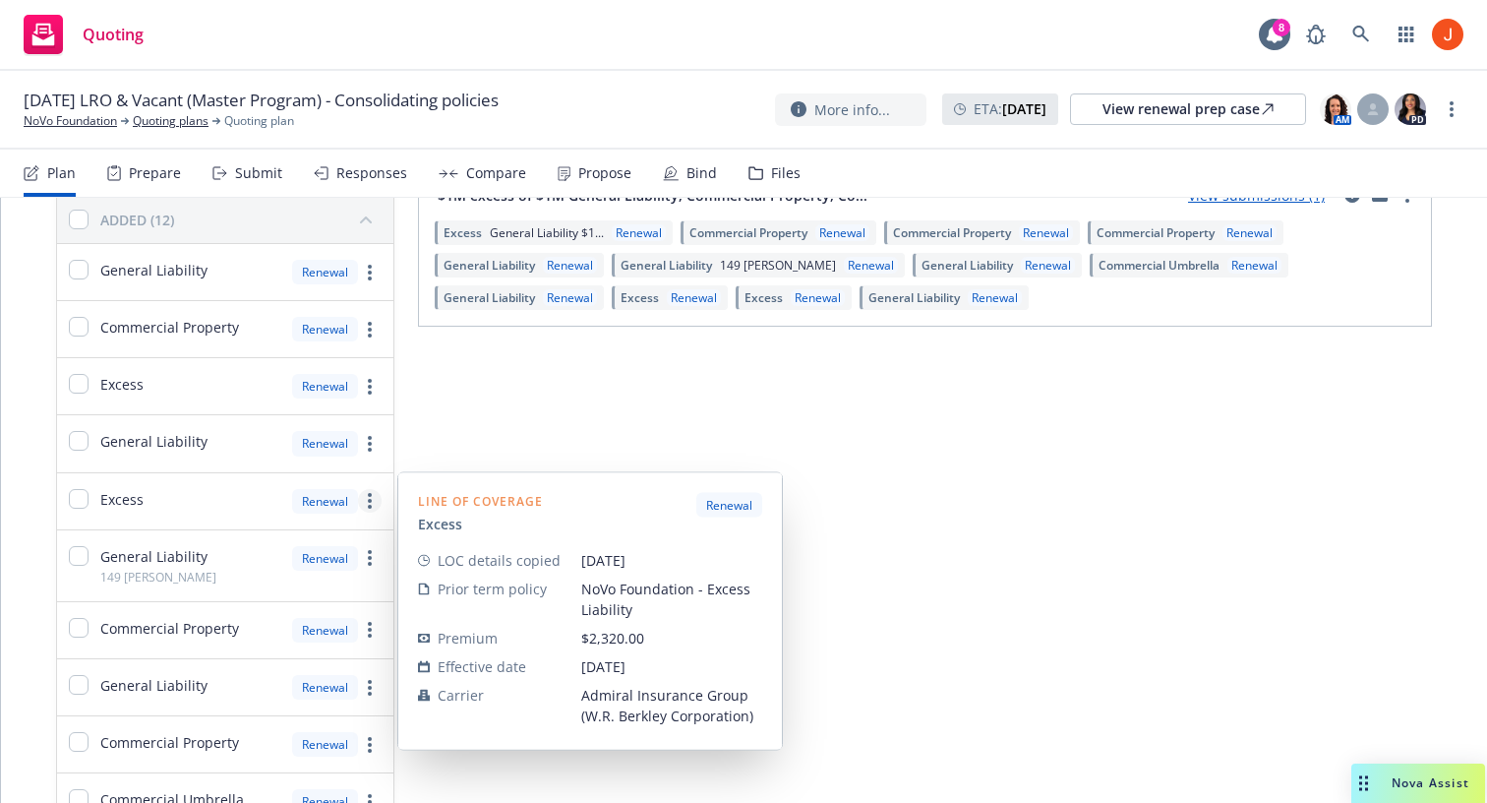
click at [368, 500] on circle "more" at bounding box center [370, 501] width 4 height 4
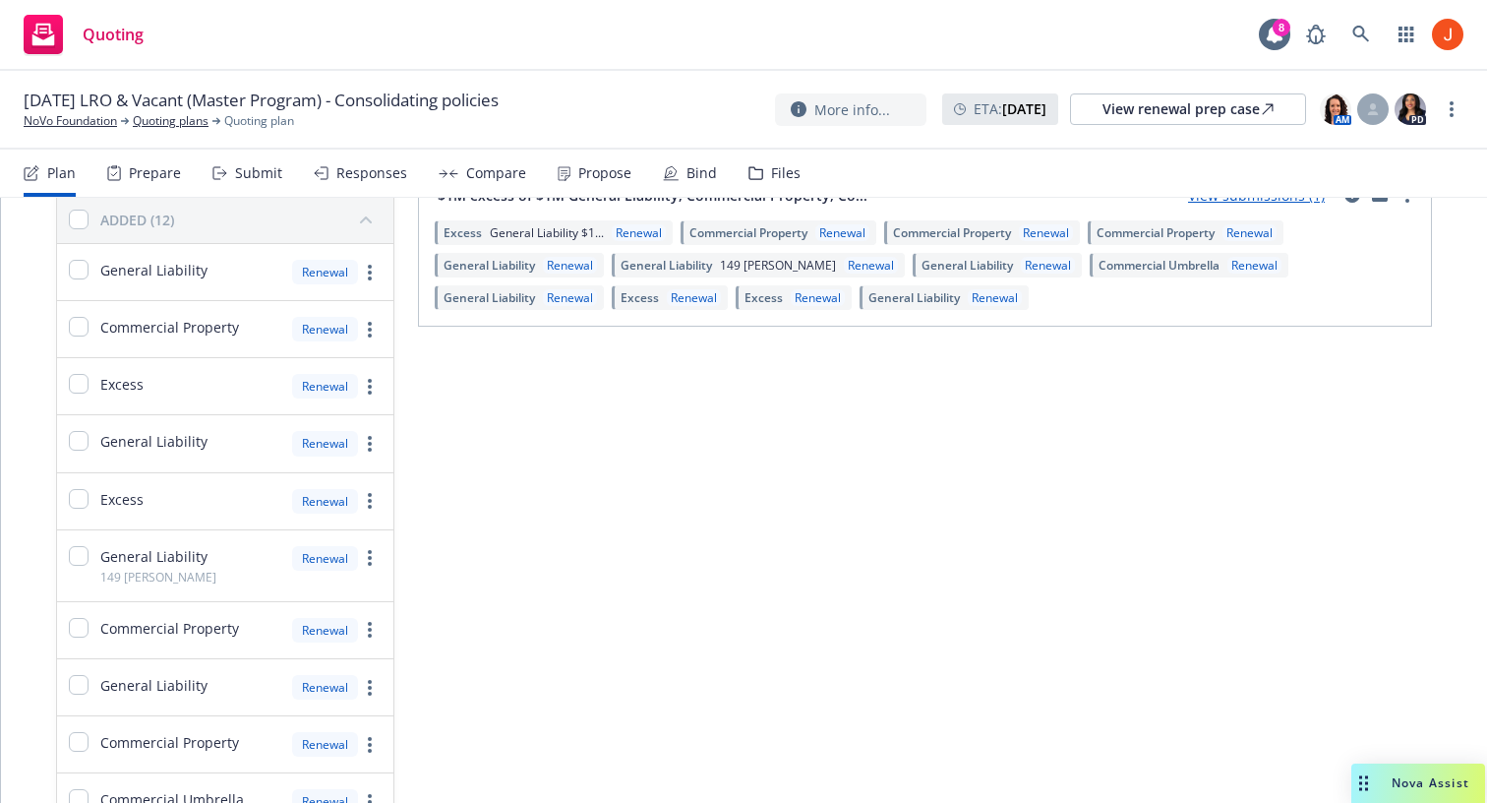
click at [435, 430] on div "Submission groups Show archived Limits added No limits $1M excess of $1M Genera…" at bounding box center [925, 512] width 1014 height 932
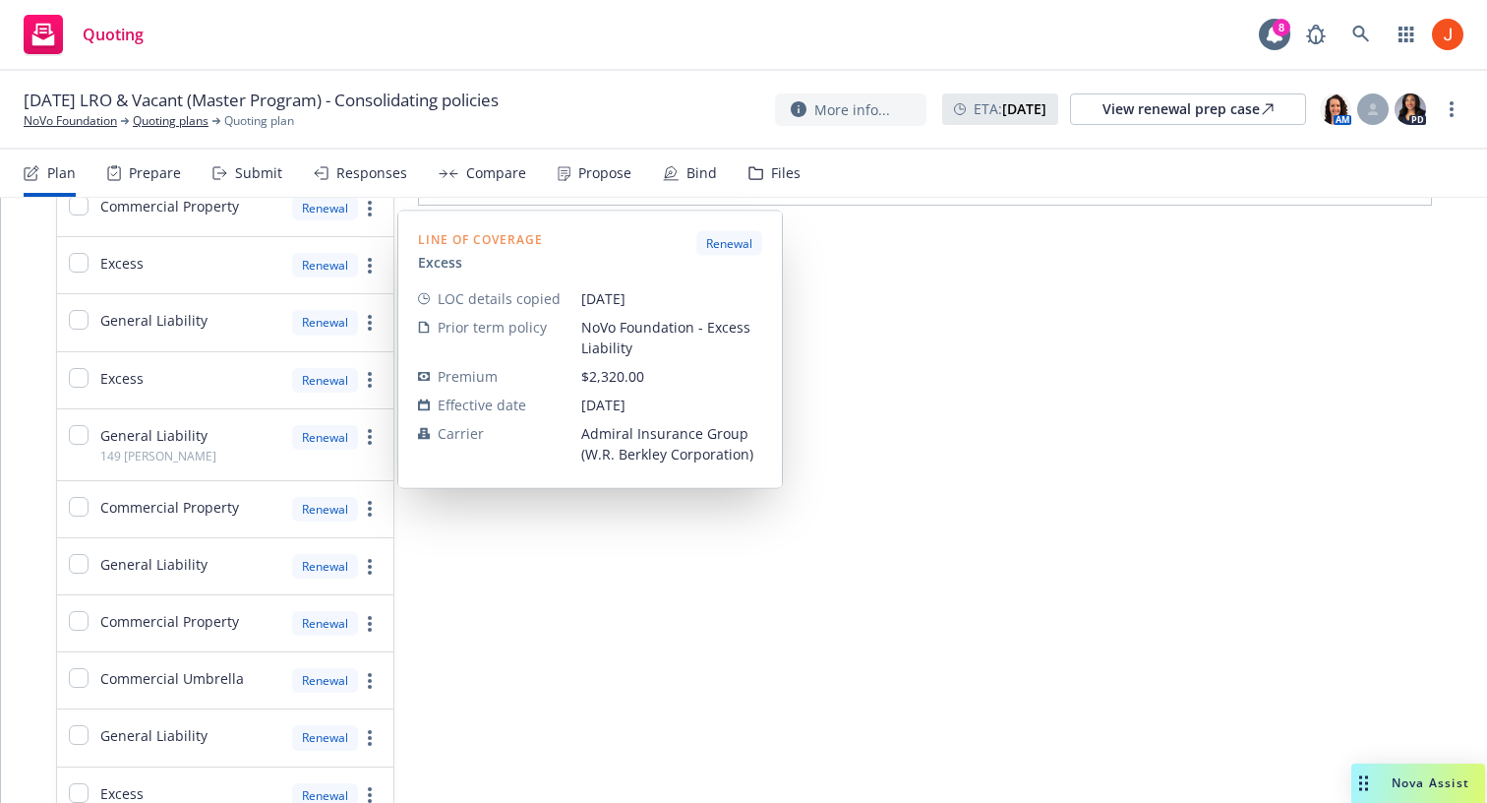
scroll to position [445, 0]
